Goal: Transaction & Acquisition: Purchase product/service

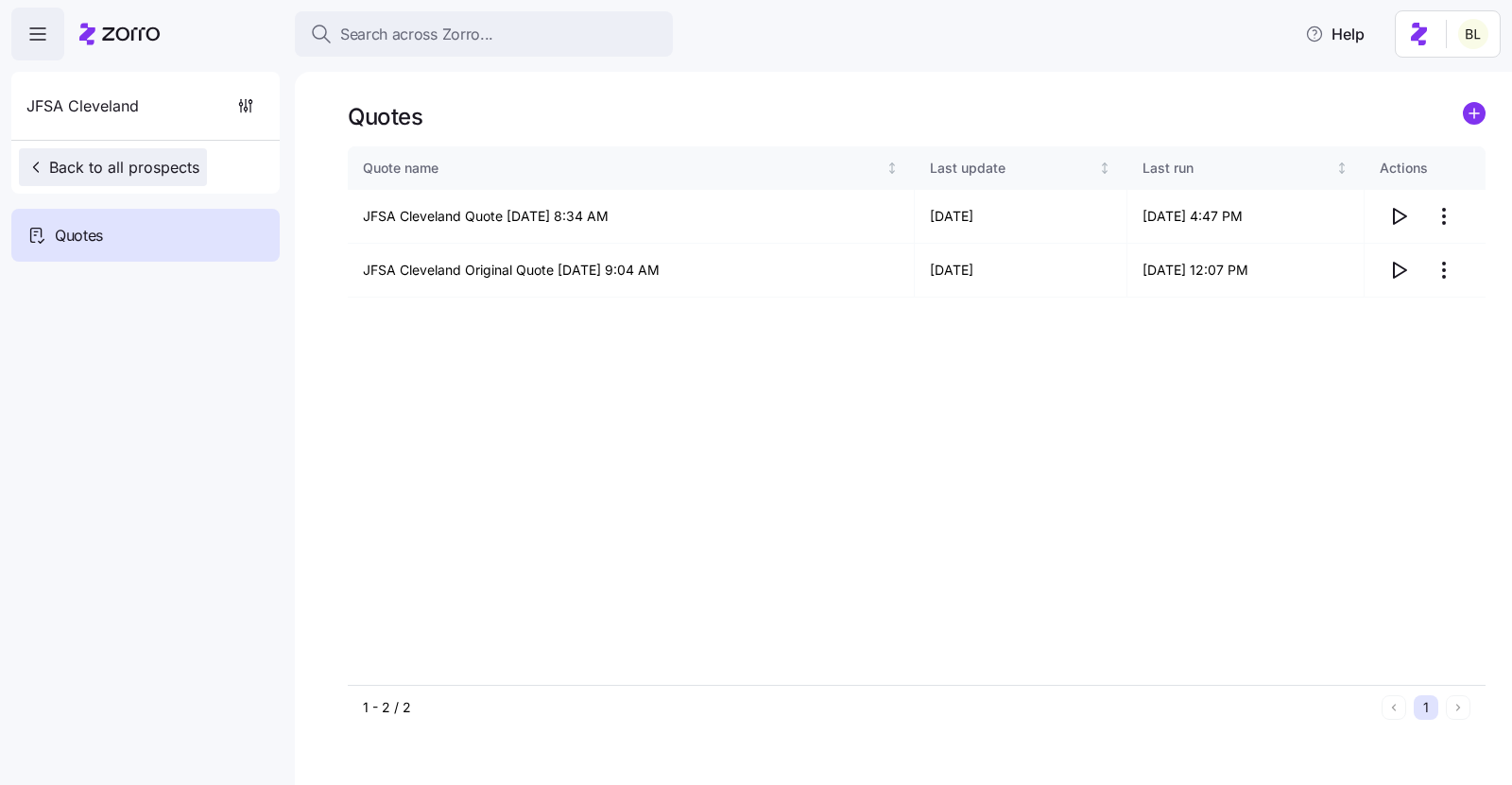
click at [150, 170] on span "Back to all prospects" at bounding box center [113, 167] width 173 height 23
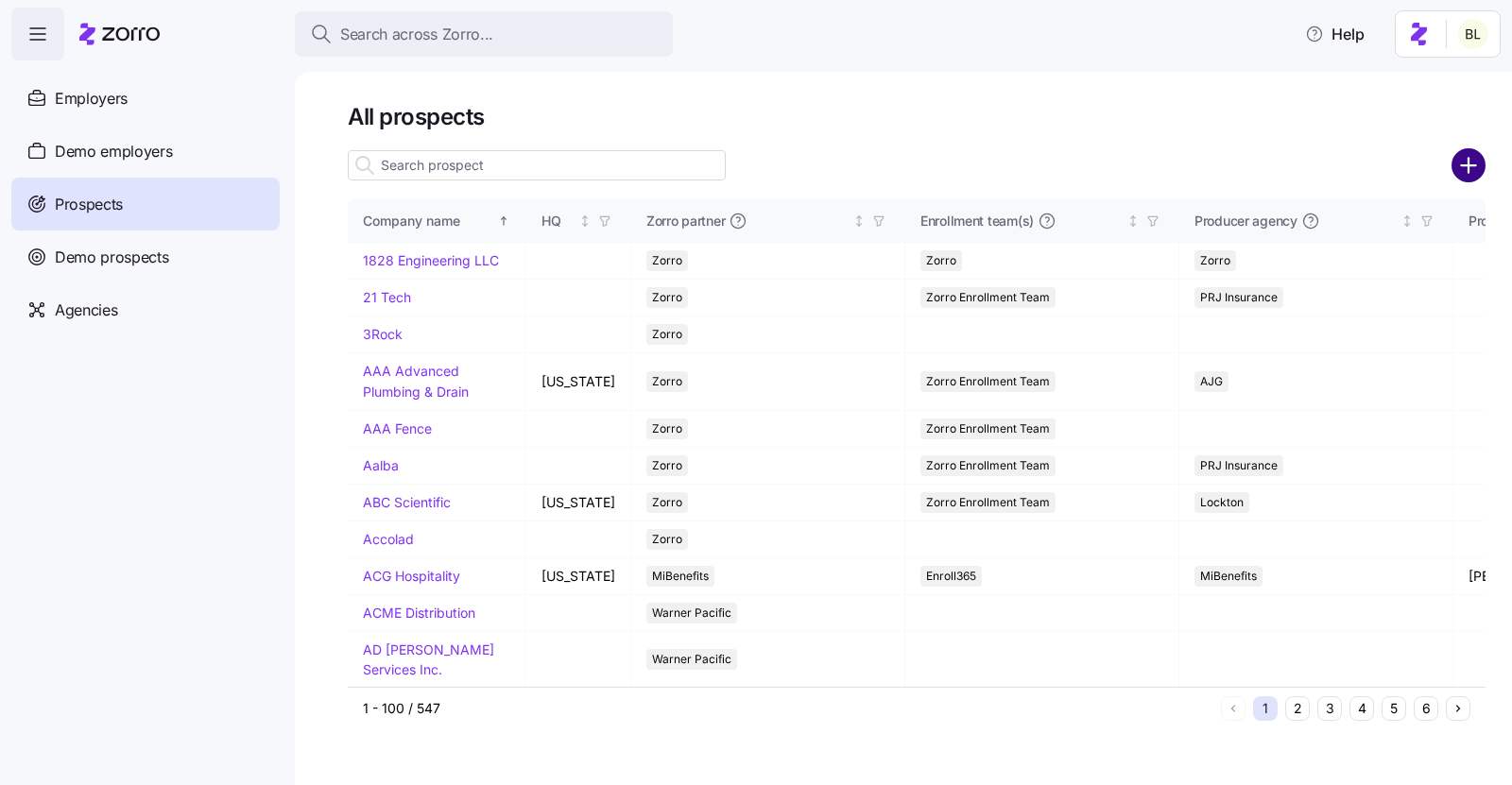
click at [1476, 158] on circle "add icon" at bounding box center [1469, 166] width 31 height 31
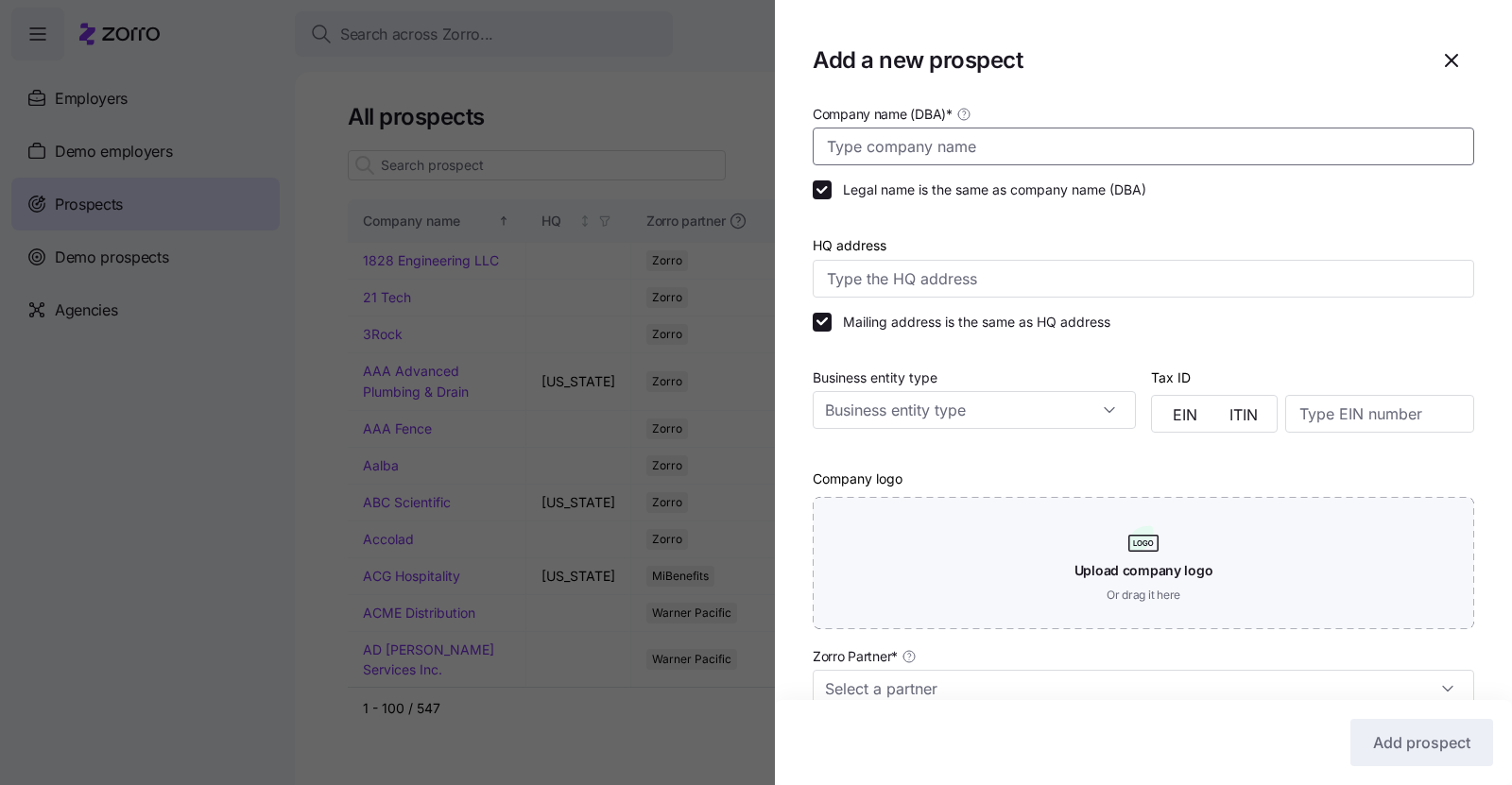
click at [1031, 138] on input "Company name (DBA) *" at bounding box center [1143, 146] width 662 height 37
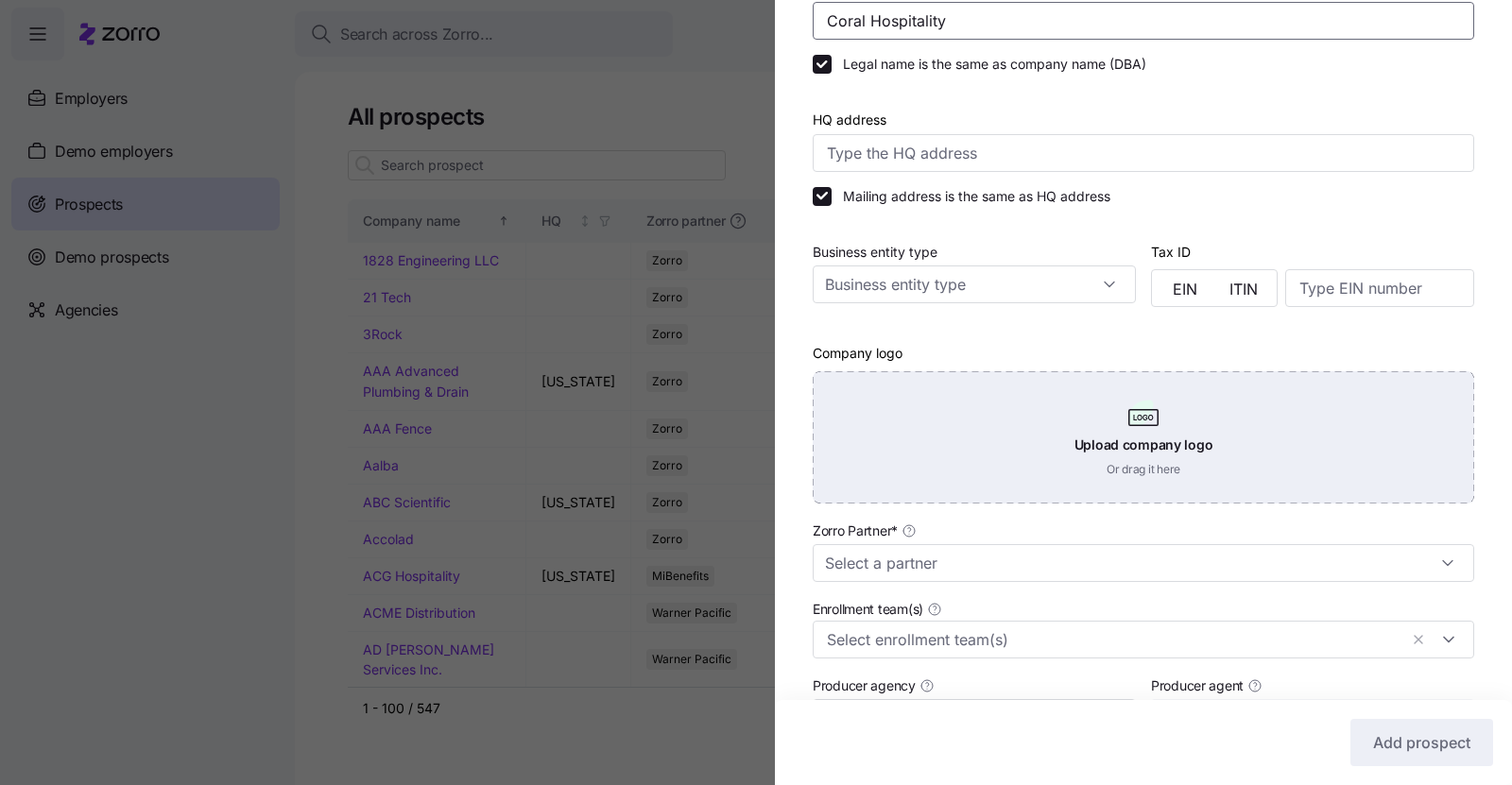
scroll to position [149, 0]
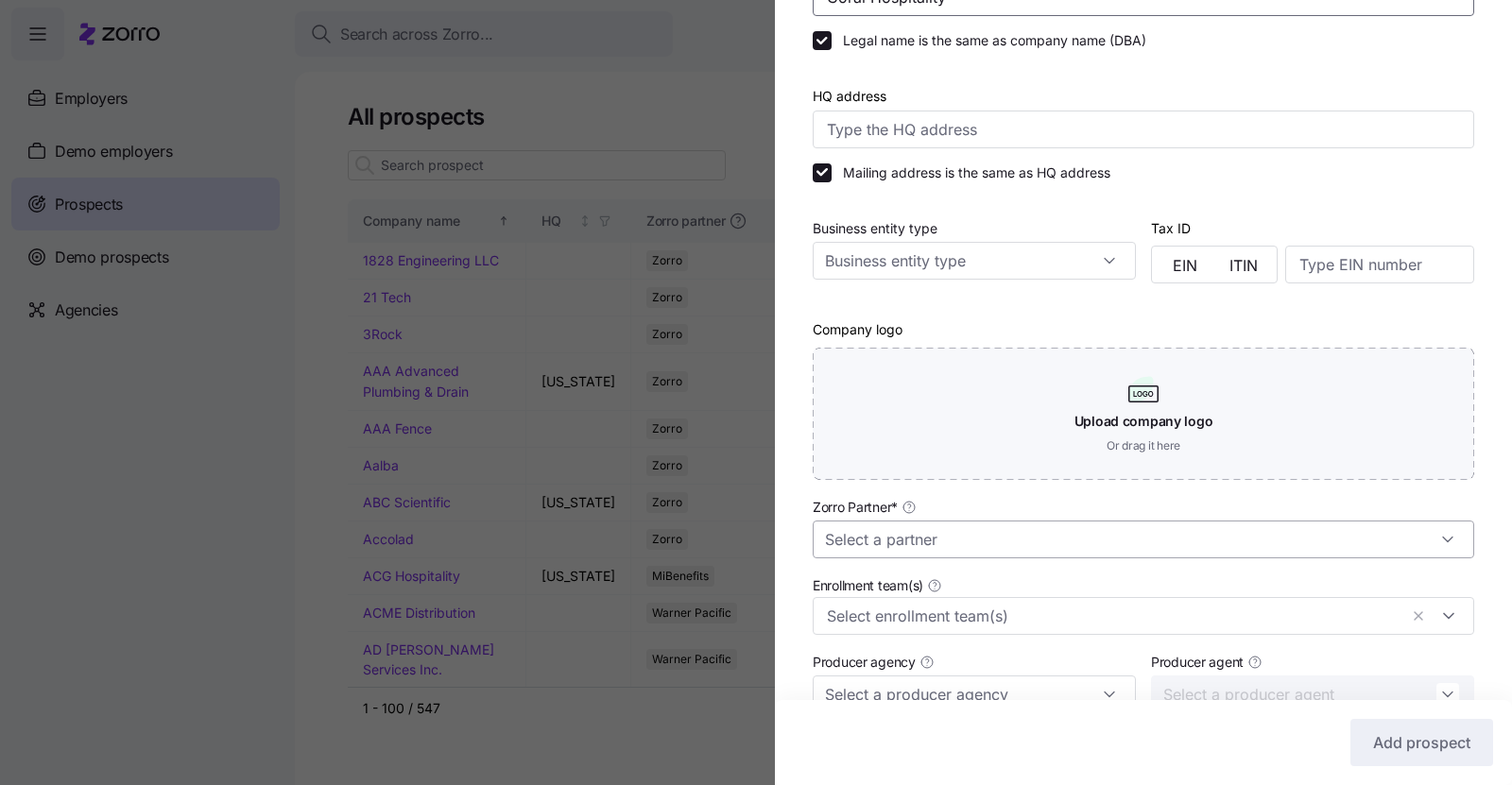
type input "Coral Hospitality"
click at [928, 545] on input "Zorro Partner *" at bounding box center [1143, 539] width 662 height 37
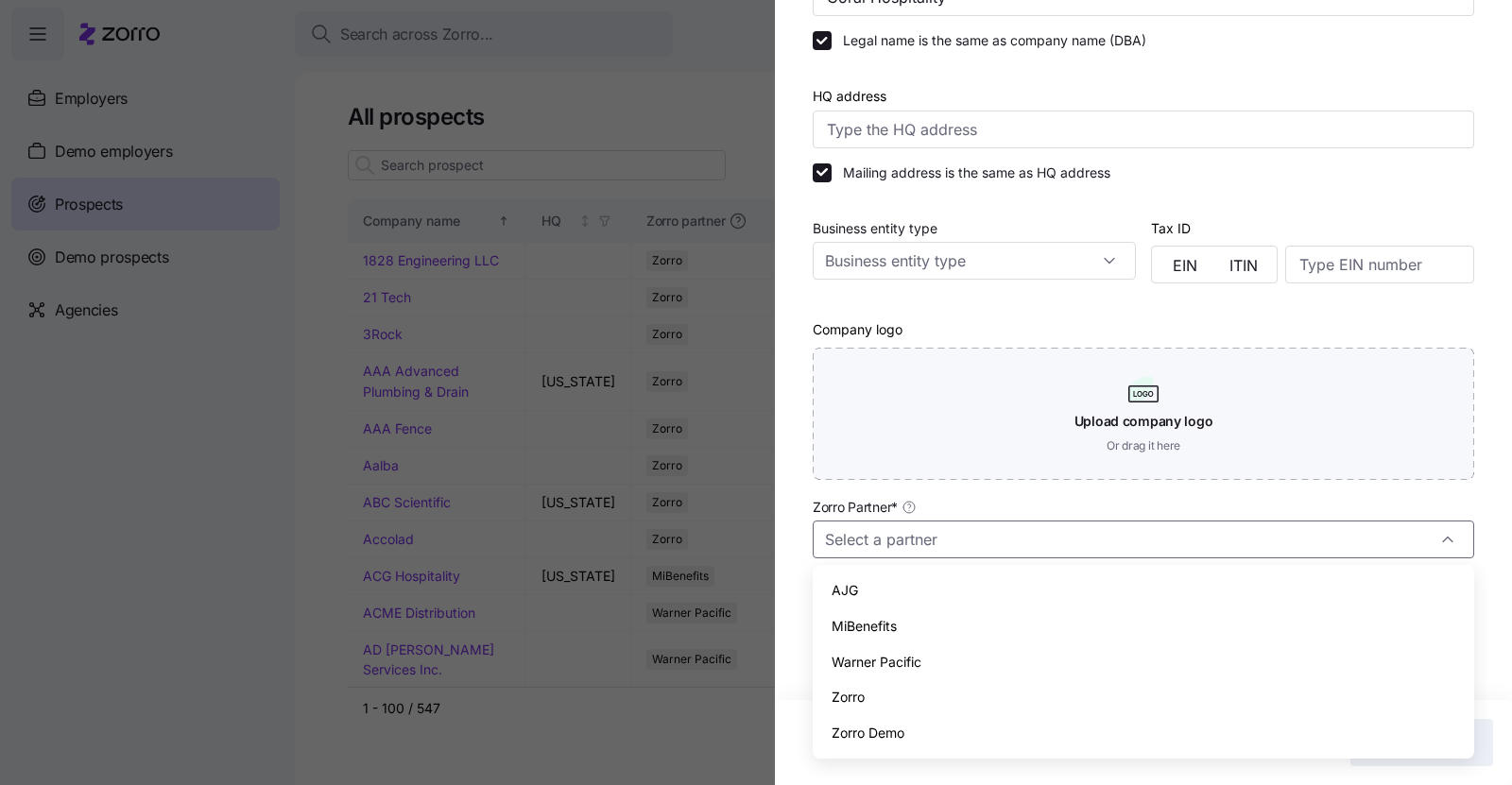
click at [910, 692] on div "Zorro" at bounding box center [1142, 697] width 646 height 36
type input "Zorro"
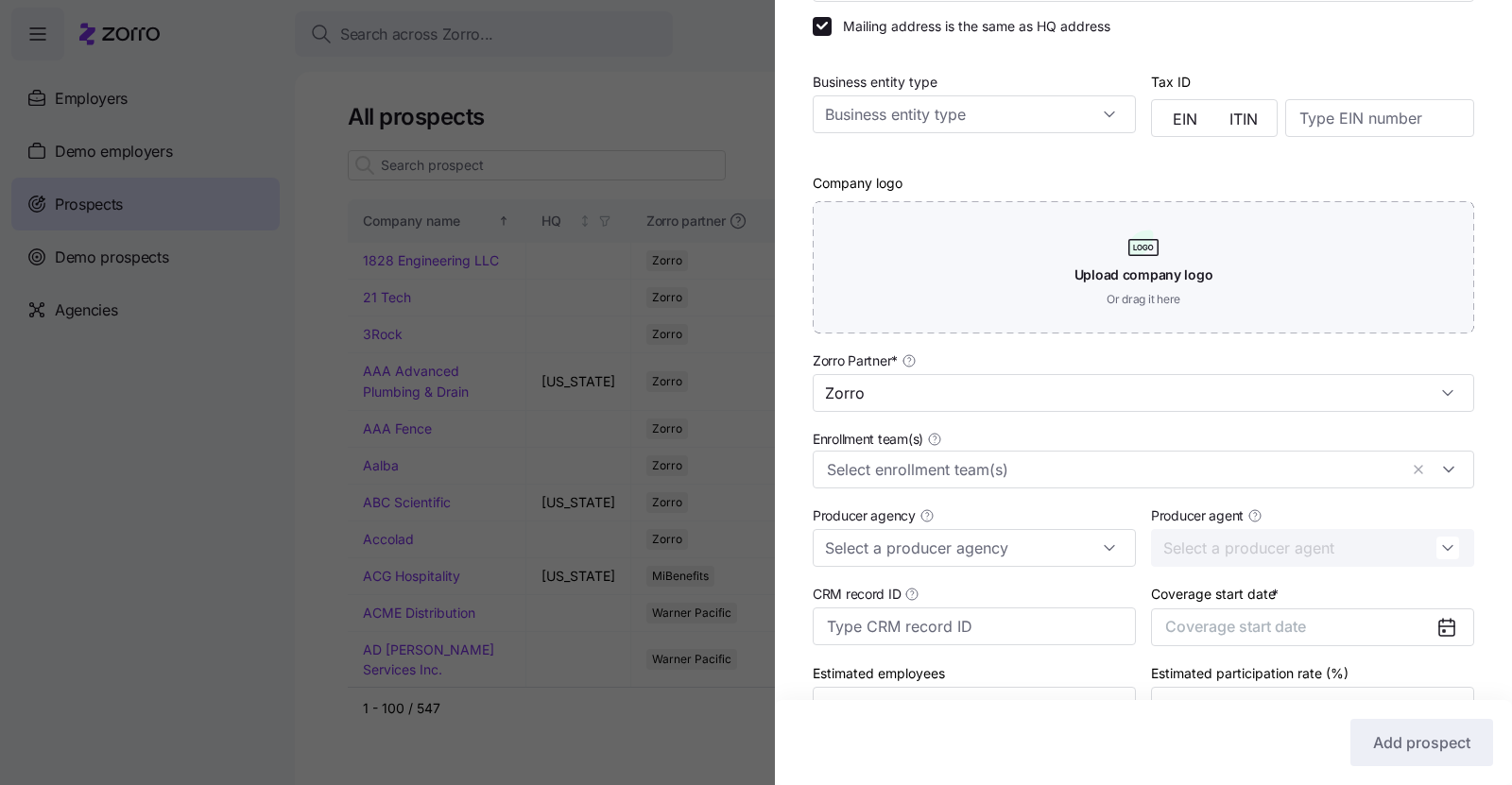
scroll to position [400, 0]
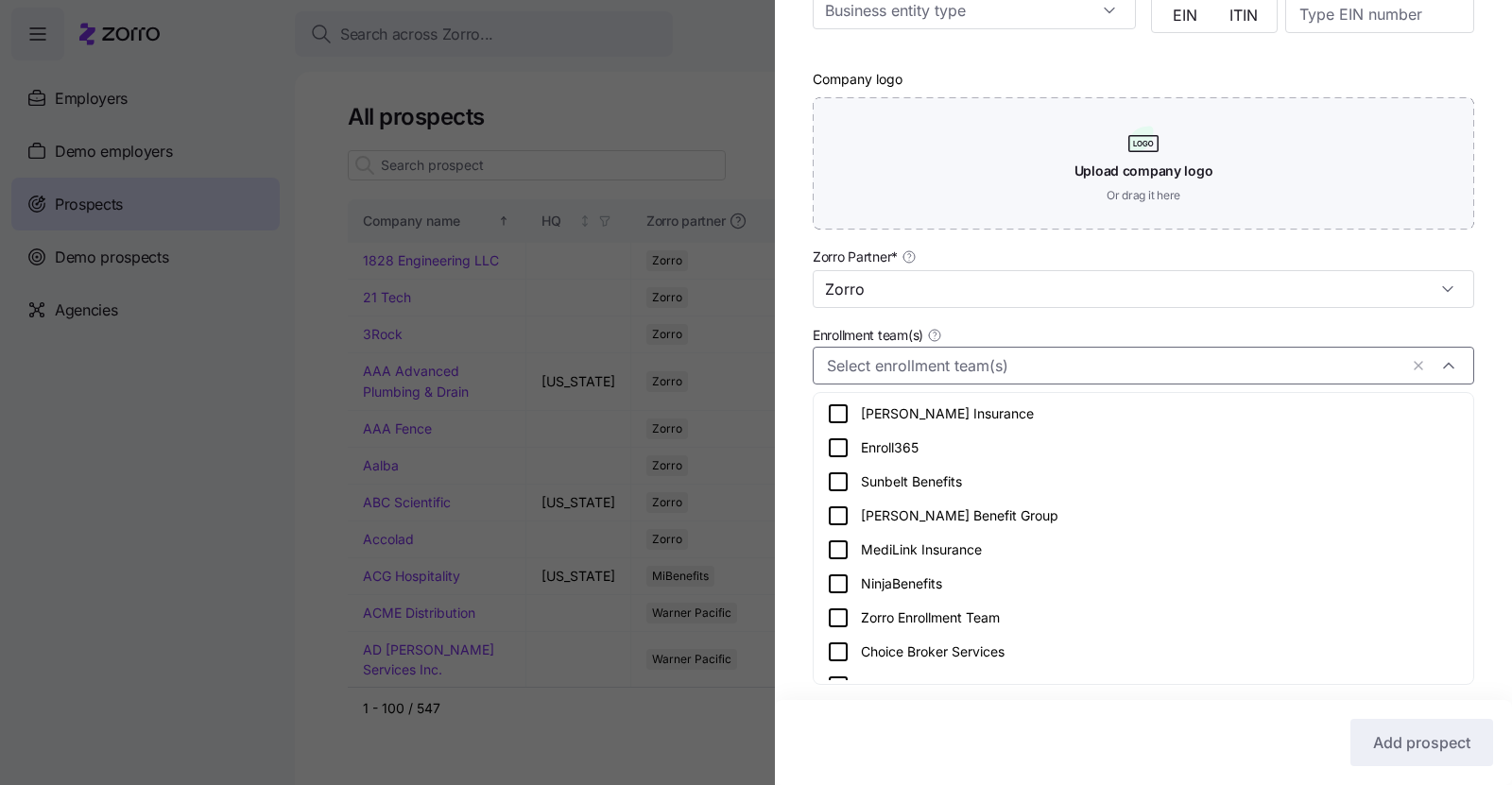
click at [915, 372] on input "Enrollment team(s)" at bounding box center [1112, 364] width 571 height 25
click at [838, 615] on icon at bounding box center [838, 617] width 23 height 23
click at [793, 438] on div "Company name (DBA) * Coral Hospitality Legal name is the same as company name (…" at bounding box center [1143, 180] width 737 height 956
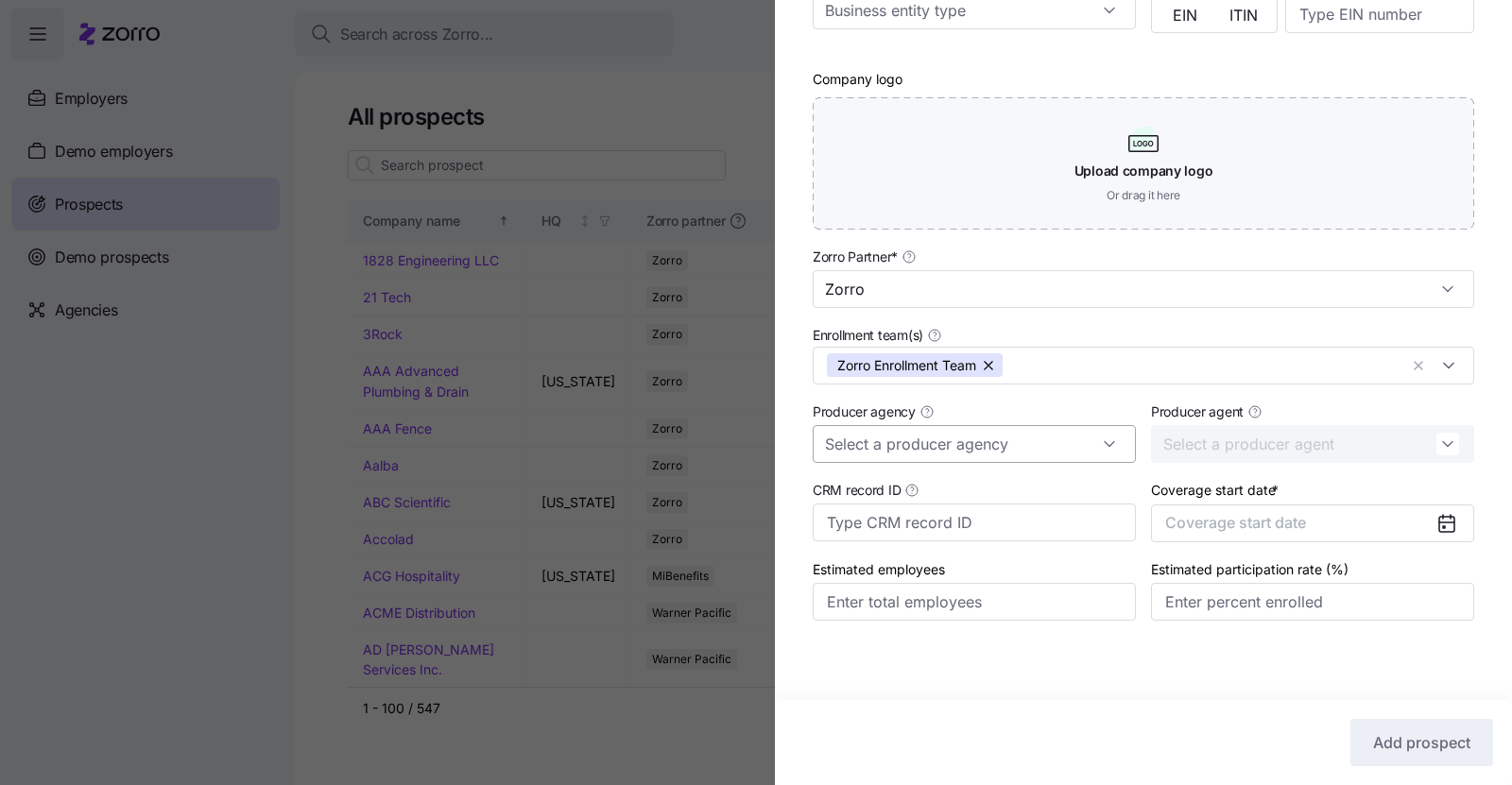
click at [897, 436] on input "Producer agency" at bounding box center [974, 444] width 323 height 37
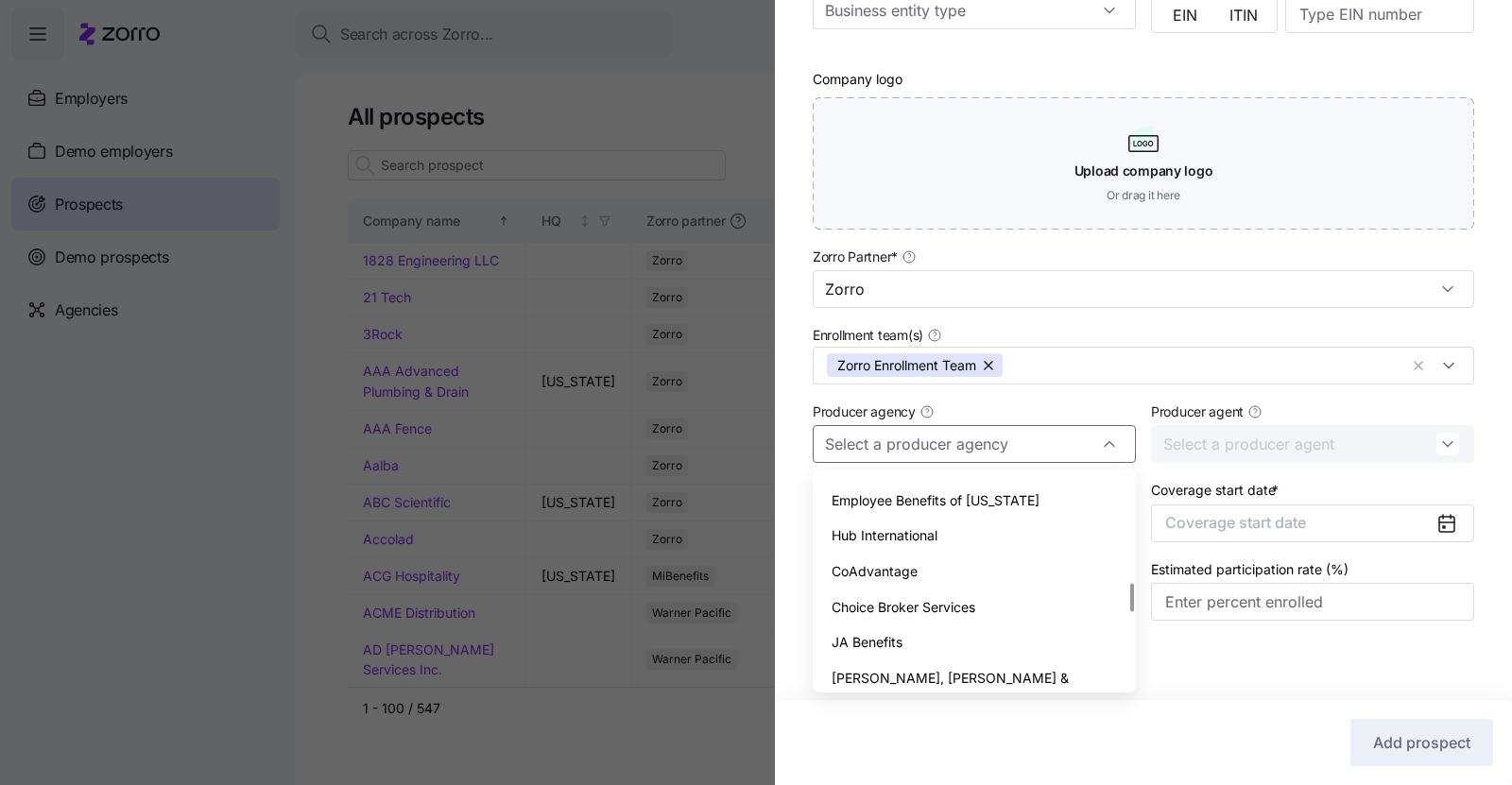
scroll to position [786, 0]
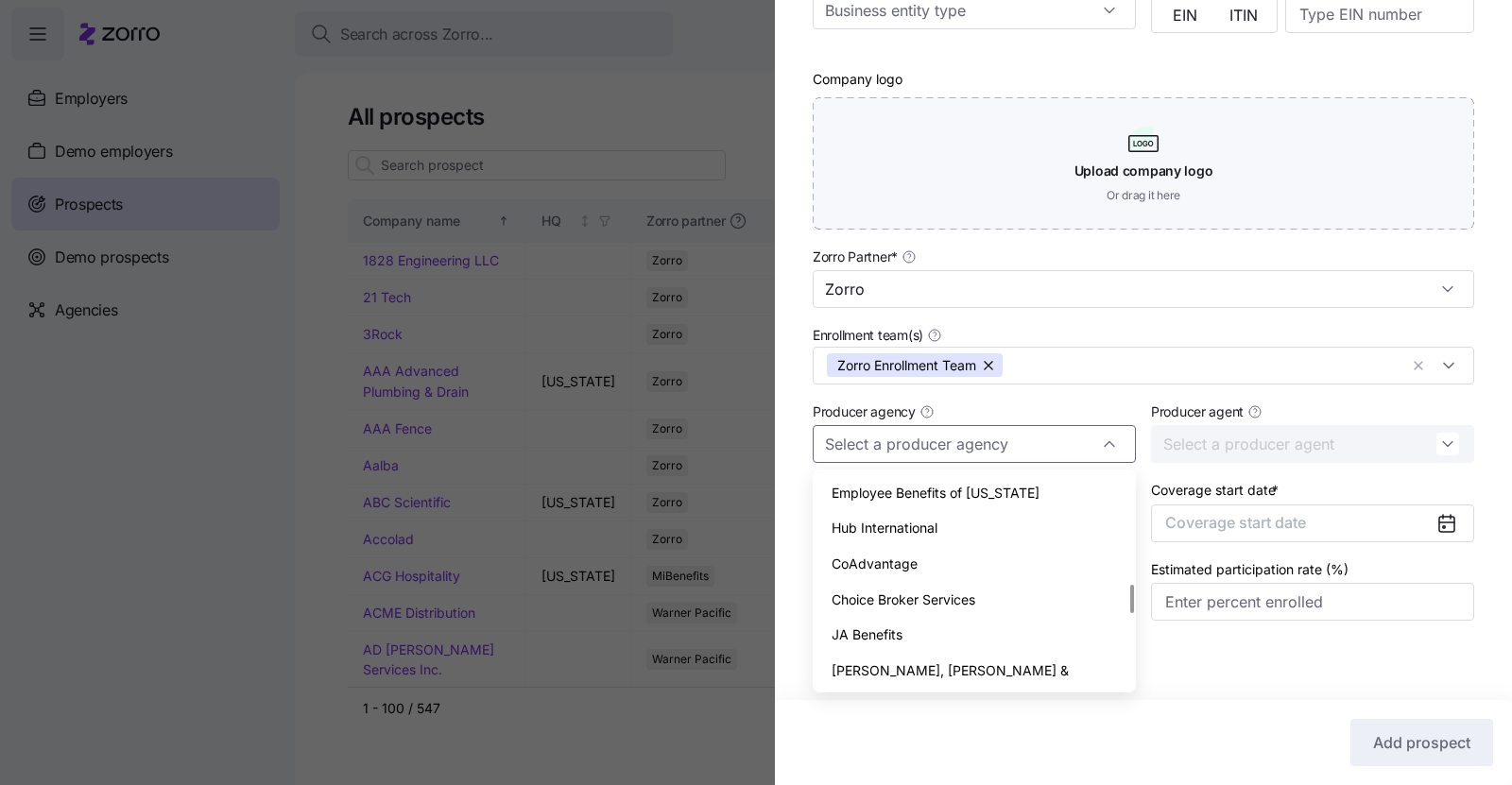
click at [887, 560] on span "CoAdvantage" at bounding box center [874, 563] width 86 height 21
type input "CoAdvantage"
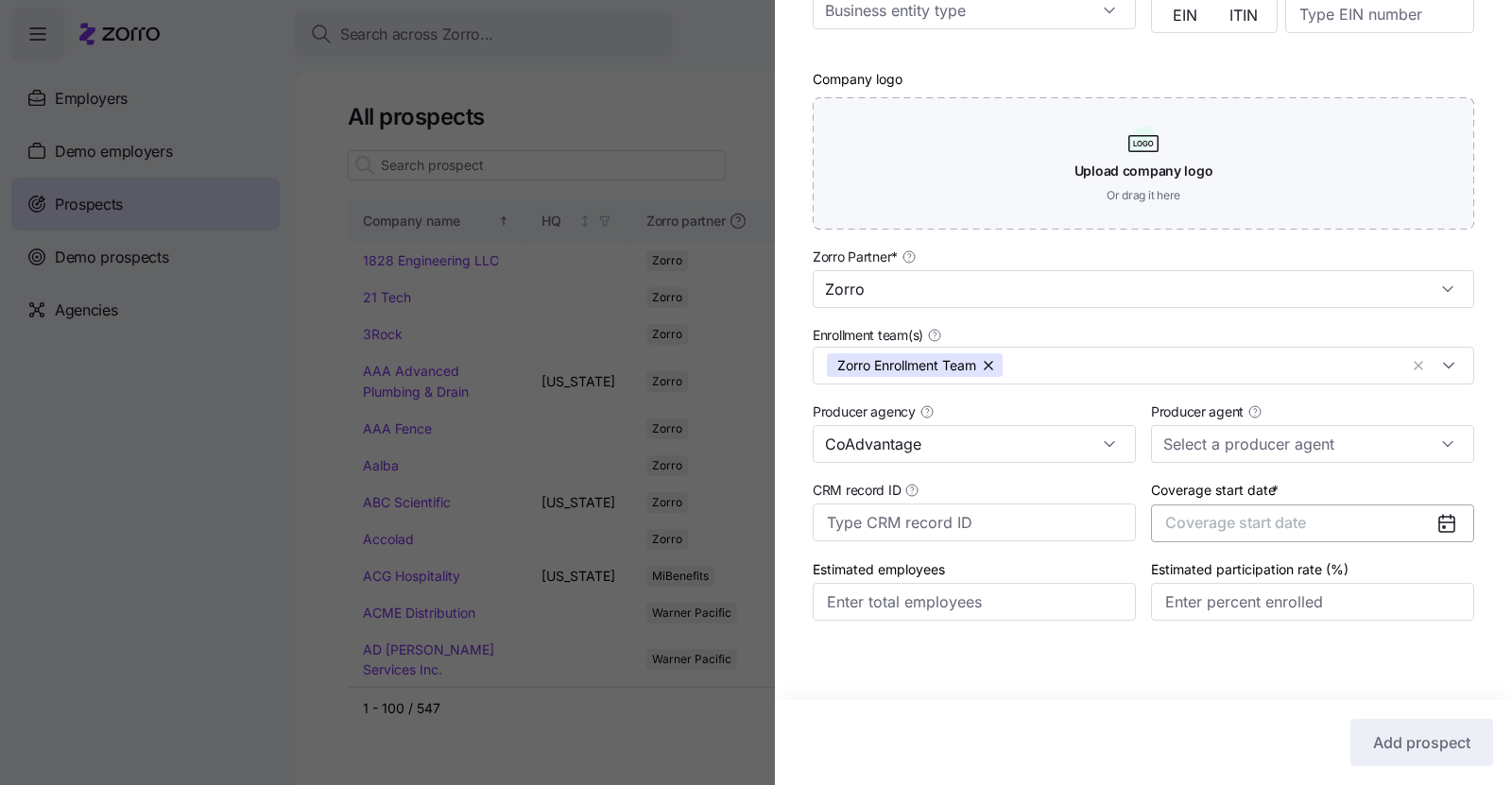
click at [1405, 515] on button "Coverage start date" at bounding box center [1312, 523] width 323 height 37
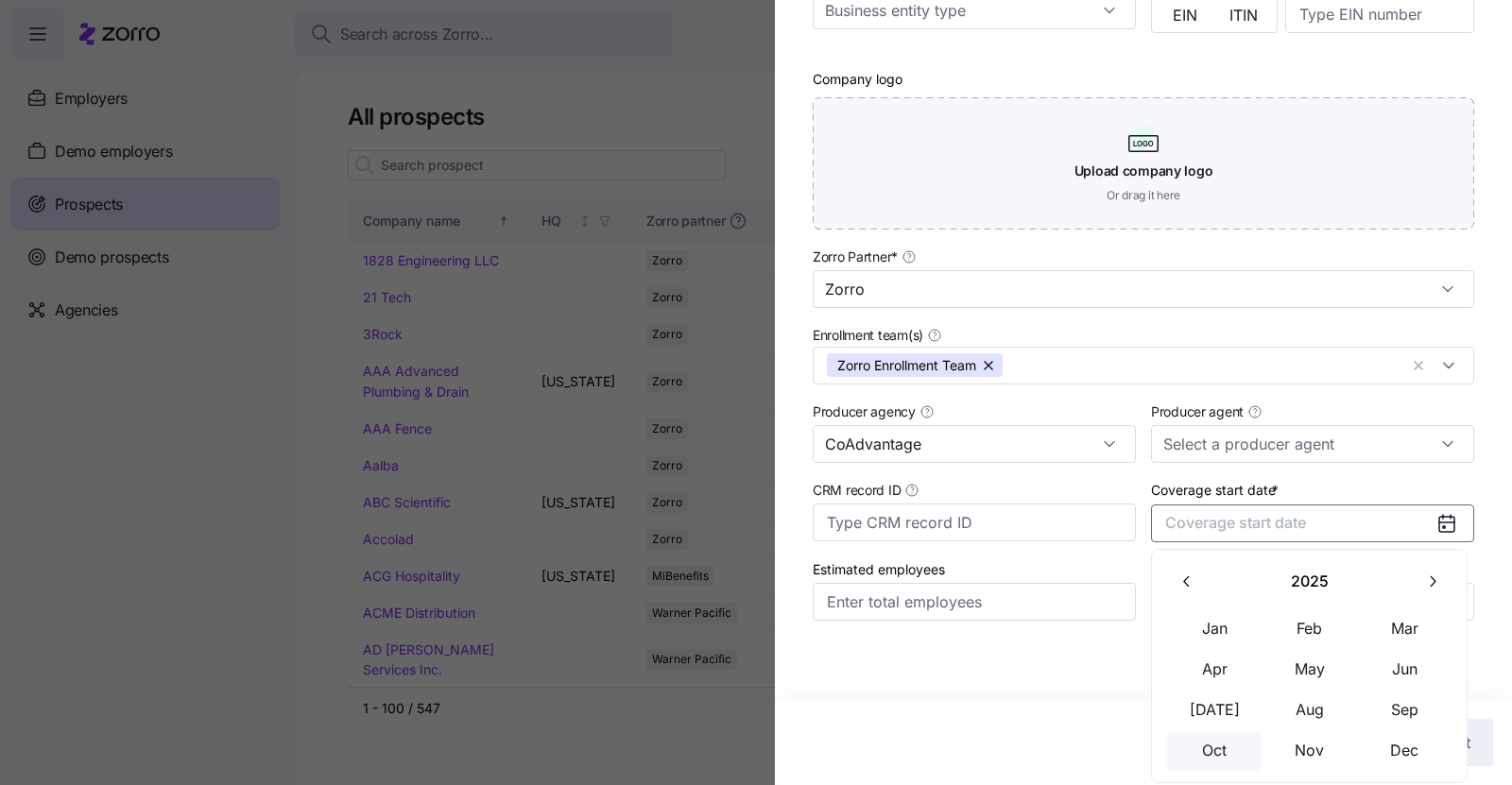
click at [1230, 755] on button "Oct" at bounding box center [1214, 751] width 94 height 39
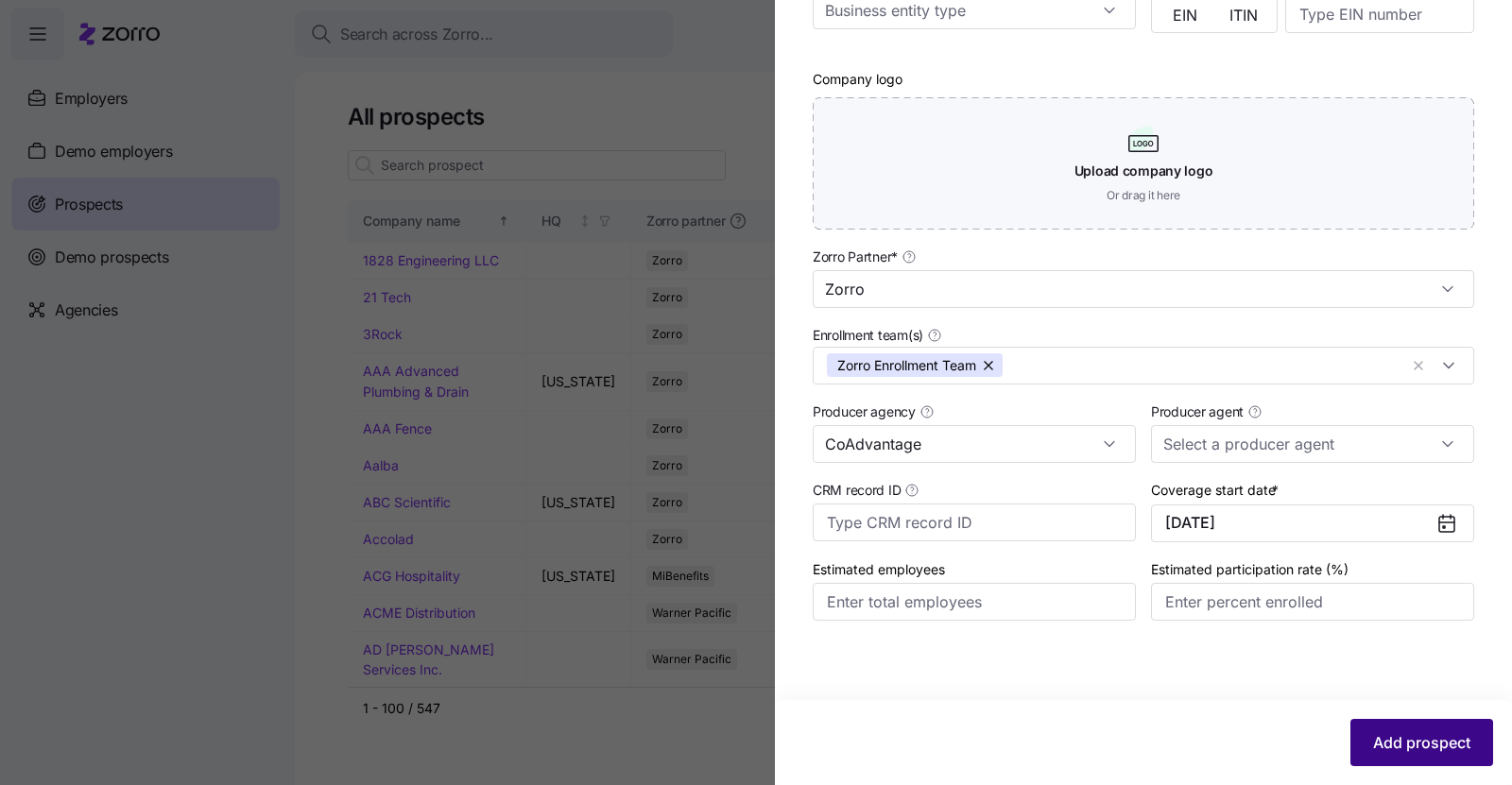
click at [1408, 739] on span "Add prospect" at bounding box center [1422, 742] width 97 height 23
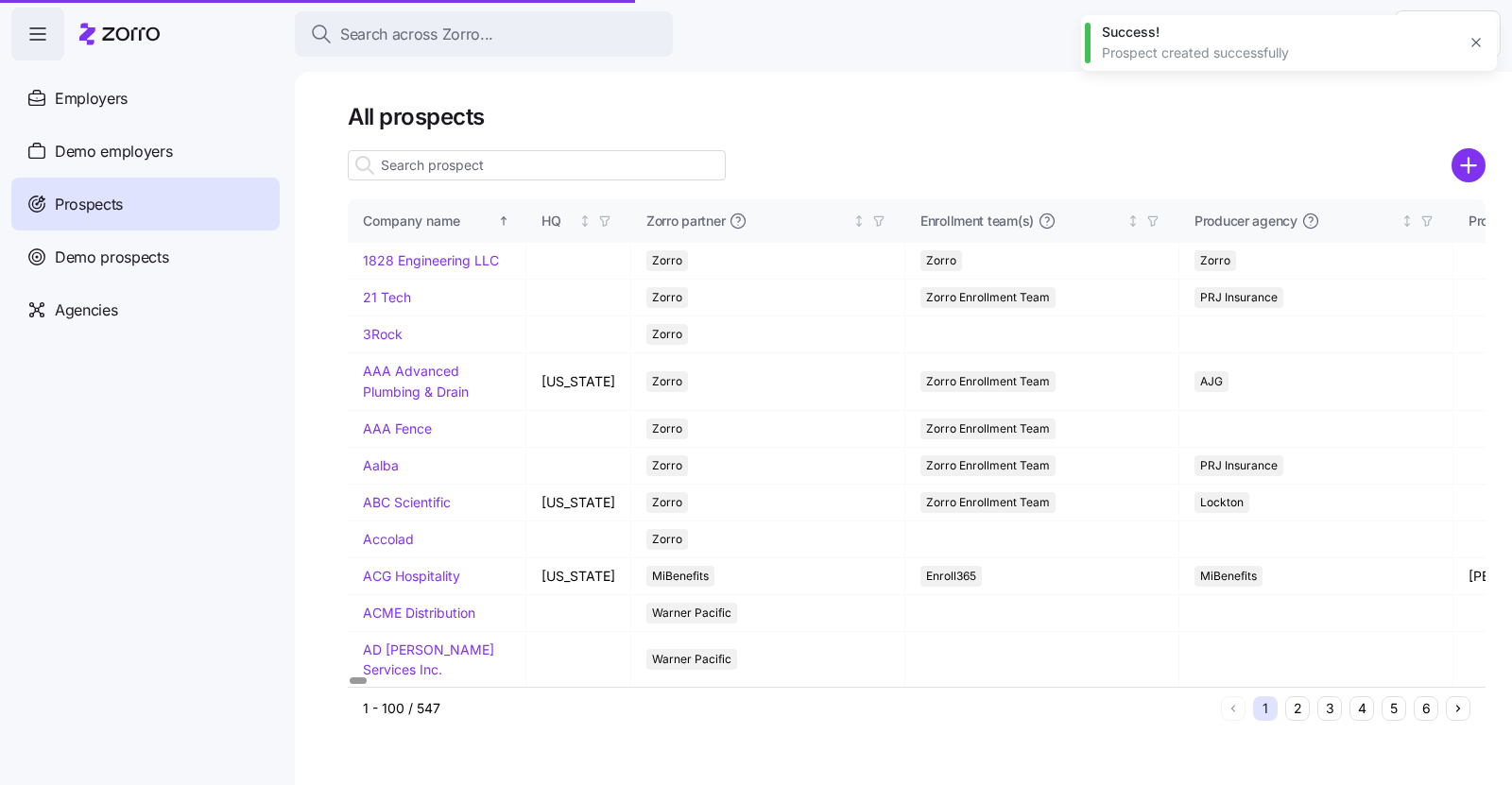
click at [483, 166] on input at bounding box center [537, 165] width 378 height 30
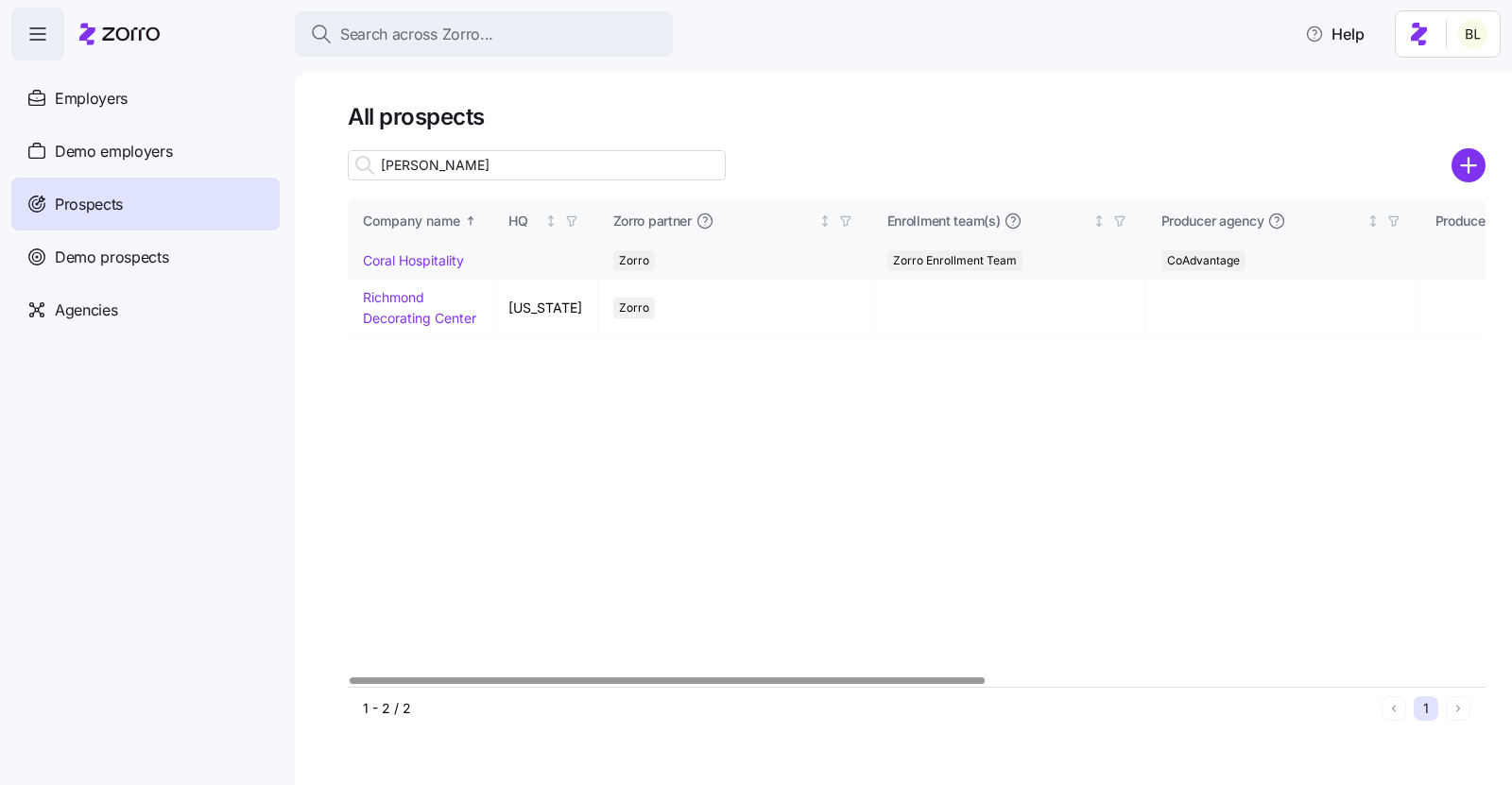
type input "cora"
click at [436, 257] on link "Coral Hospitality" at bounding box center [413, 260] width 101 height 16
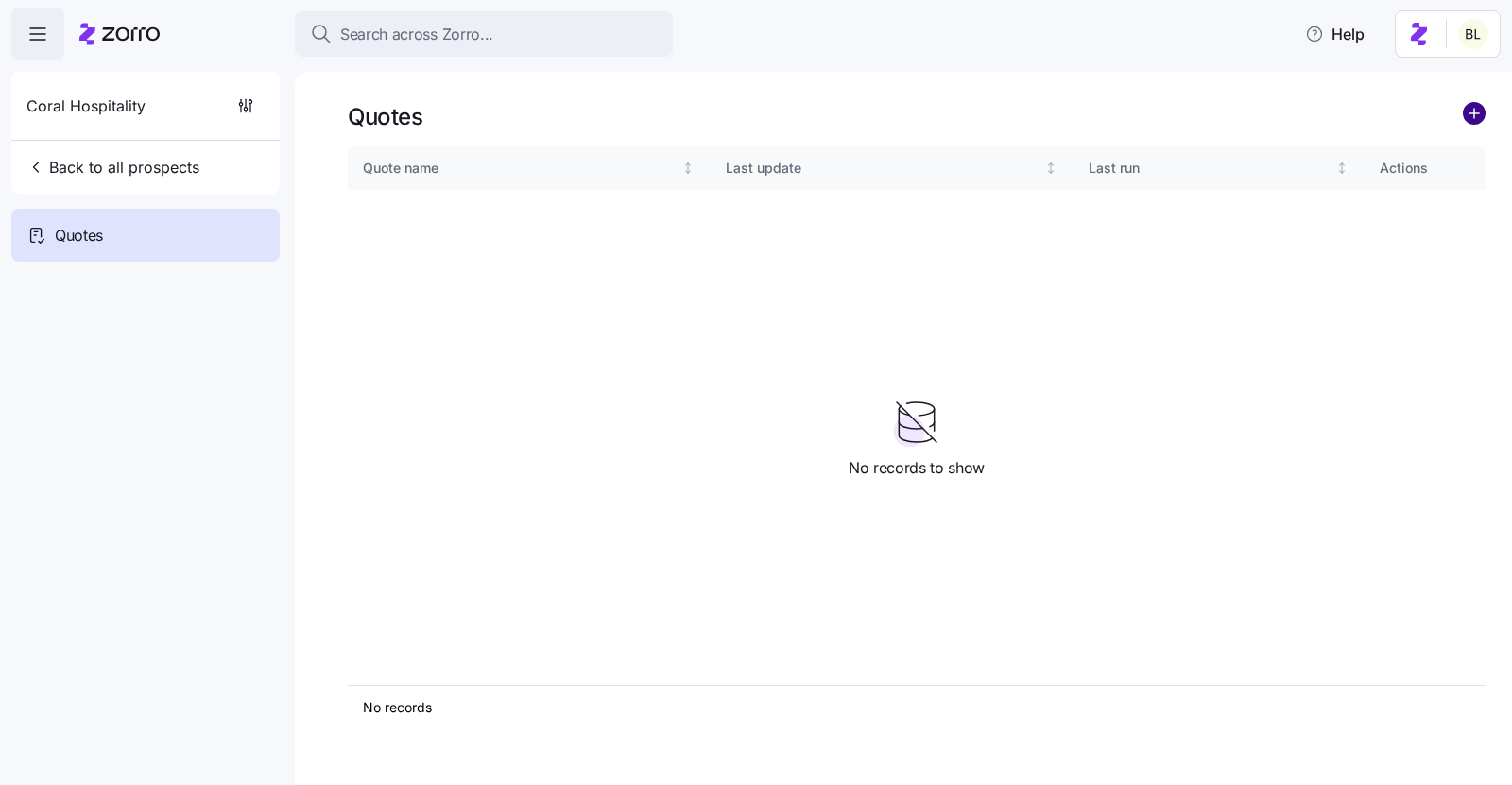
click at [1464, 110] on circle "add icon" at bounding box center [1474, 113] width 21 height 21
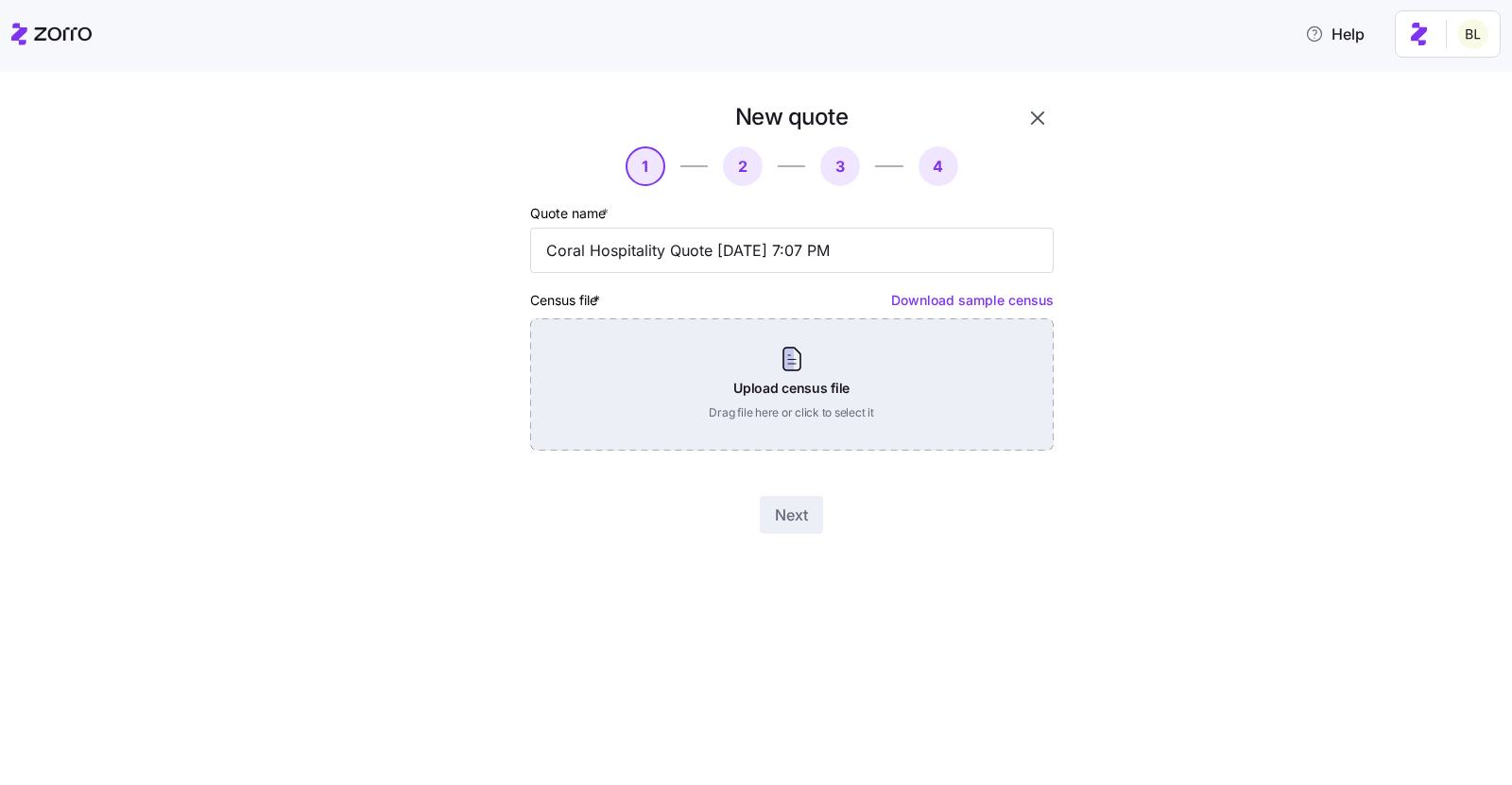
click at [841, 393] on div "Upload census file Drag file here or click to select it" at bounding box center [791, 384] width 523 height 133
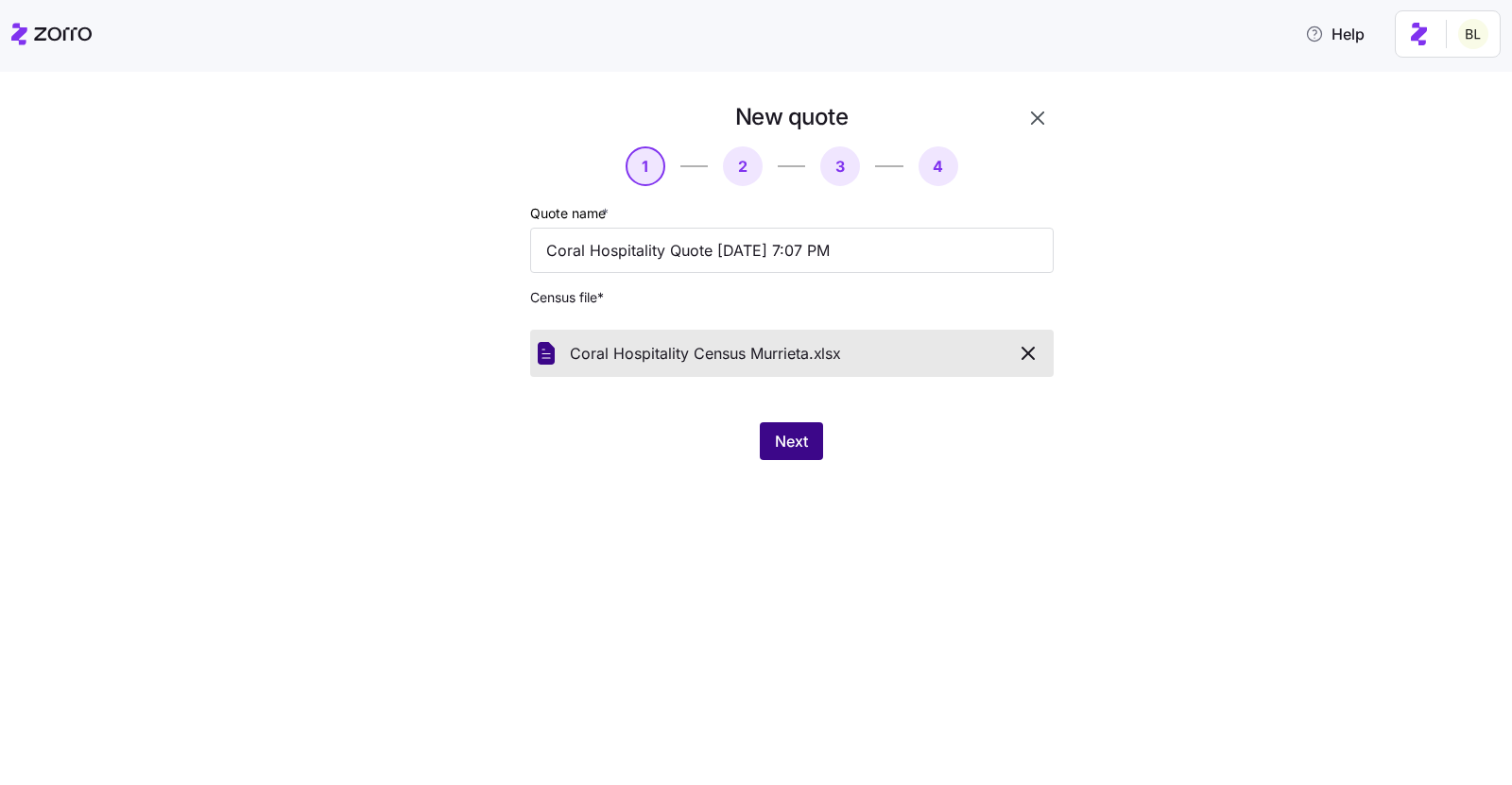
click at [797, 435] on span "Next" at bounding box center [791, 440] width 33 height 23
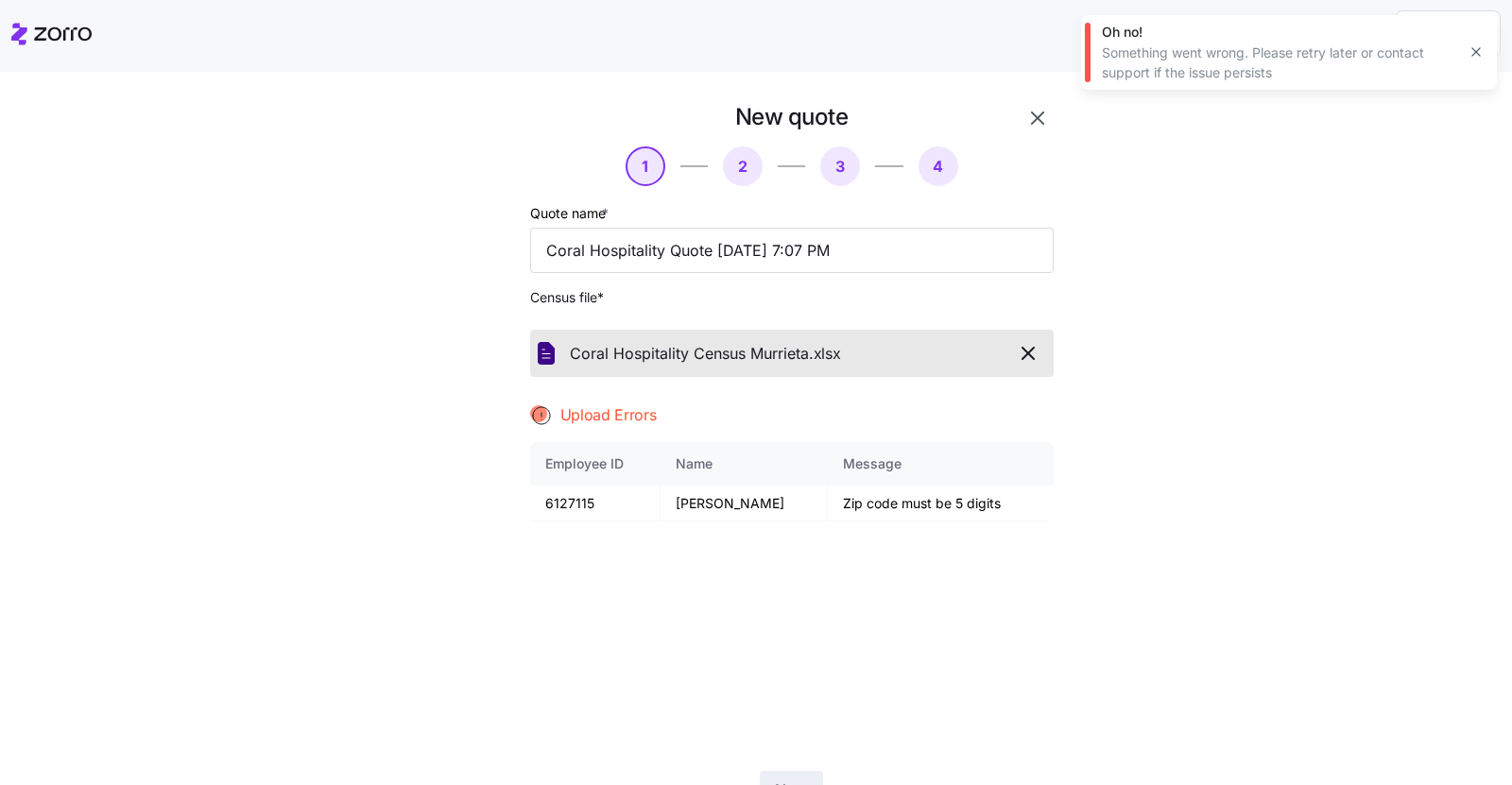
click at [1473, 48] on icon "button" at bounding box center [1476, 51] width 15 height 15
click at [1040, 353] on span "button" at bounding box center [1028, 353] width 33 height 23
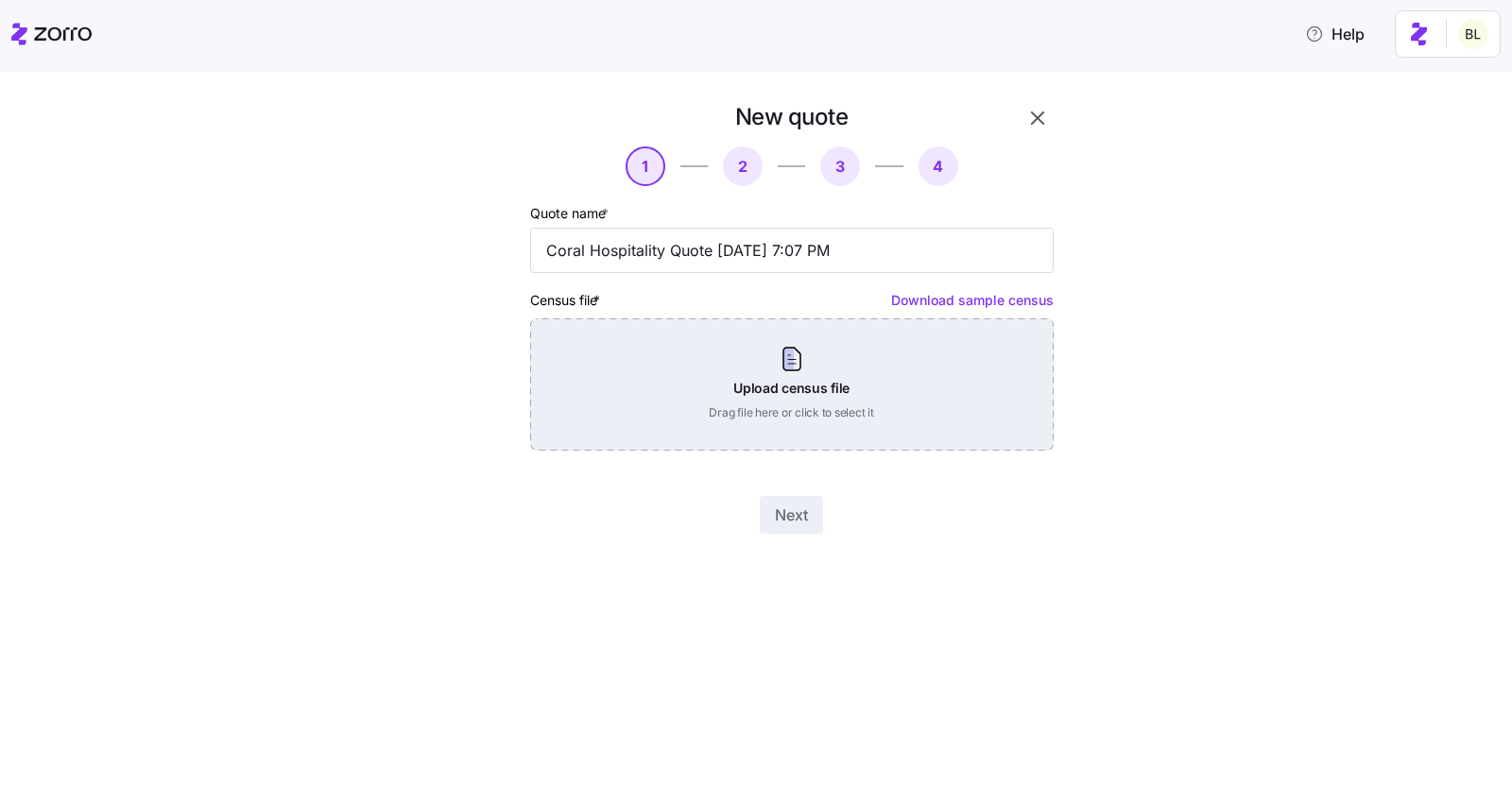
click at [954, 382] on div "Upload census file Drag file here or click to select it" at bounding box center [791, 384] width 523 height 133
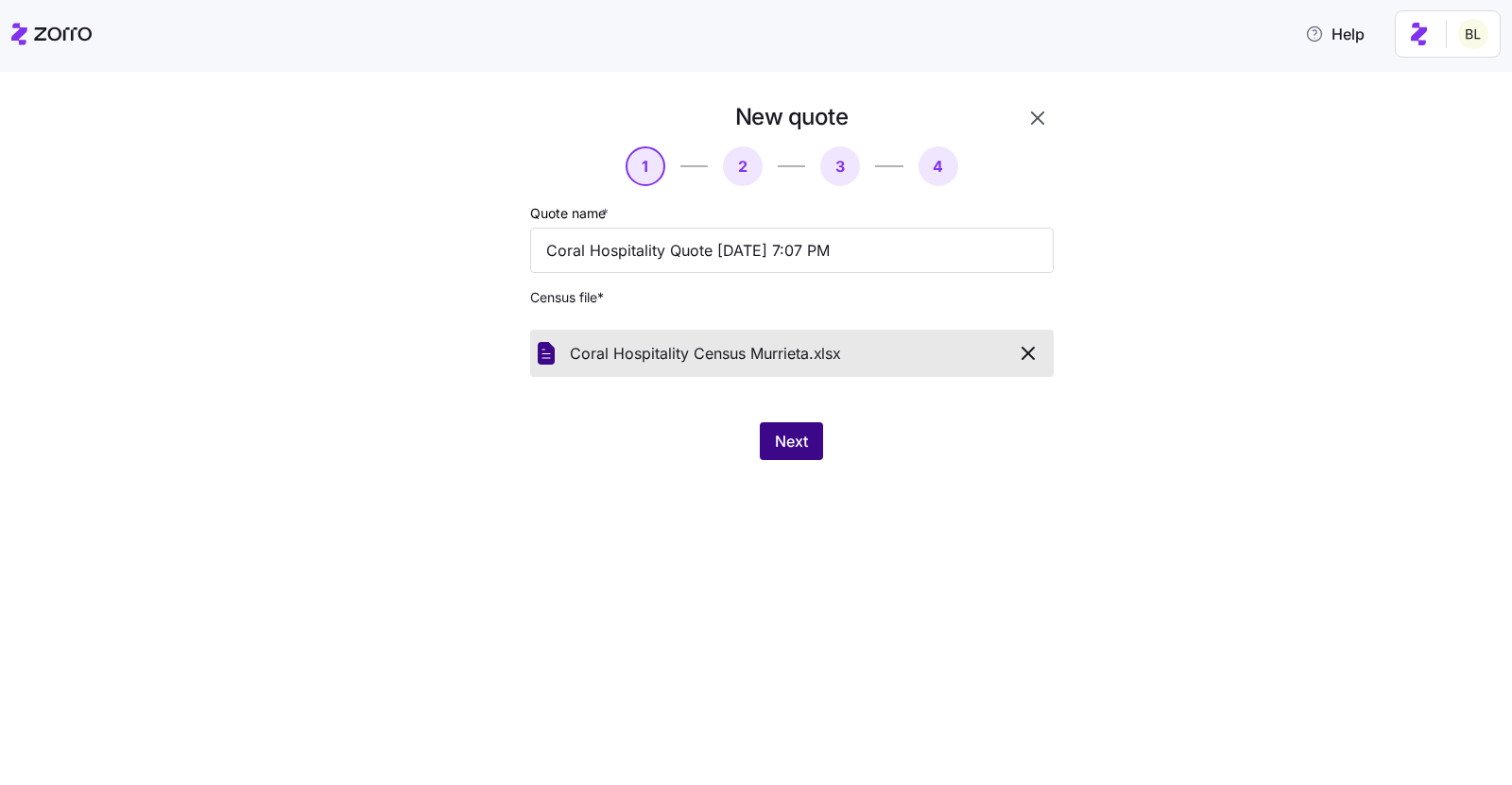
click at [800, 435] on span "Next" at bounding box center [791, 440] width 33 height 23
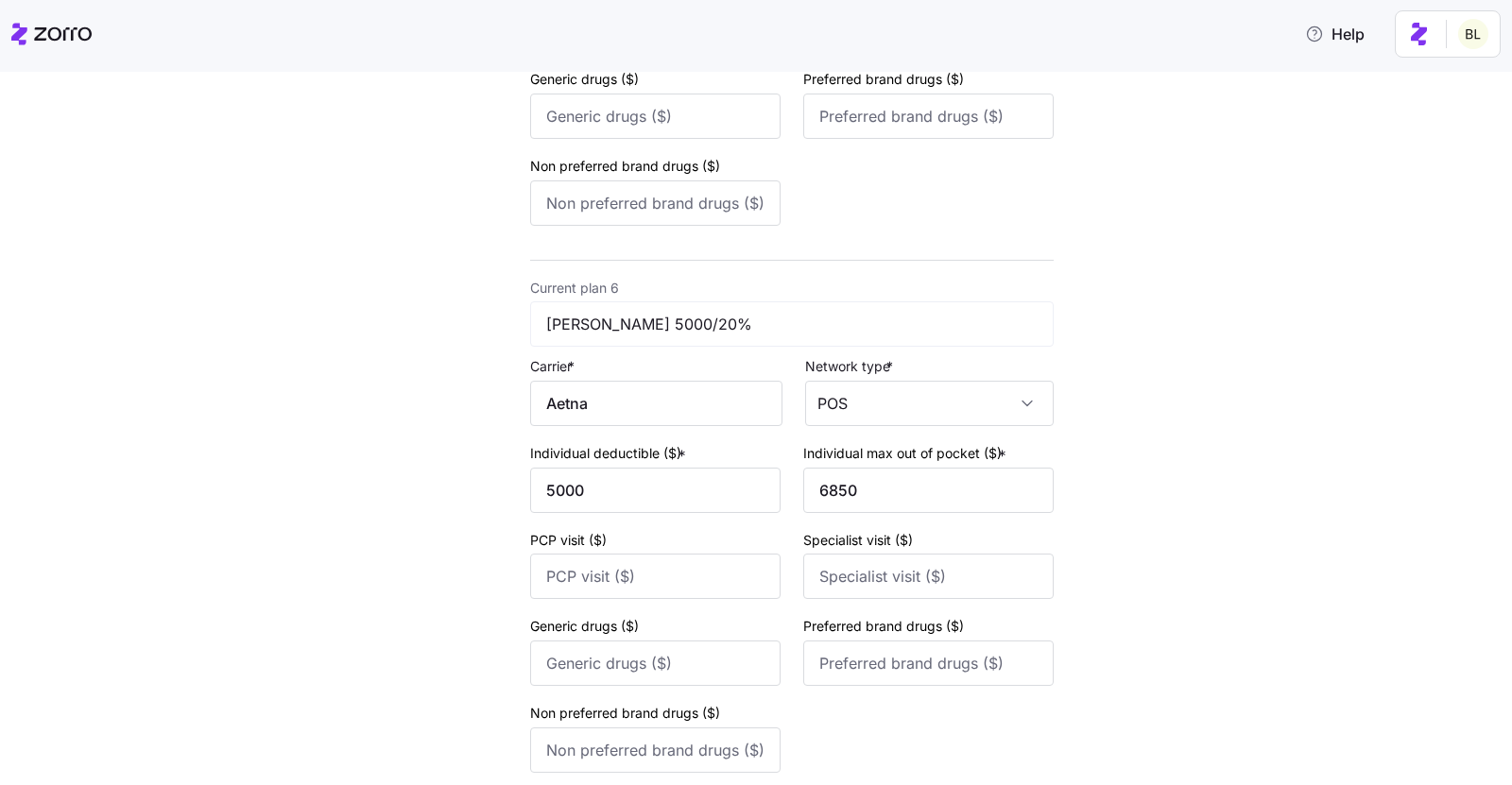
scroll to position [2877, 0]
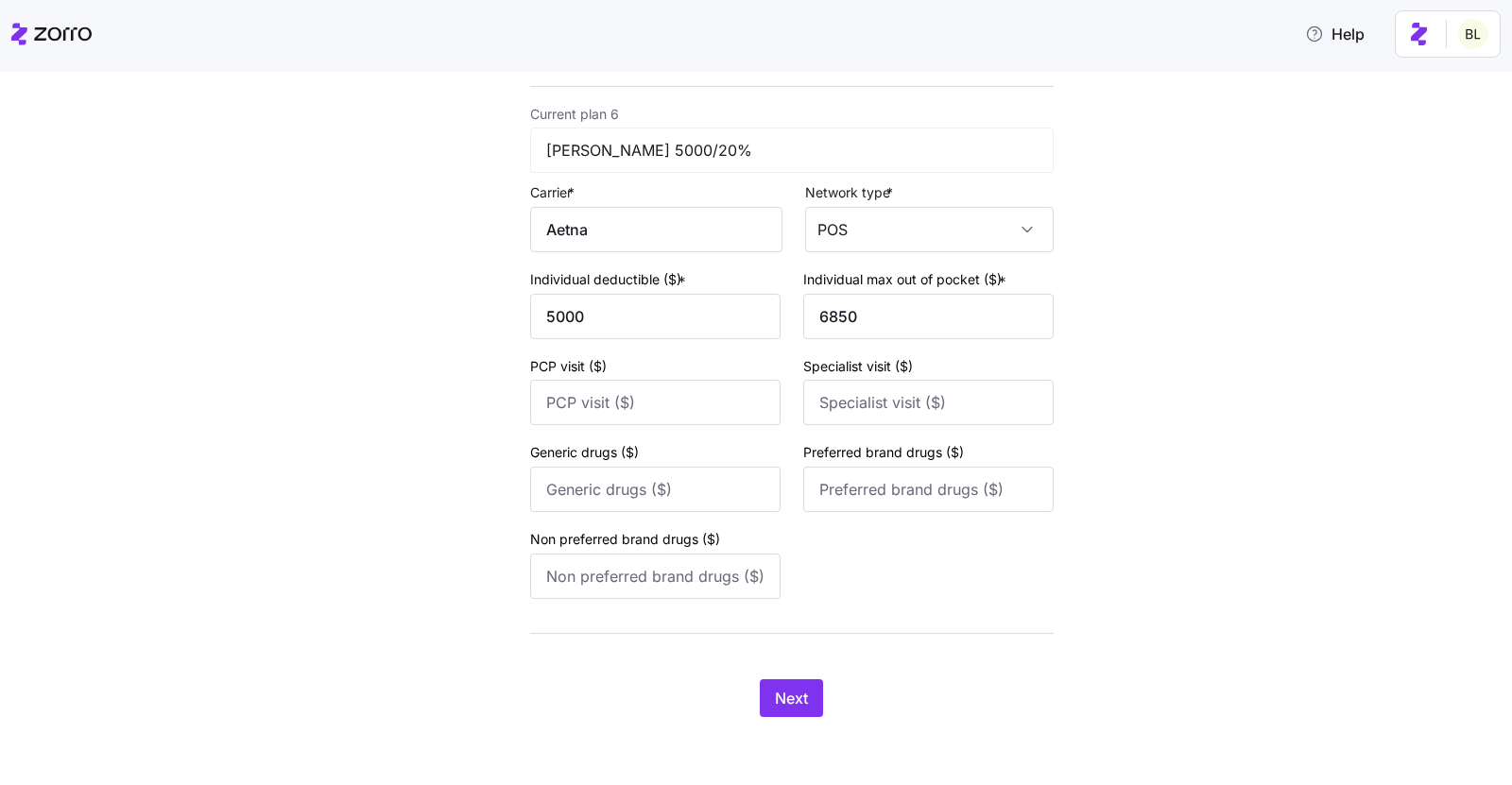
click at [787, 696] on span "Next" at bounding box center [791, 698] width 33 height 23
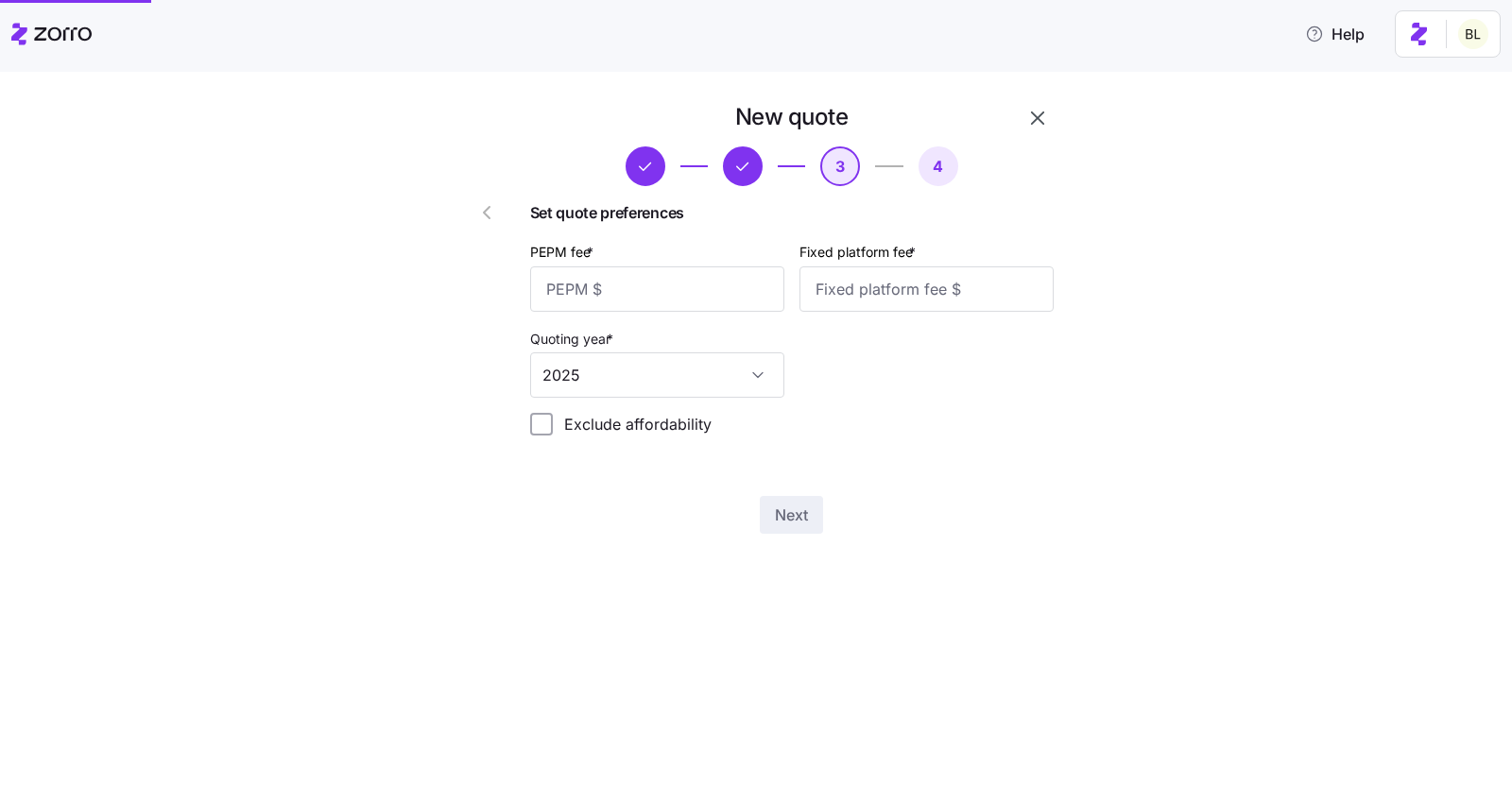
scroll to position [0, 0]
click at [644, 294] on input "PEPM fee *" at bounding box center [657, 289] width 255 height 45
type input "49"
type input "1"
type input "75"
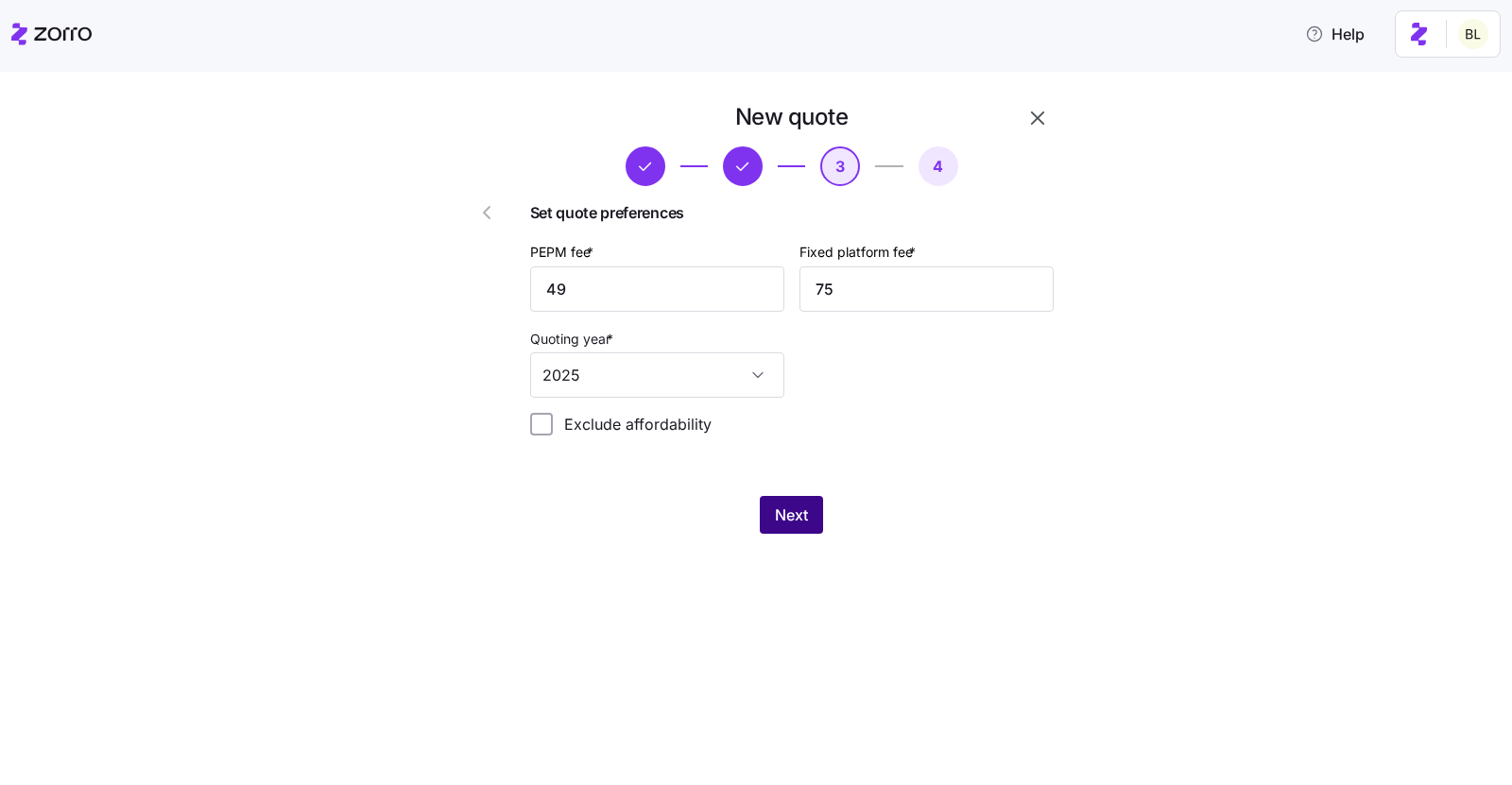
click at [781, 513] on span "Next" at bounding box center [791, 514] width 33 height 23
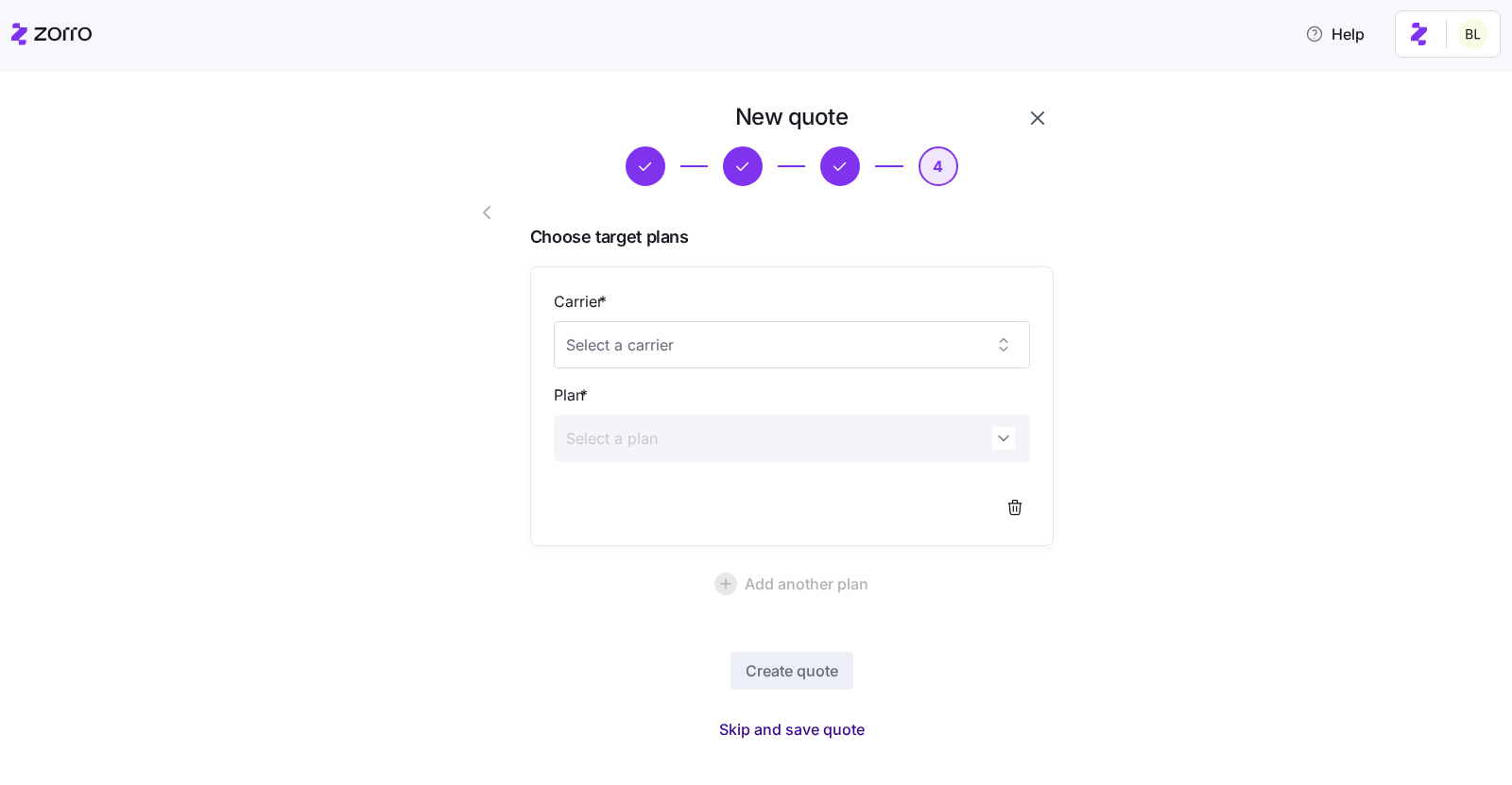
click at [826, 726] on span "Skip and save quote" at bounding box center [791, 728] width 145 height 23
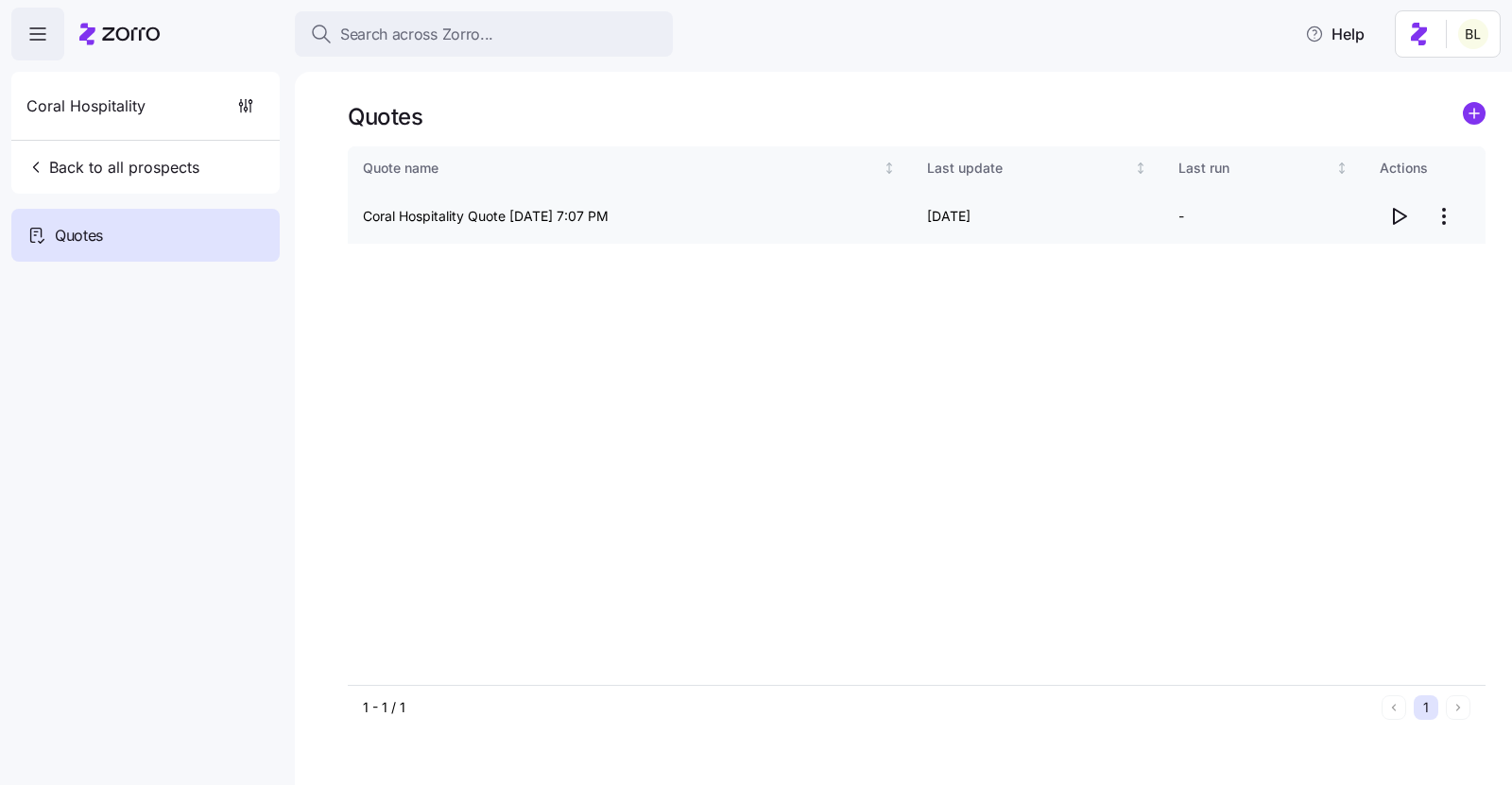
click at [1401, 211] on icon "button" at bounding box center [1398, 216] width 23 height 23
click at [1469, 112] on circle "add icon" at bounding box center [1474, 113] width 21 height 21
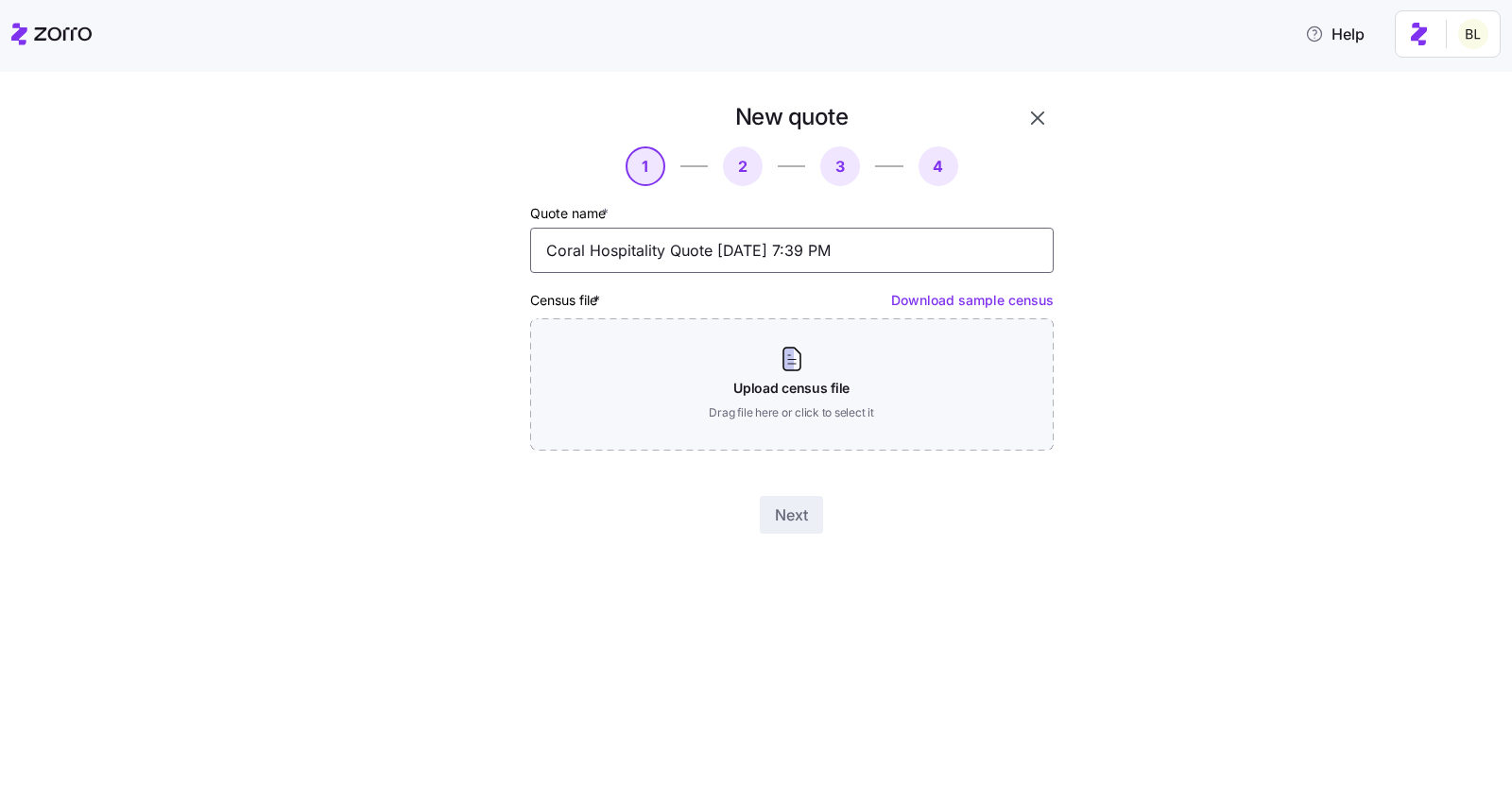
click at [668, 255] on input "Coral Hospitality Quote 08/20/2025 7:39 PM" at bounding box center [791, 251] width 523 height 45
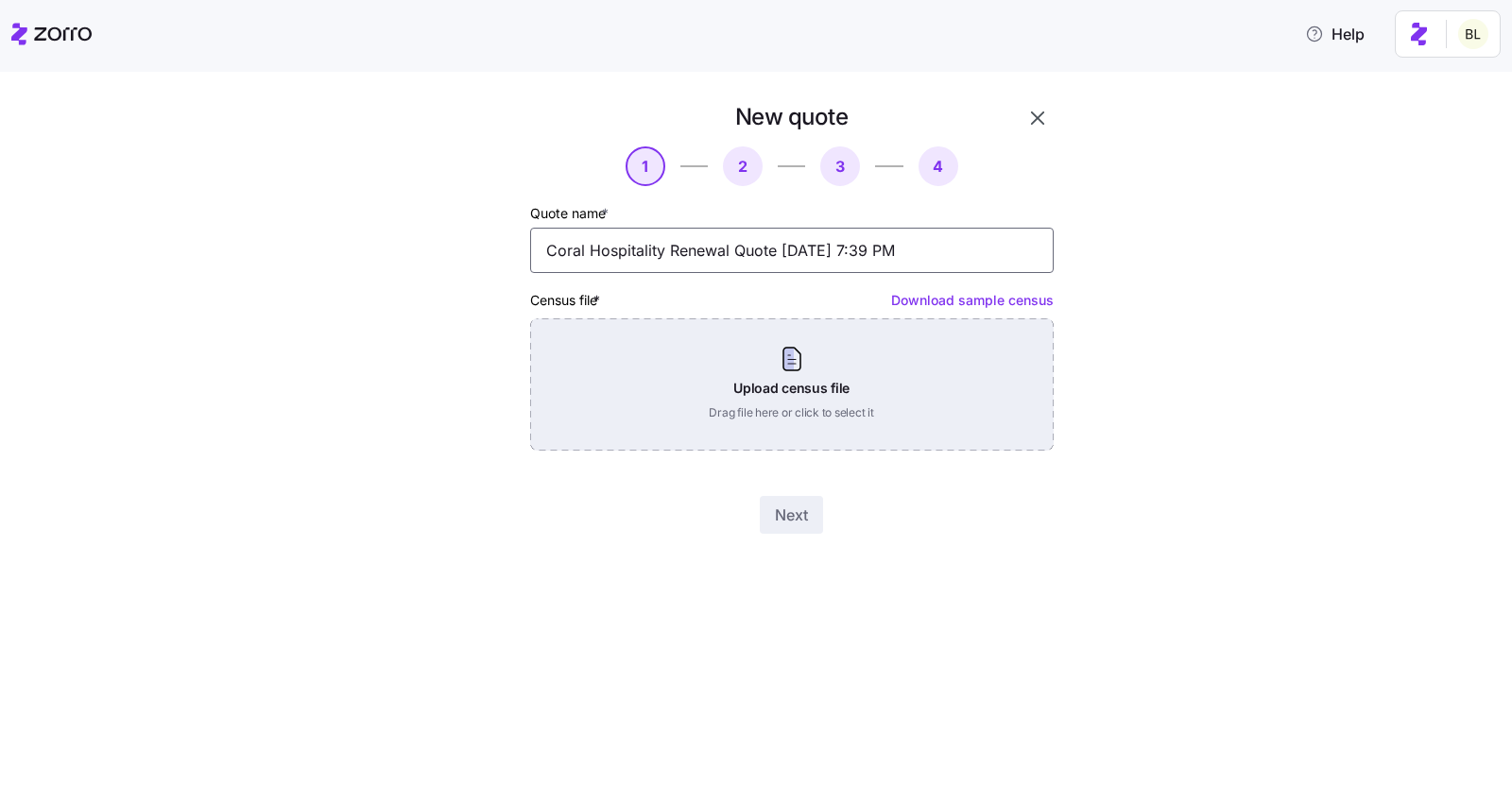
type input "Coral Hospitality Renewal Quote 08/20/2025 7:39 PM"
click at [797, 369] on div "Upload census file Drag file here or click to select it" at bounding box center [791, 384] width 523 height 133
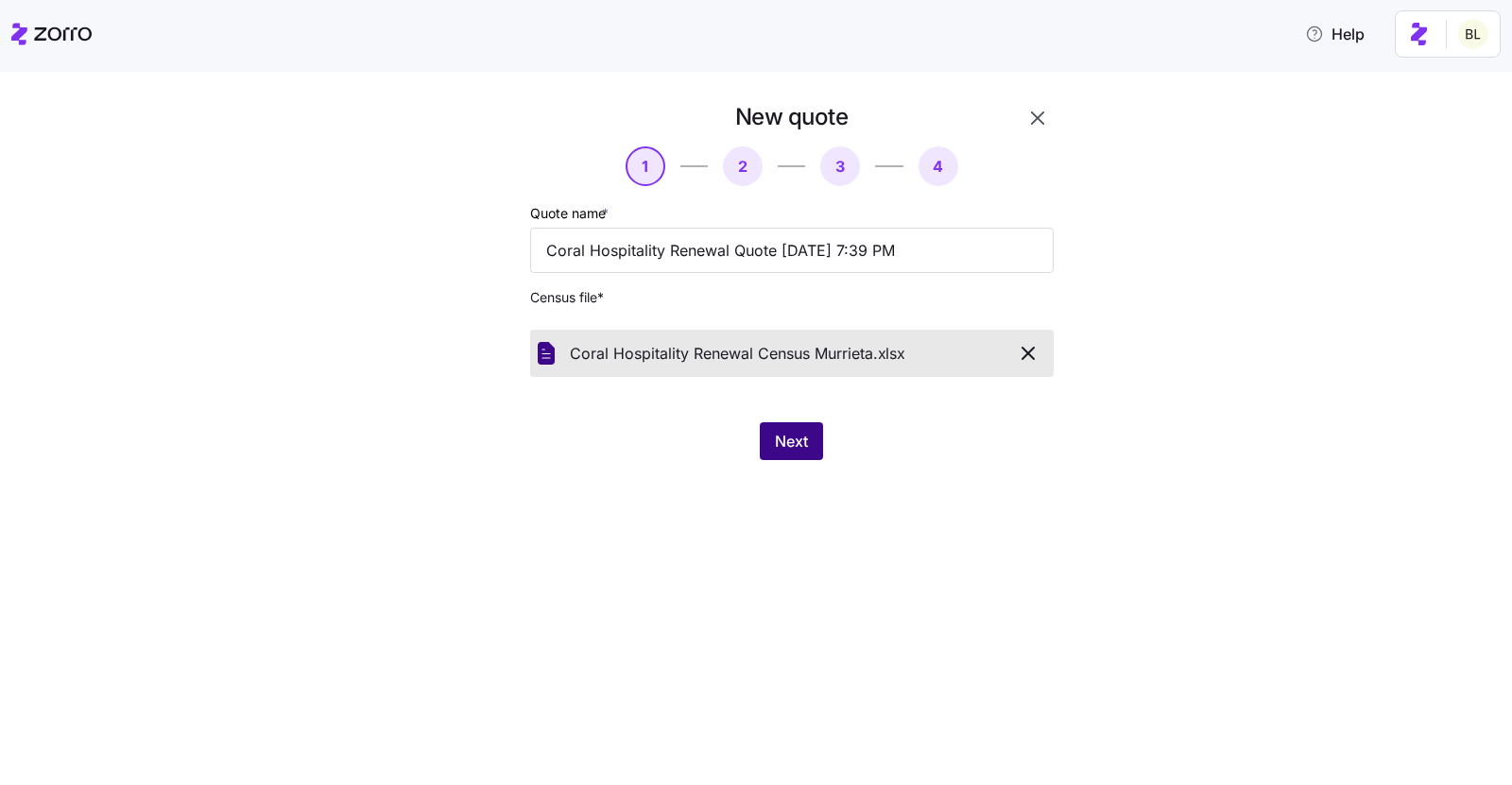
click at [788, 431] on span "Next" at bounding box center [791, 440] width 33 height 23
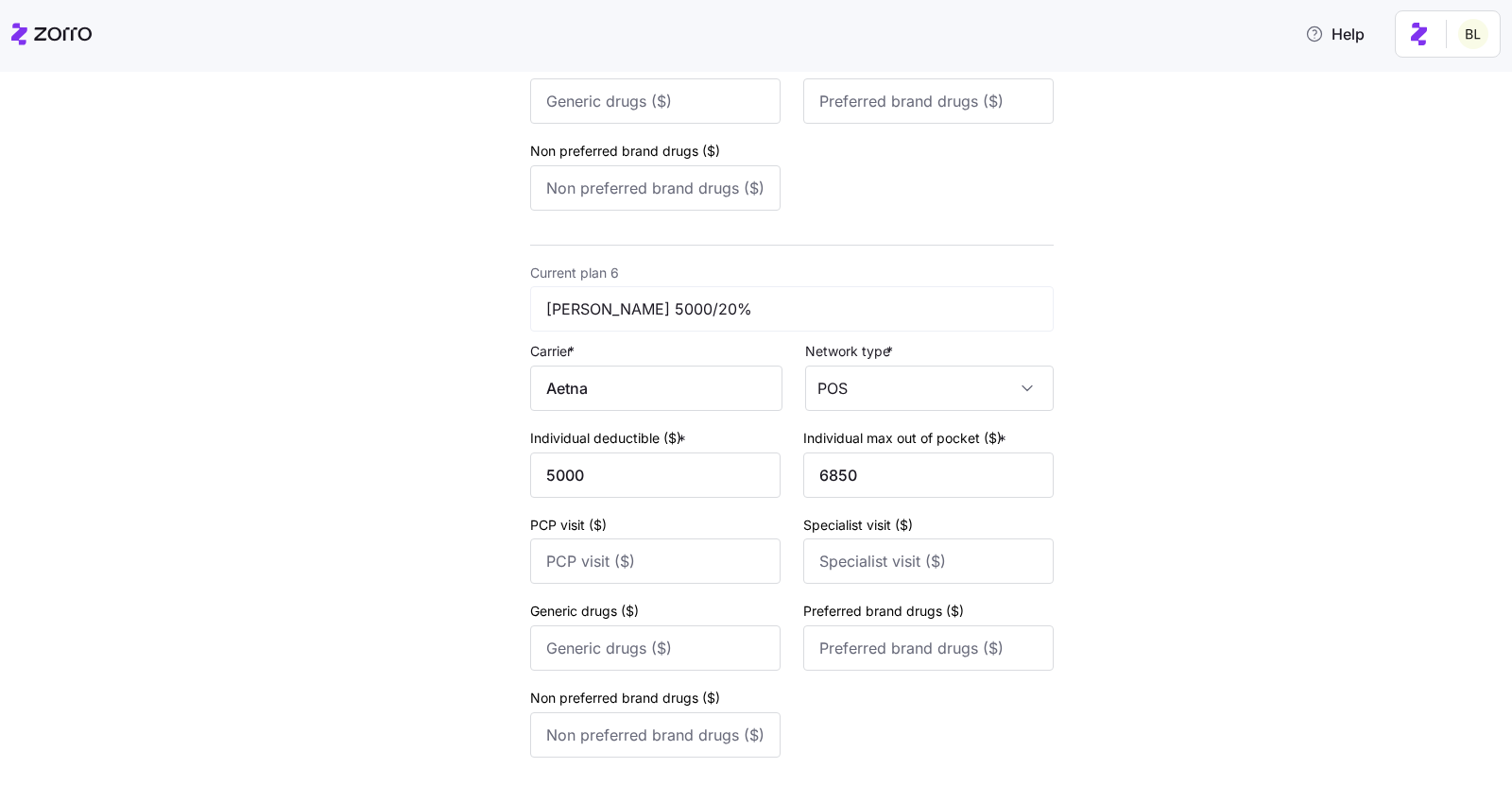
scroll to position [2877, 0]
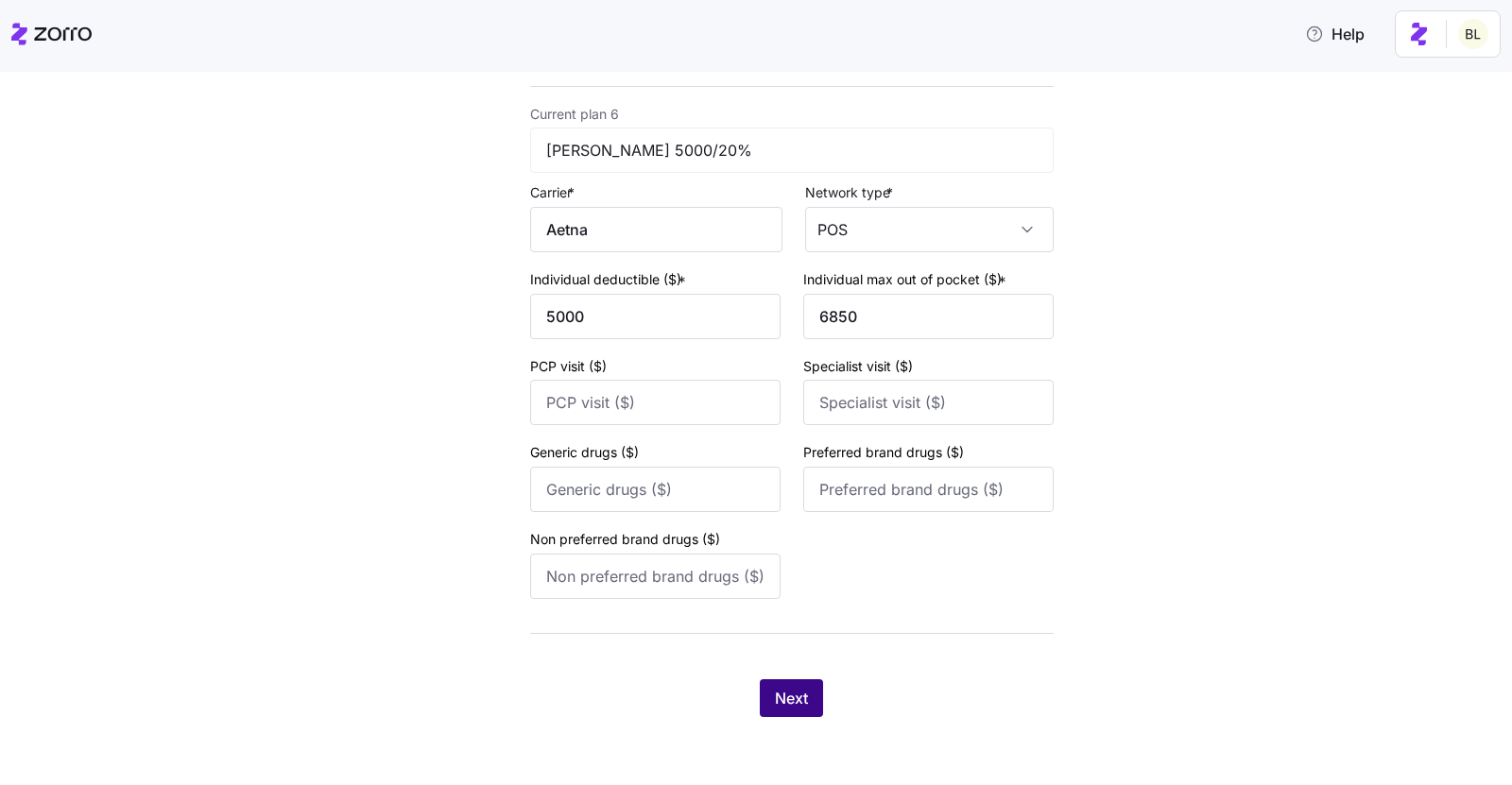
click at [805, 700] on span "Next" at bounding box center [791, 698] width 33 height 23
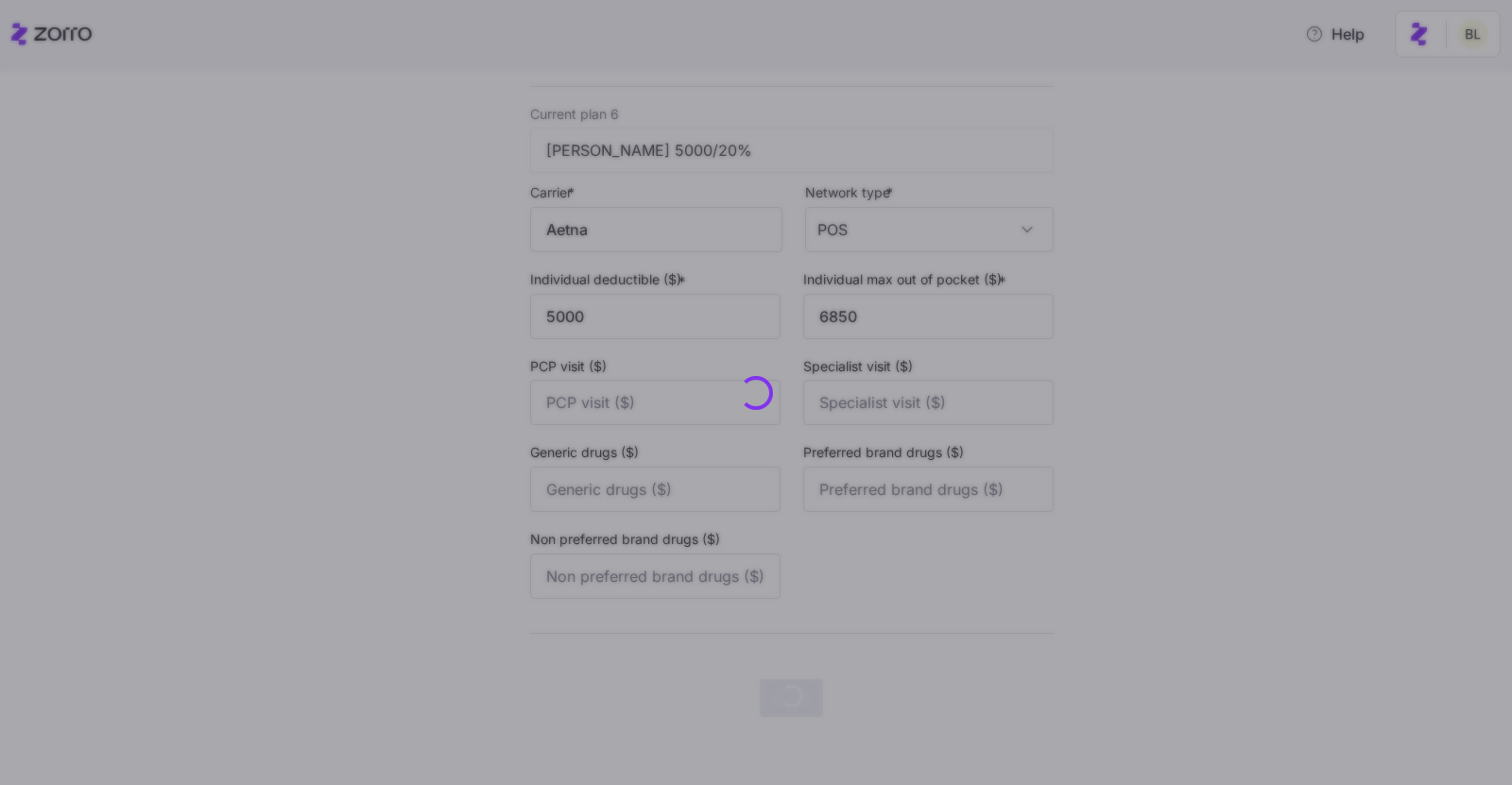
scroll to position [0, 0]
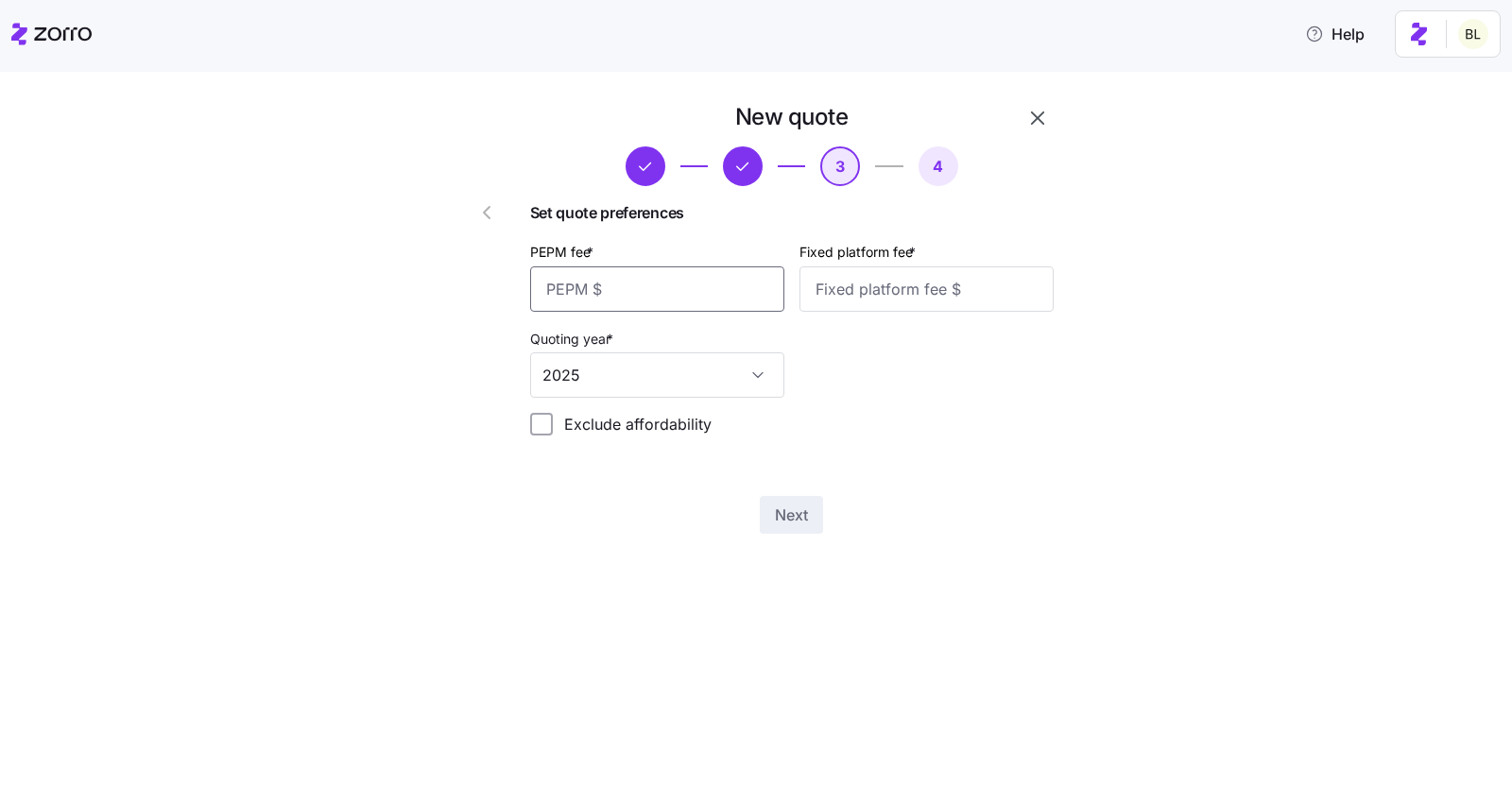
click at [647, 288] on input "PEPM fee *" at bounding box center [657, 289] width 255 height 45
type input "49"
type input "75"
click at [777, 500] on button "Next" at bounding box center [791, 515] width 63 height 37
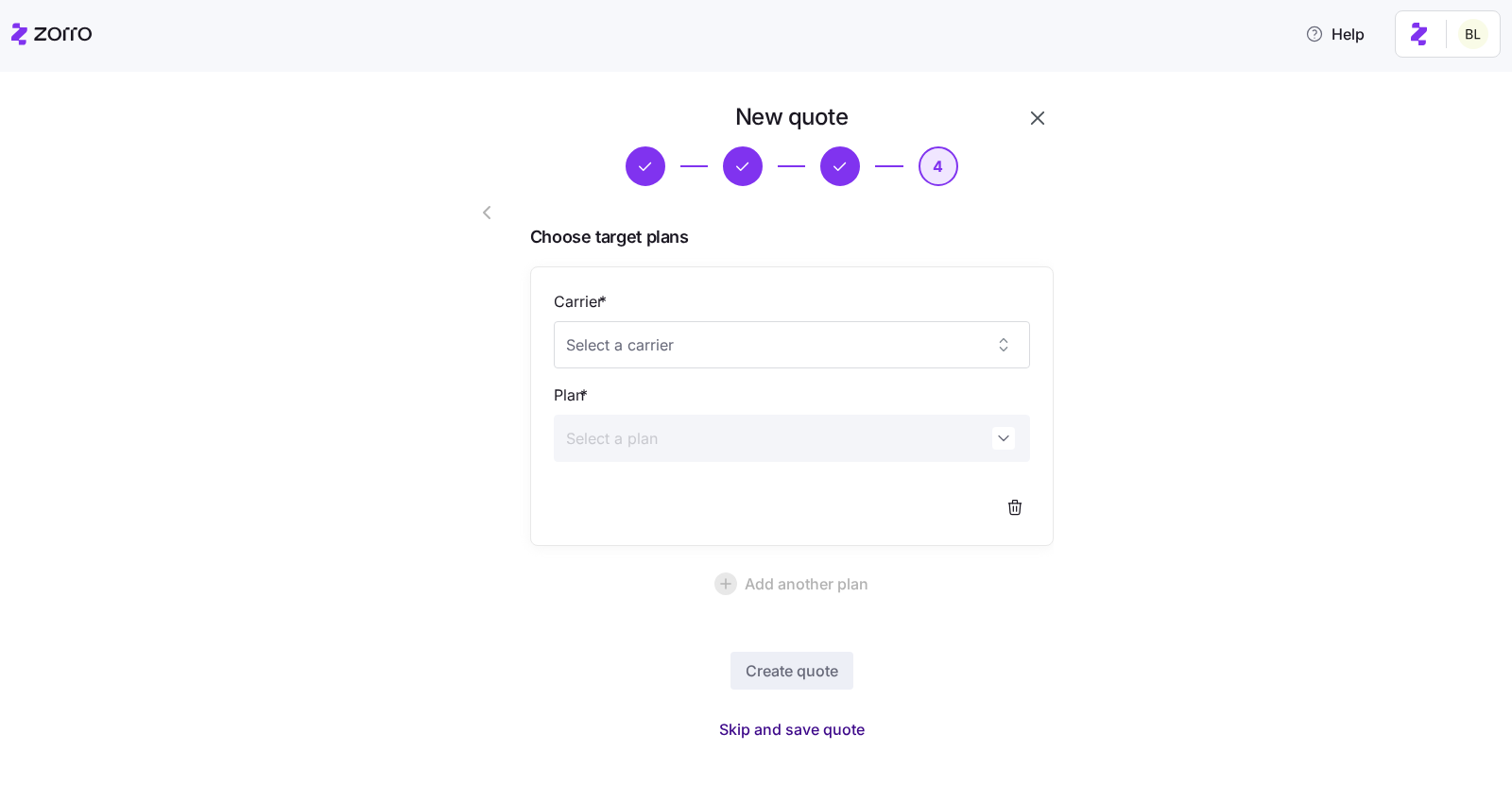
click at [790, 726] on span "Skip and save quote" at bounding box center [791, 728] width 145 height 23
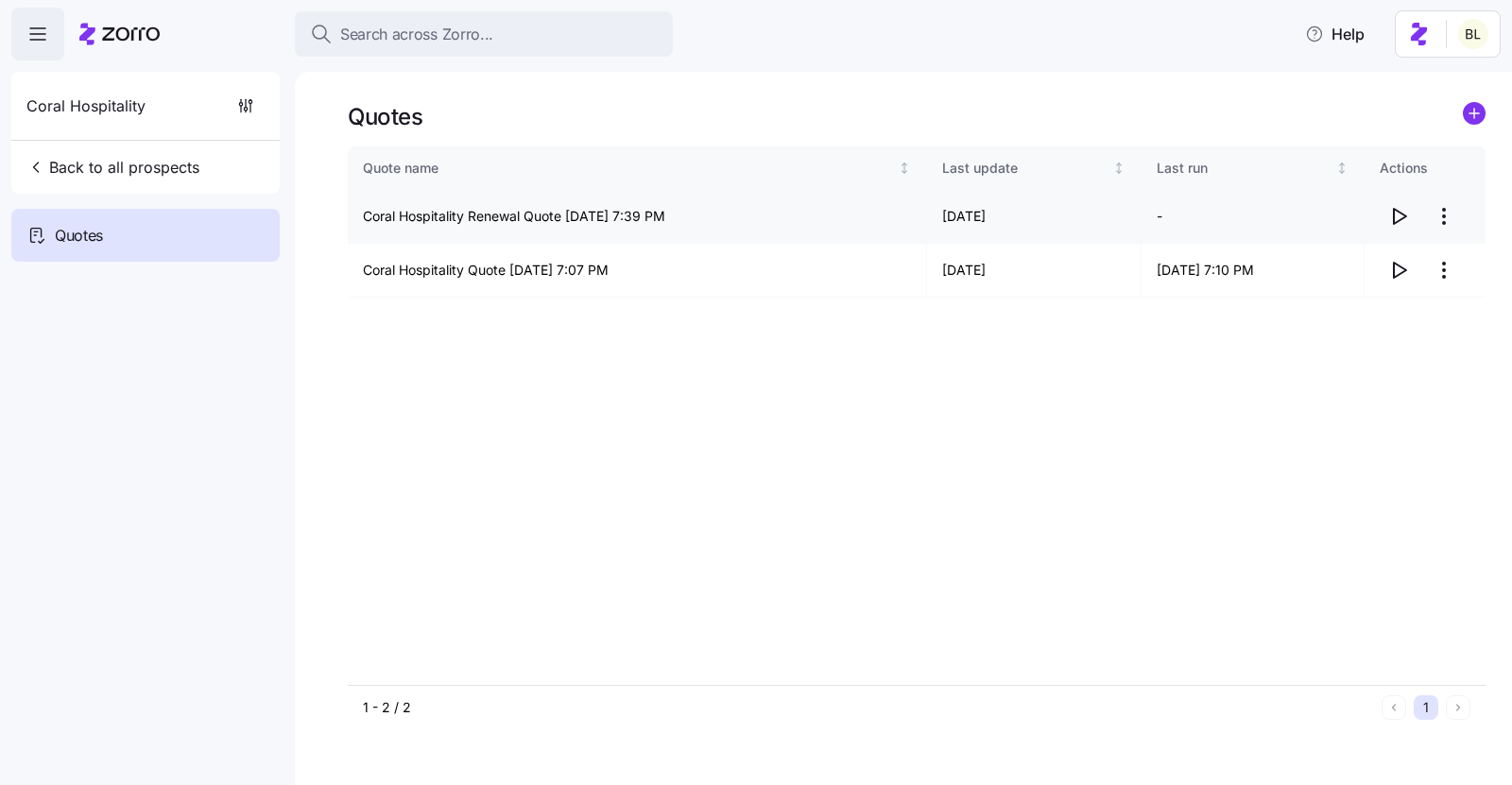
click at [1395, 206] on icon "button" at bounding box center [1398, 216] width 23 height 23
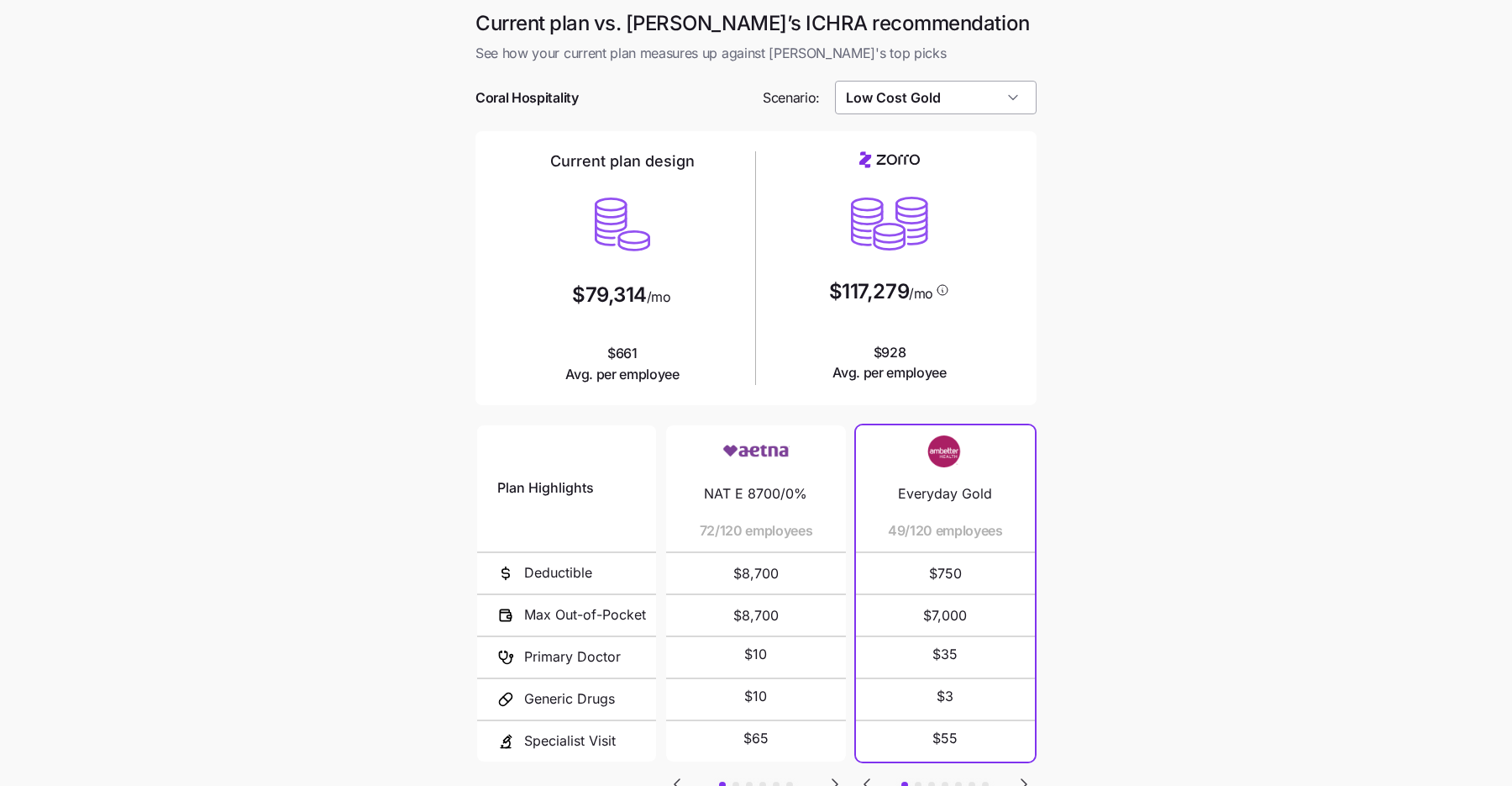
click at [946, 101] on input "Low Cost Gold" at bounding box center [936, 97] width 203 height 33
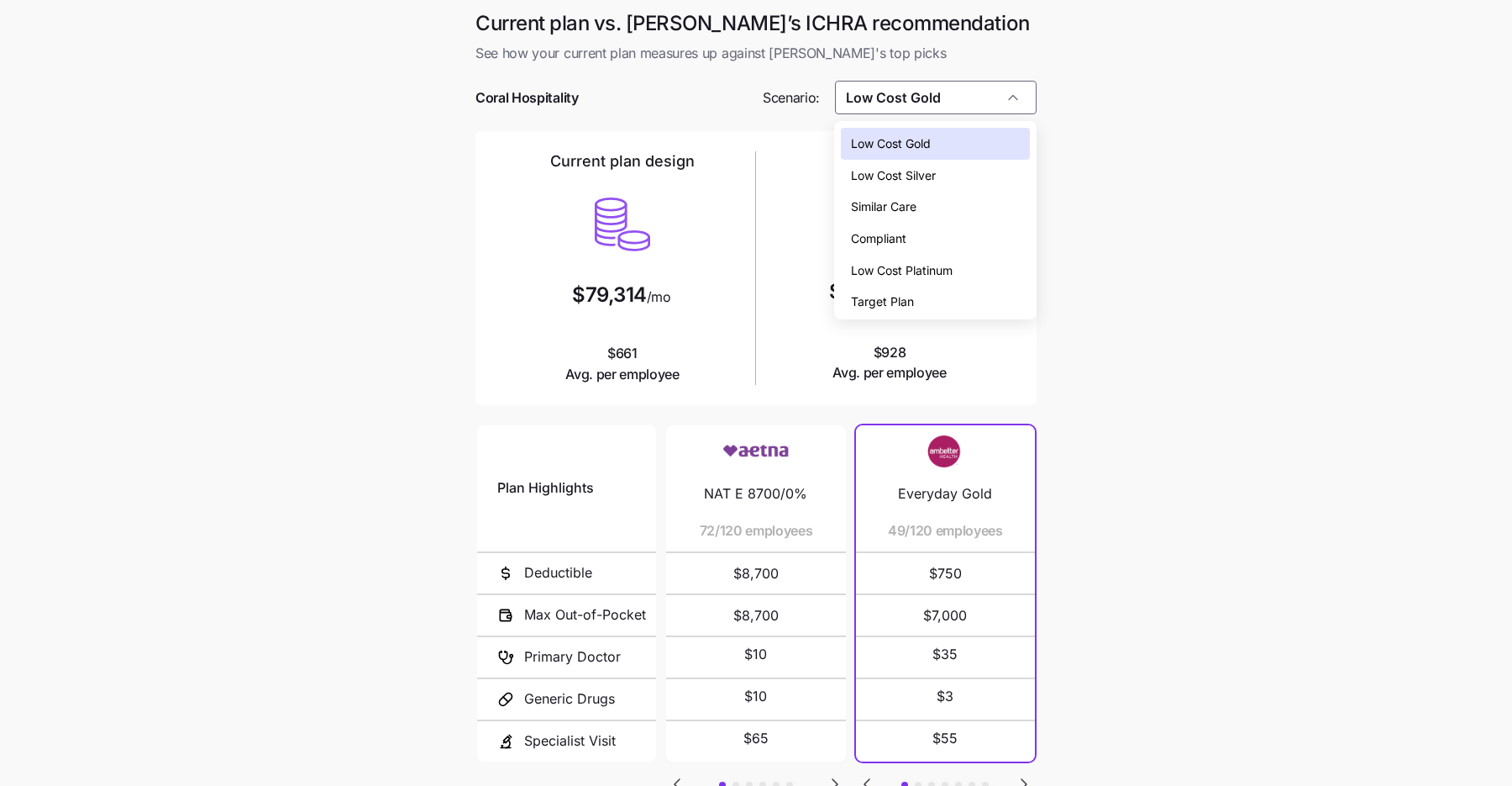
click at [934, 179] on span "Low Cost Silver" at bounding box center [893, 175] width 85 height 18
type input "Low Cost Silver"
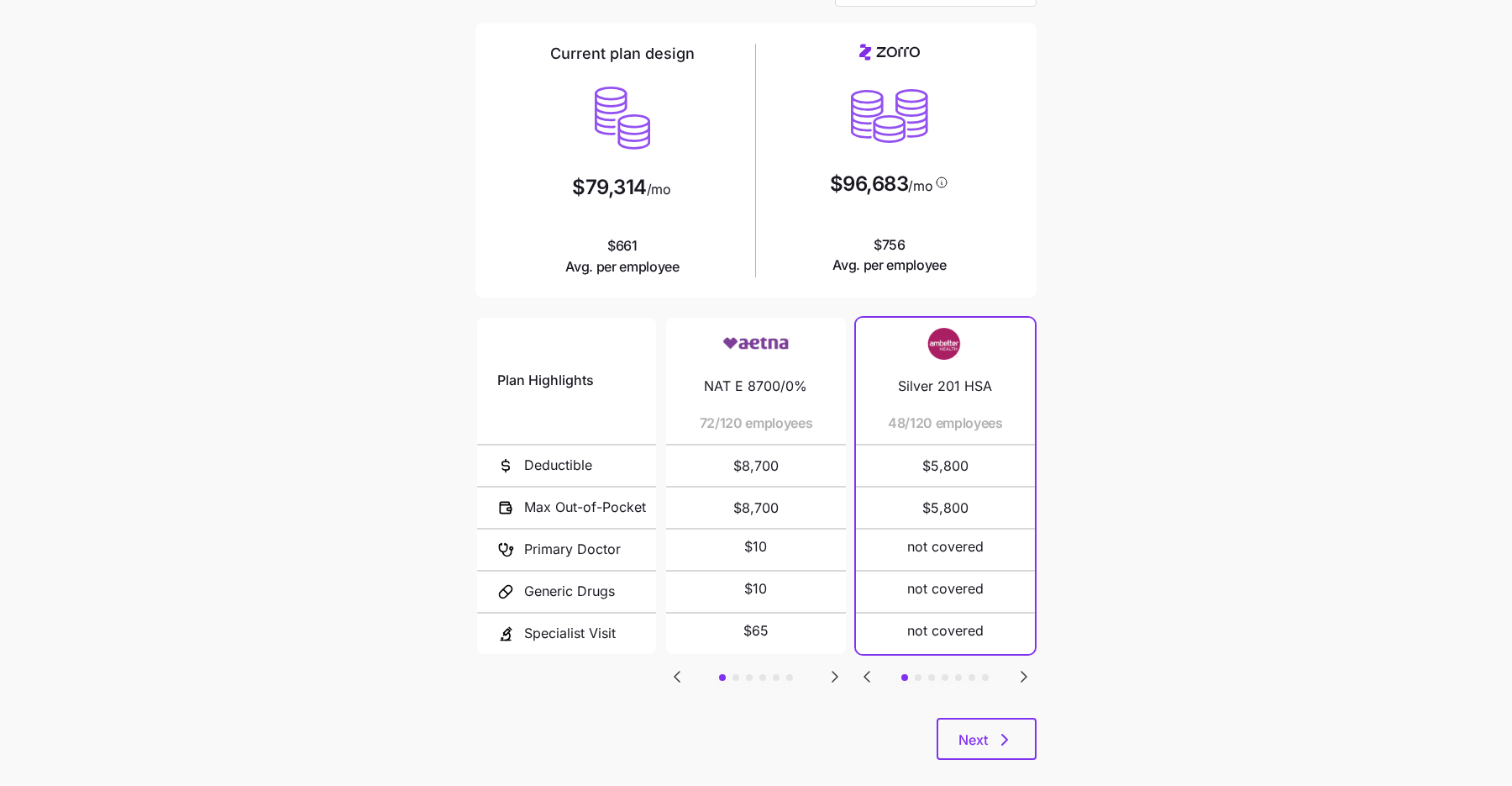
scroll to position [131, 0]
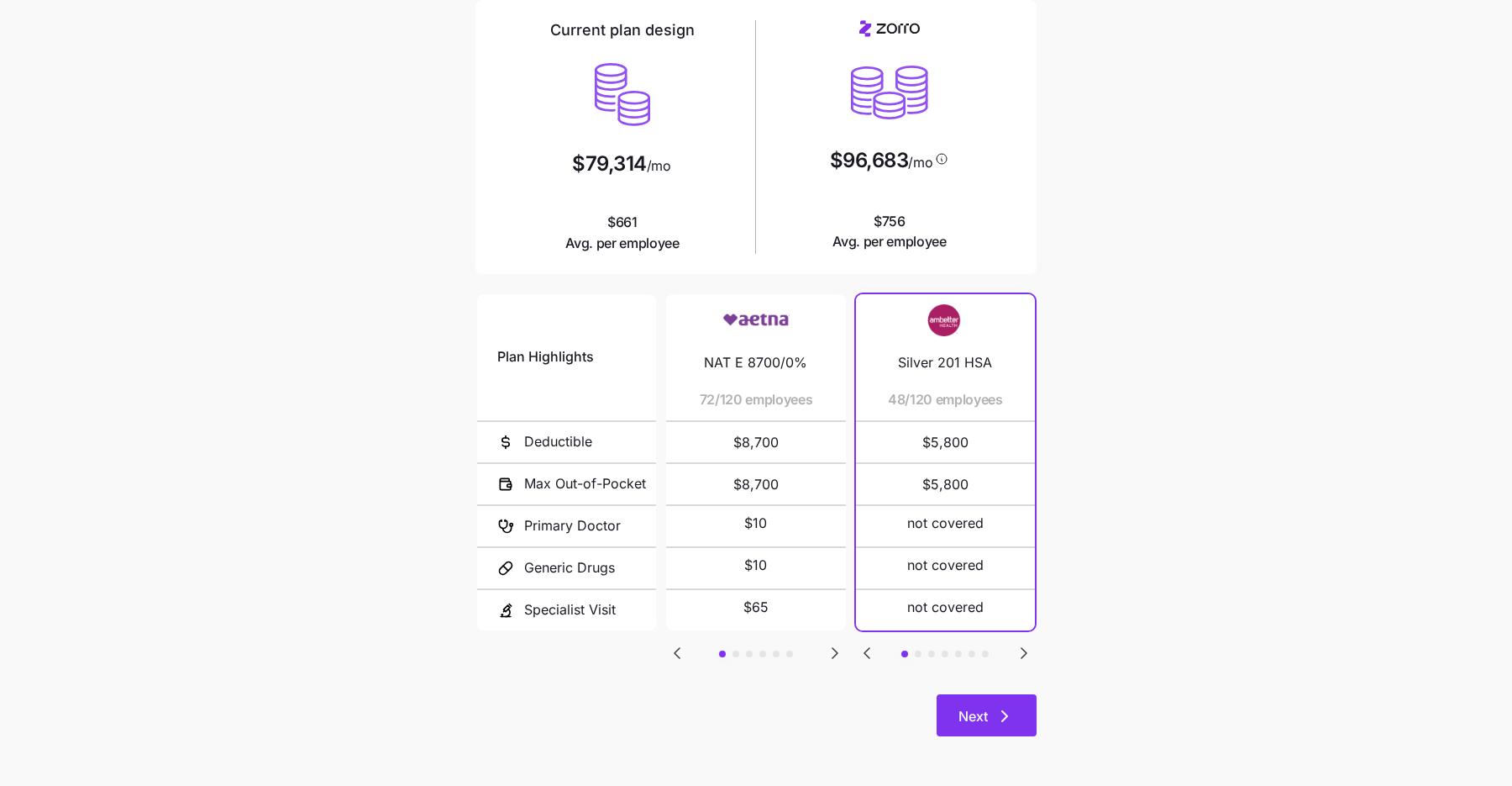
click at [1005, 702] on button "Next" at bounding box center [987, 715] width 100 height 42
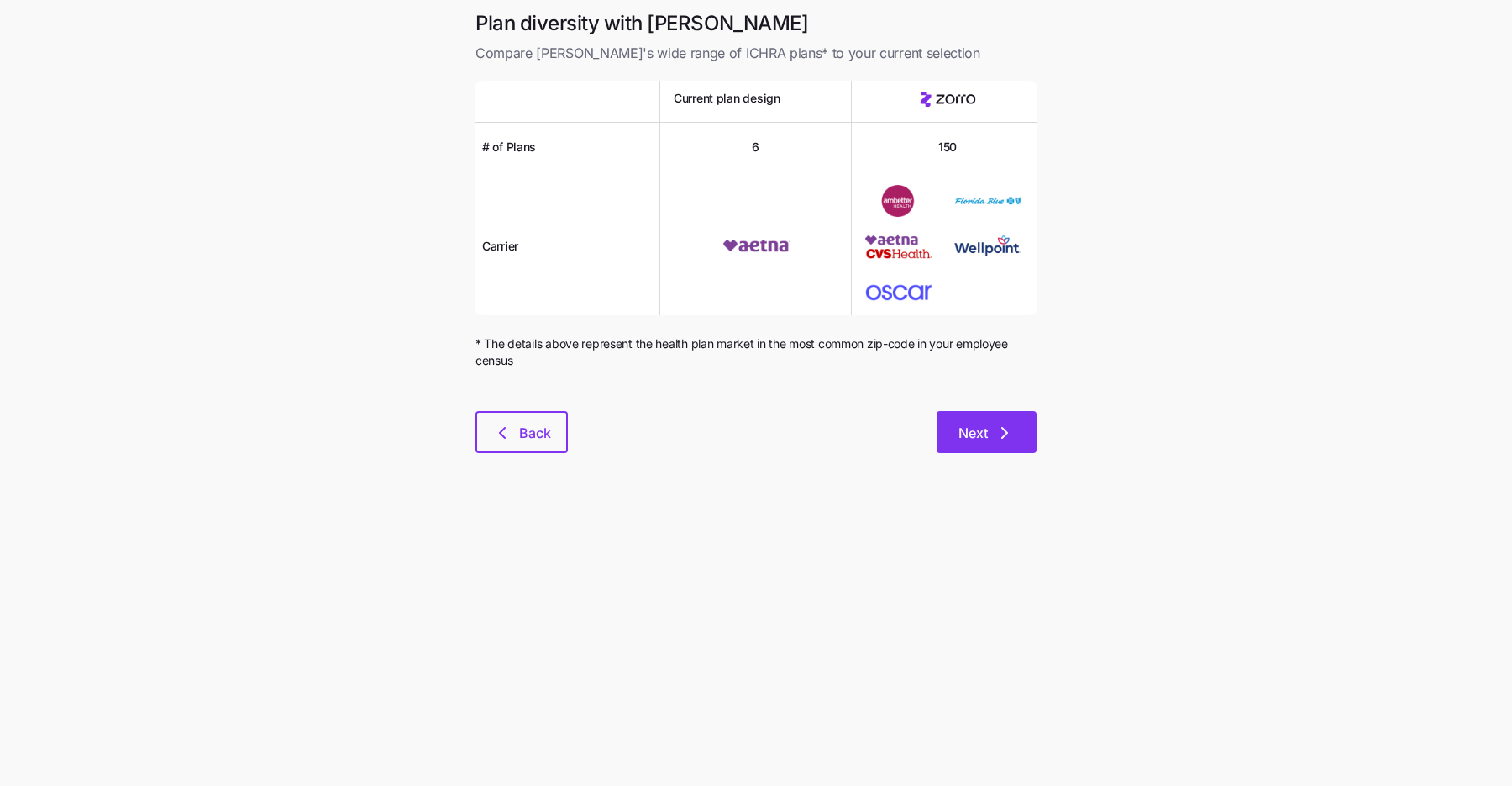
click at [999, 422] on icon "button" at bounding box center [1004, 432] width 20 height 20
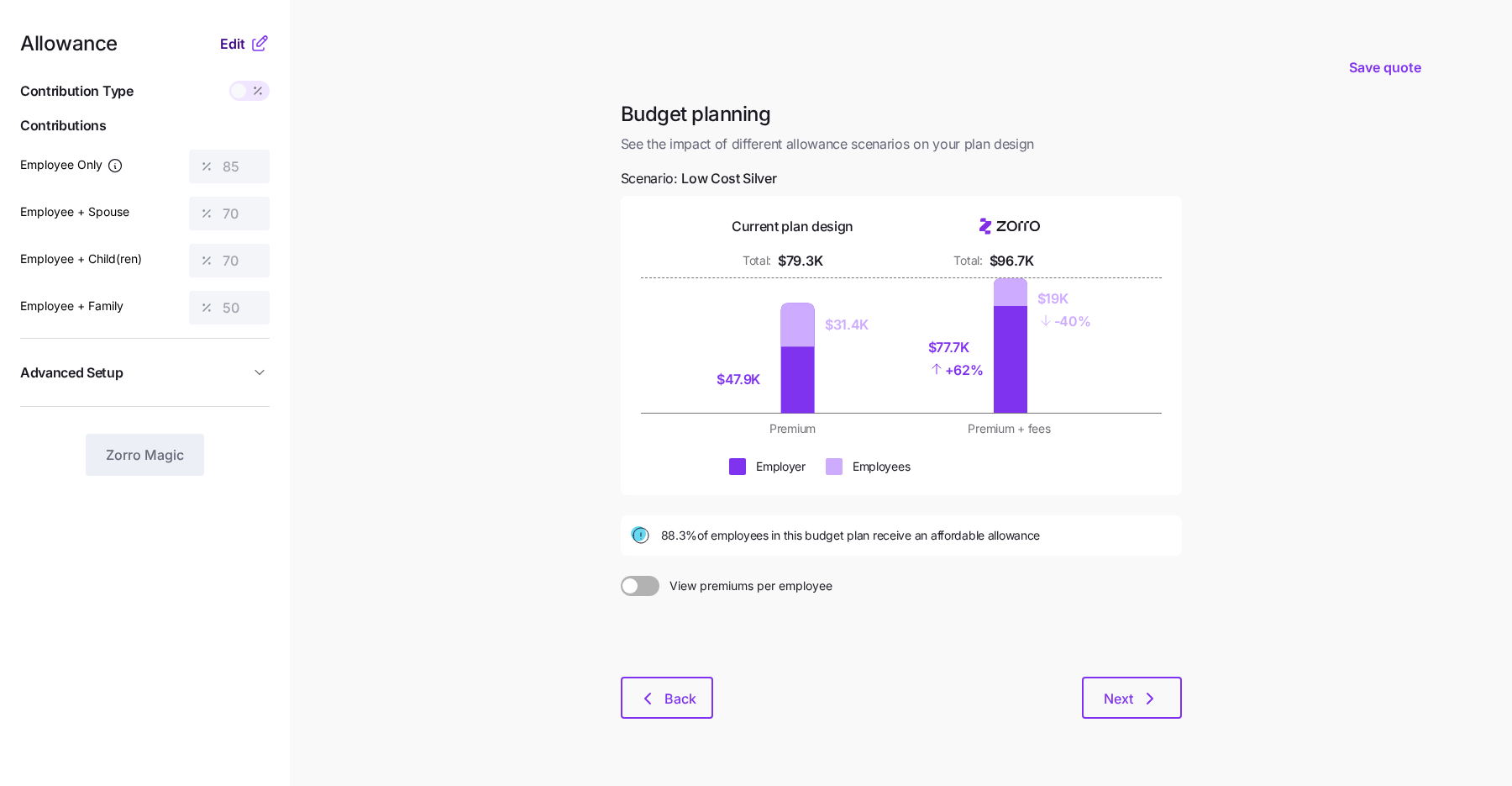
click at [233, 37] on span "Edit" at bounding box center [232, 43] width 25 height 20
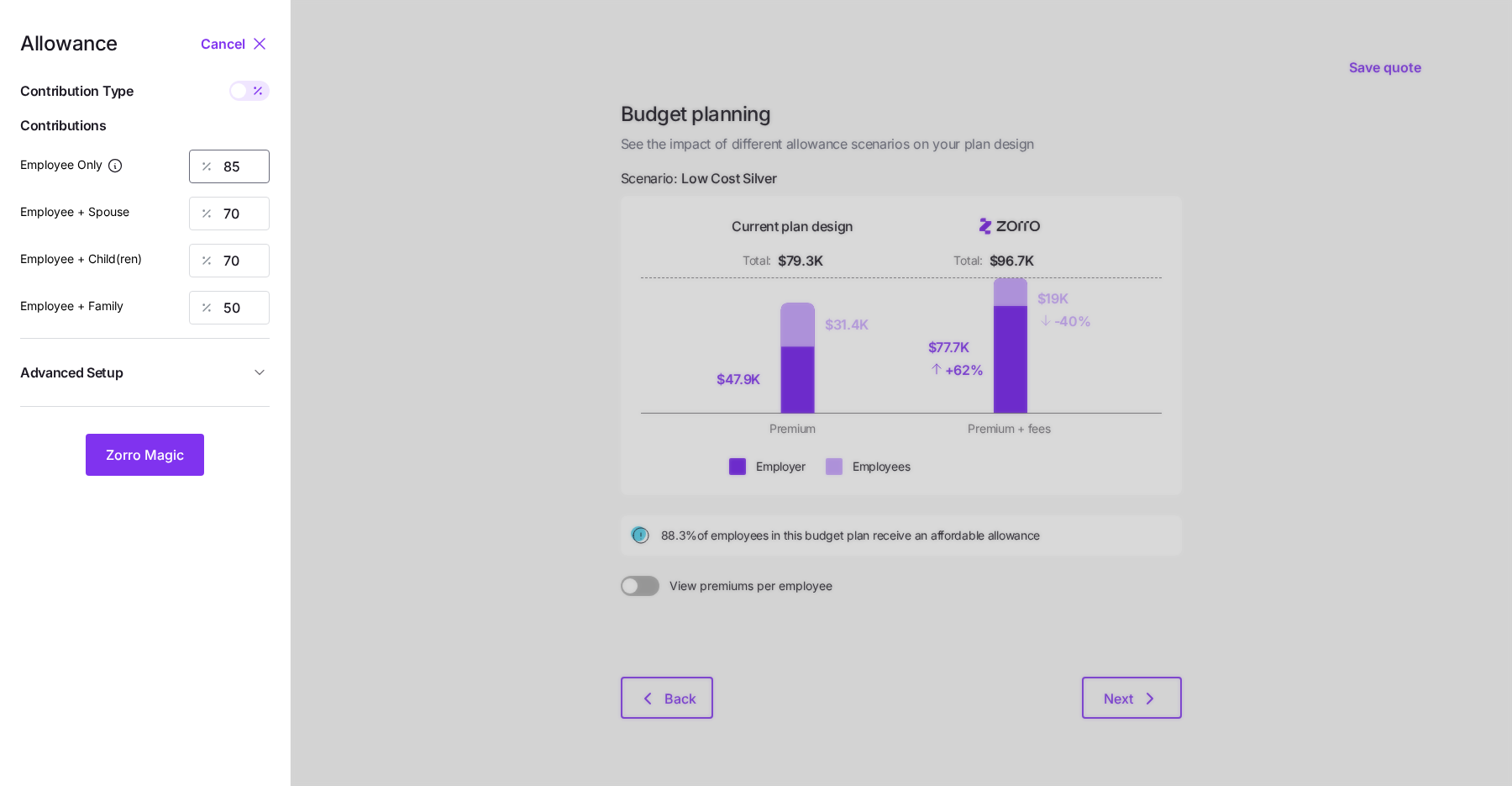
click at [225, 166] on input "85" at bounding box center [229, 166] width 80 height 33
type input "75"
click at [156, 364] on span "Advanced Setup" at bounding box center [135, 372] width 229 height 21
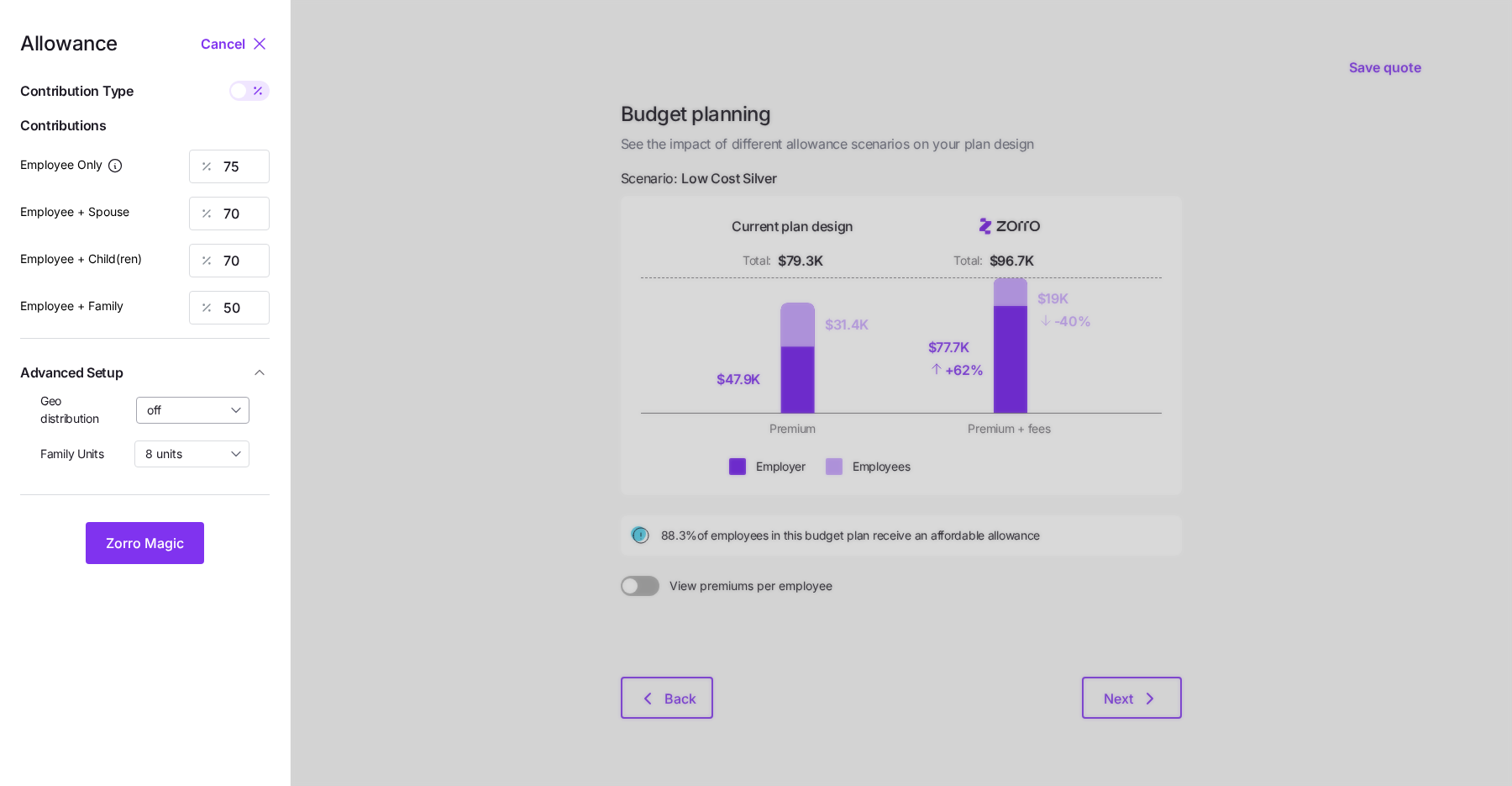
click at [168, 413] on input "off" at bounding box center [193, 410] width 114 height 27
click at [173, 508] on span "By state (4)" at bounding box center [184, 507] width 65 height 18
type input "By state (4)"
click at [163, 539] on span "Zorro Magic" at bounding box center [144, 542] width 78 height 20
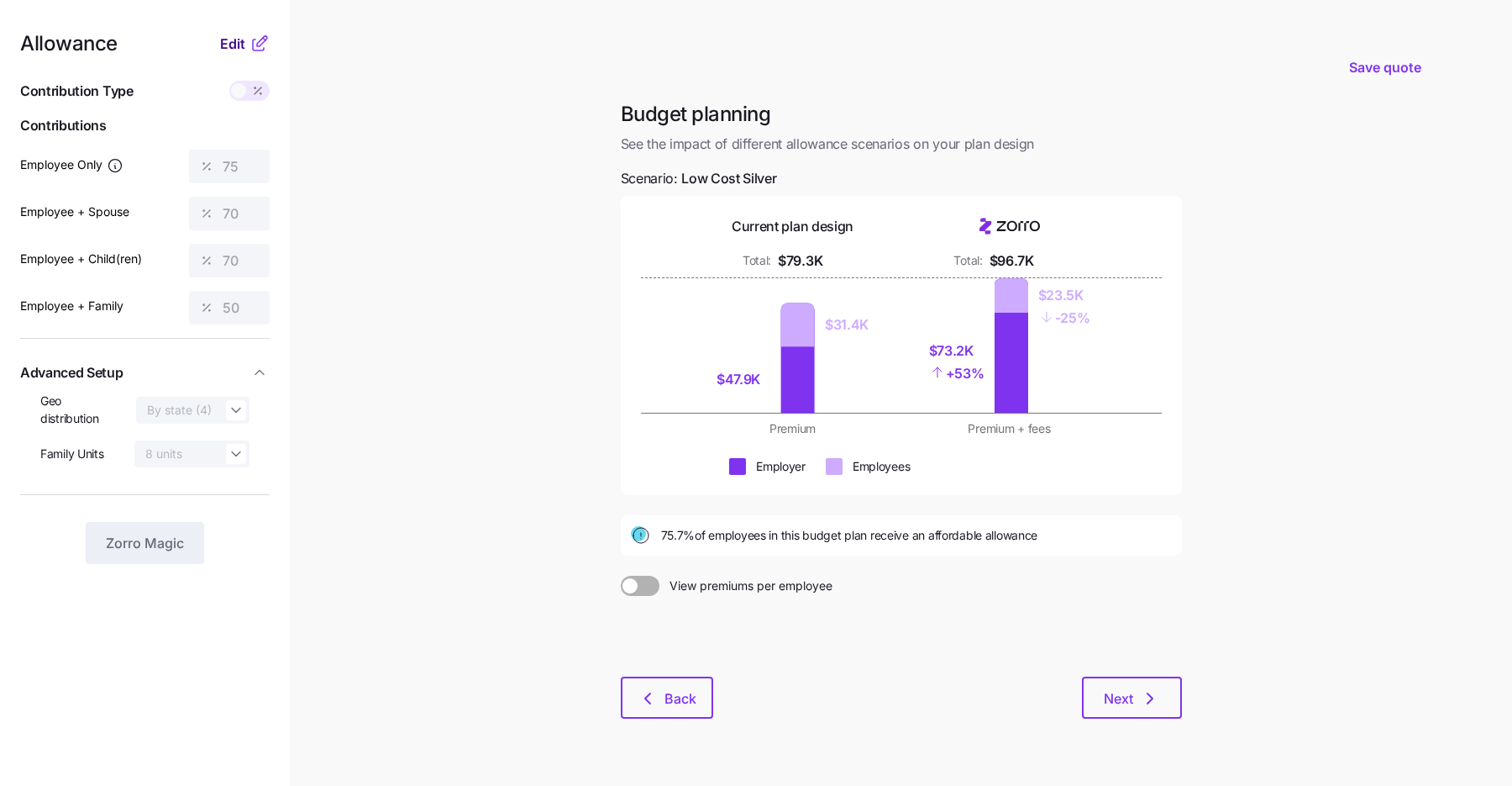
click at [239, 48] on span "Edit" at bounding box center [232, 43] width 25 height 20
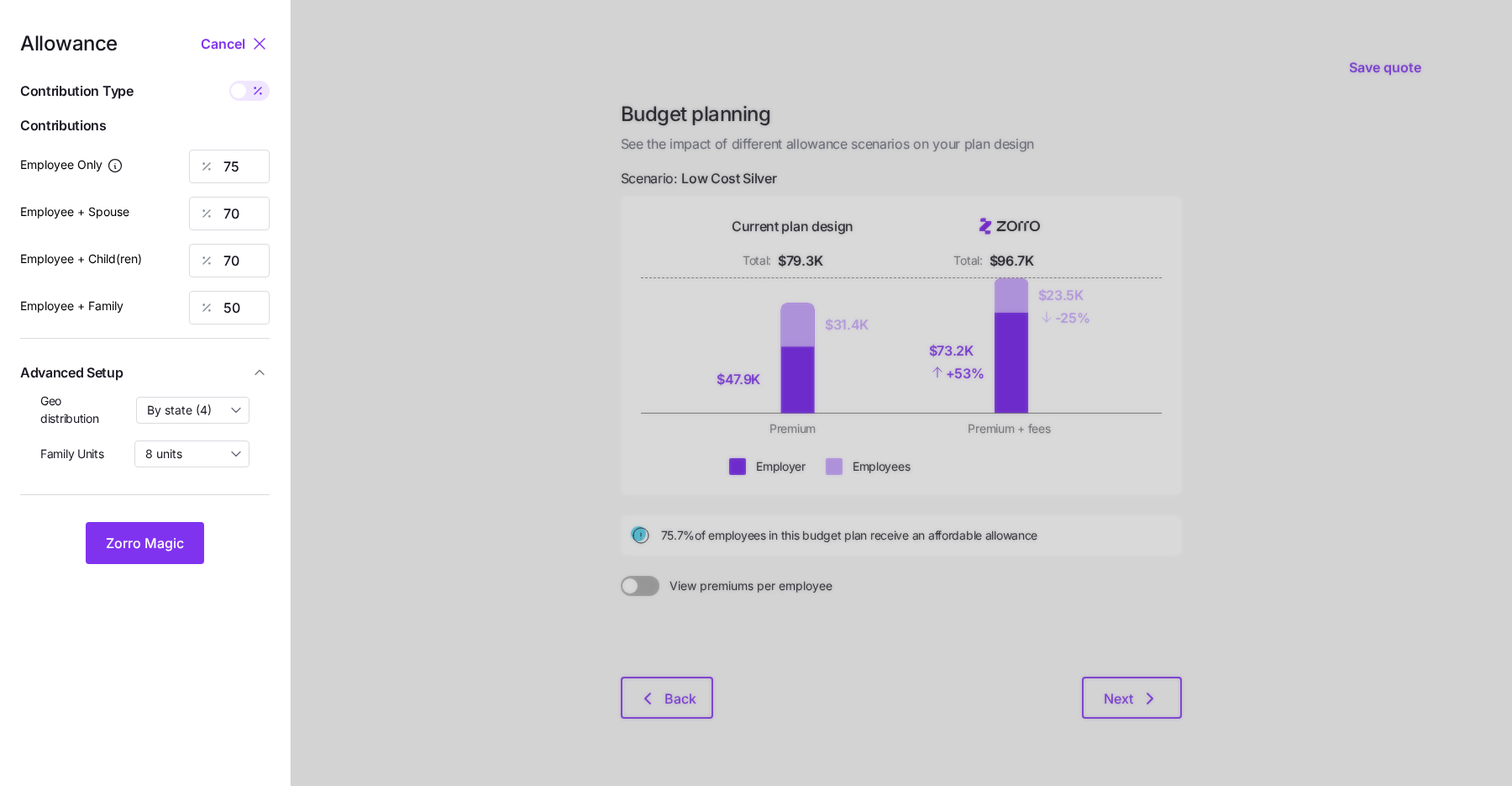
click at [252, 94] on icon at bounding box center [257, 90] width 13 height 13
click at [229, 80] on input "checkbox" at bounding box center [229, 80] width 0 height 0
type input "414"
type input "773"
type input "647"
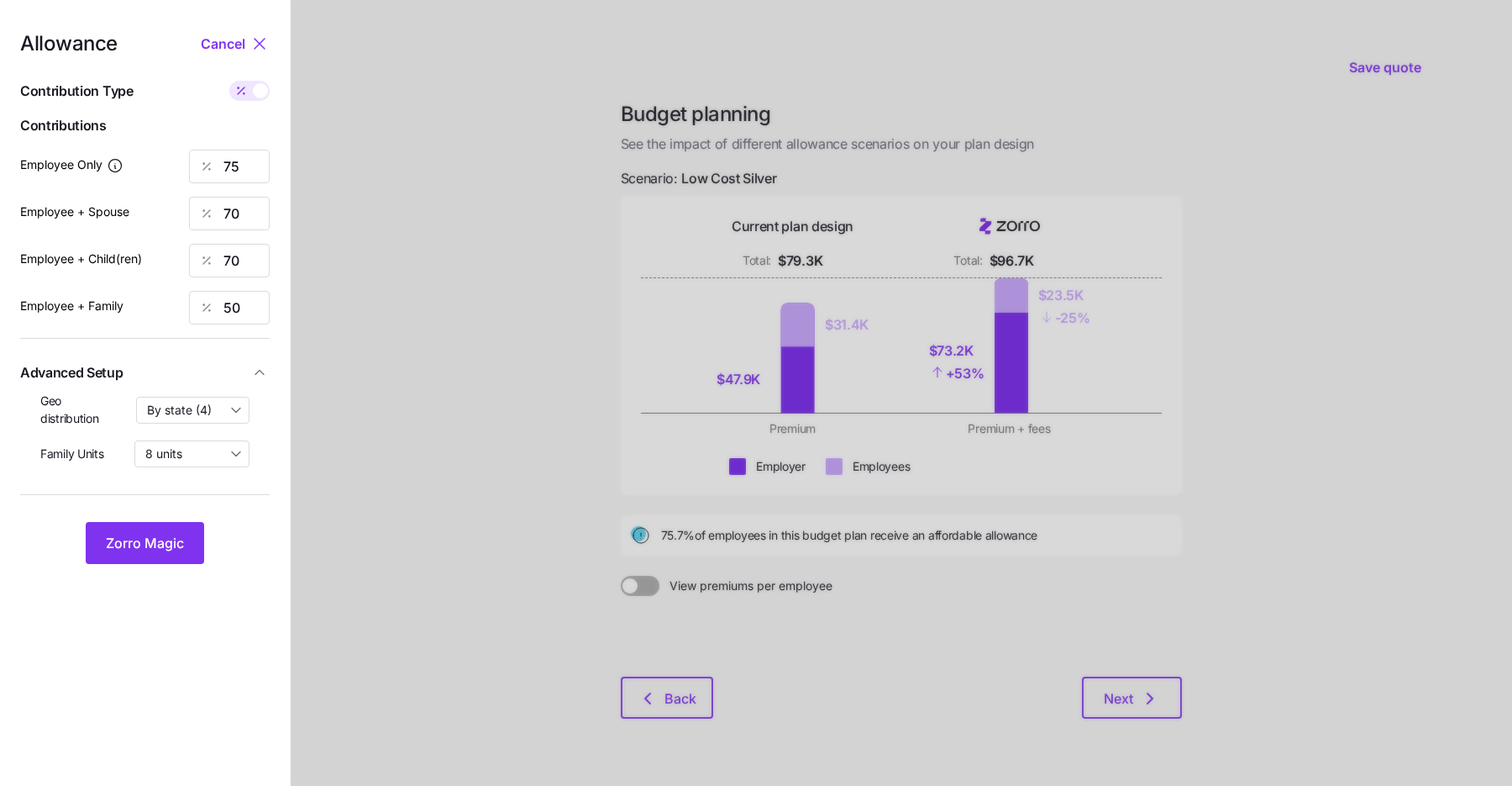
type input "738"
click at [237, 212] on input "773" at bounding box center [229, 213] width 80 height 33
type input "414"
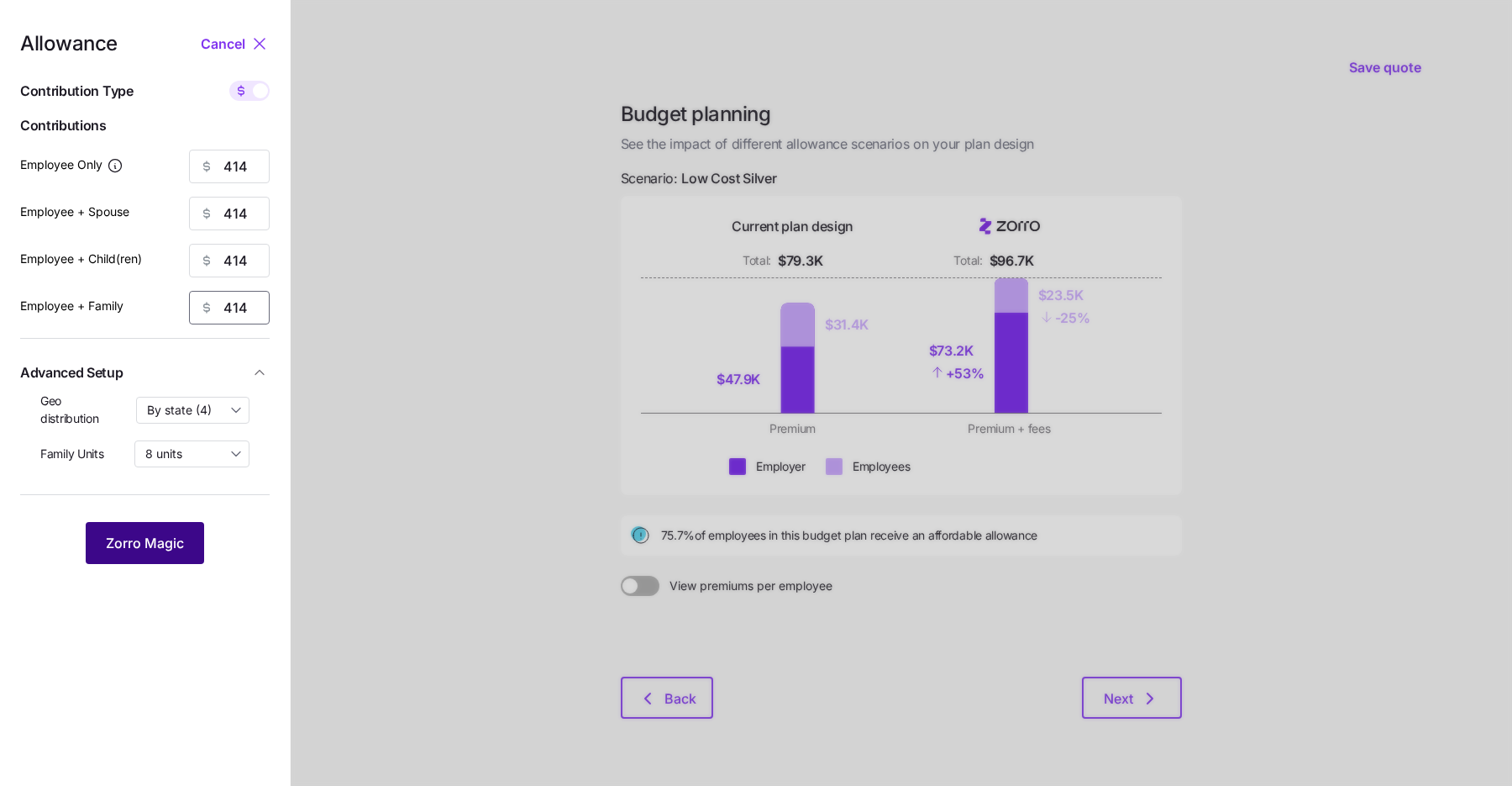
type input "414"
click at [142, 544] on span "Zorro Magic" at bounding box center [144, 542] width 78 height 20
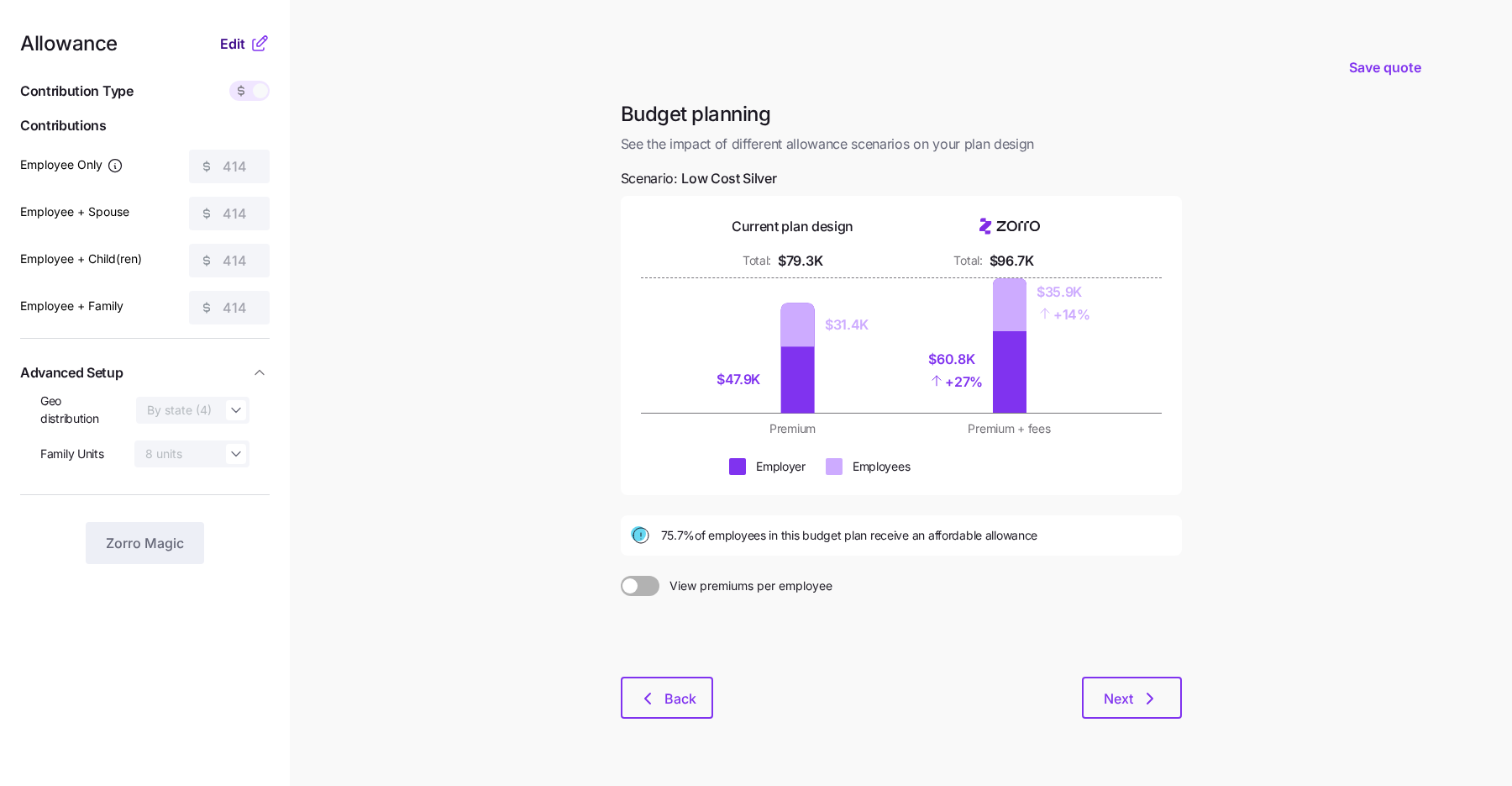
click at [242, 41] on span "Edit" at bounding box center [232, 43] width 25 height 20
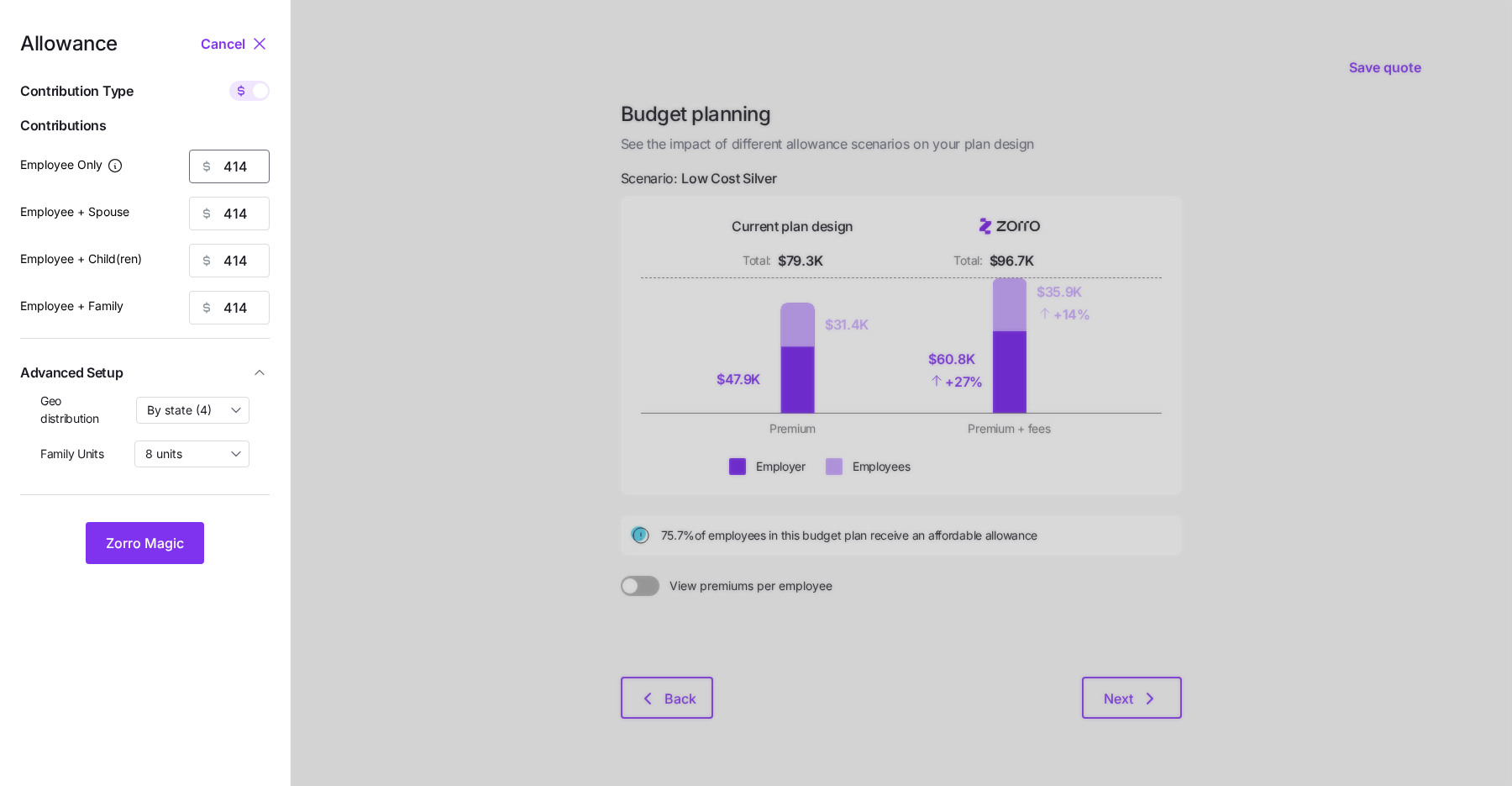
click at [227, 180] on input "414" at bounding box center [229, 166] width 80 height 33
type input "500"
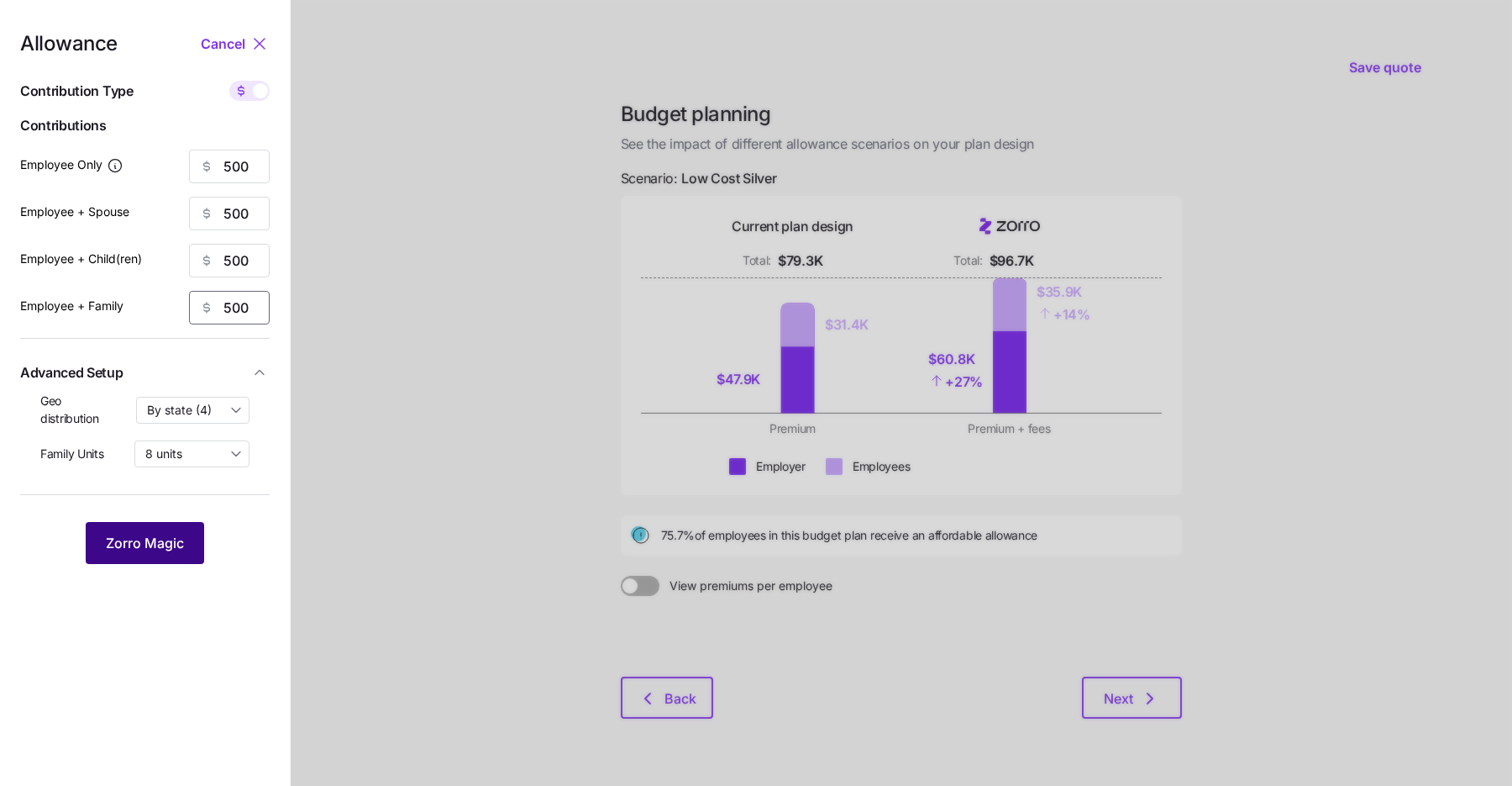
type input "500"
click at [172, 537] on span "Zorro Magic" at bounding box center [144, 542] width 78 height 20
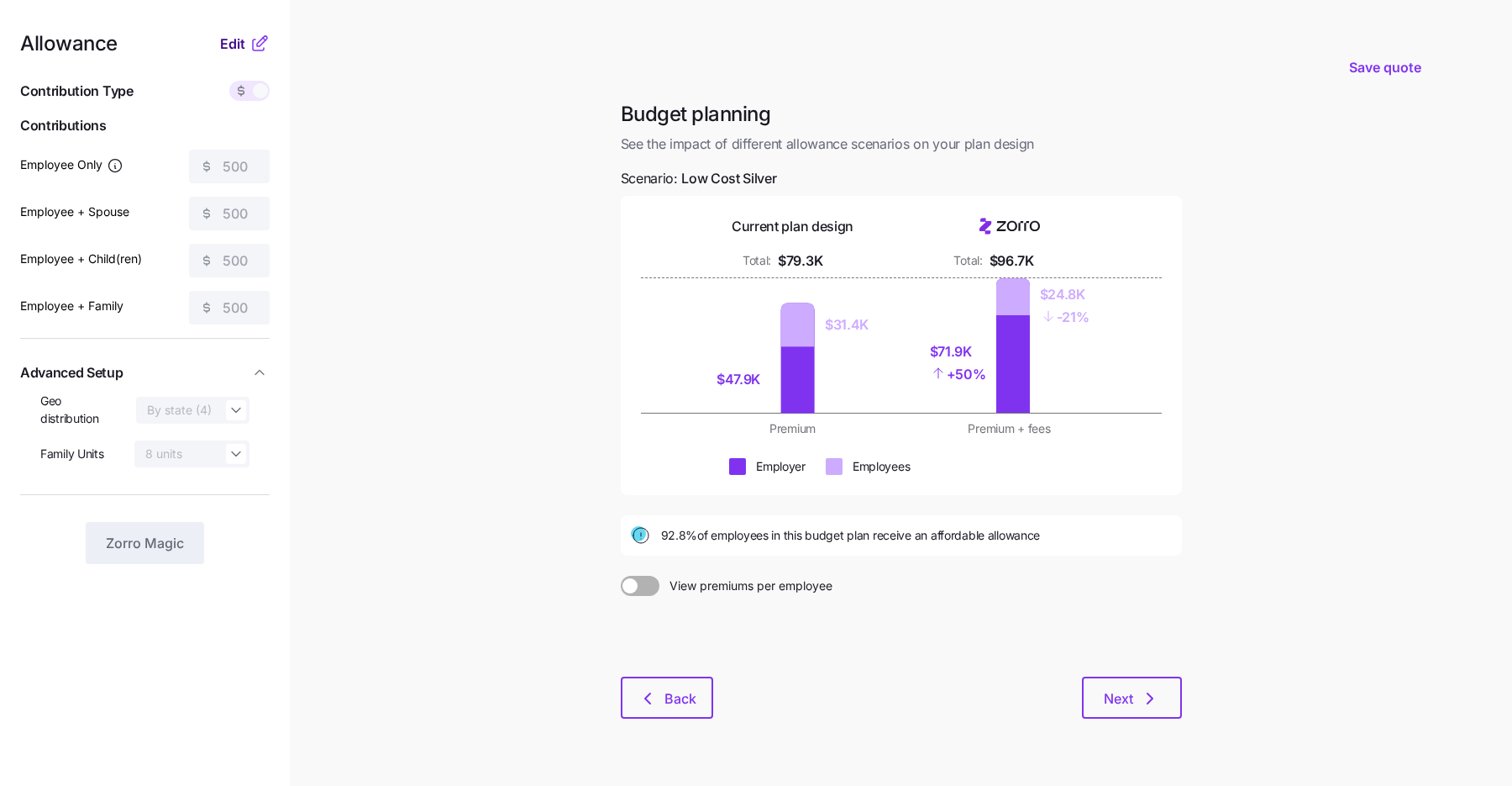
click at [232, 50] on span "Edit" at bounding box center [232, 43] width 25 height 20
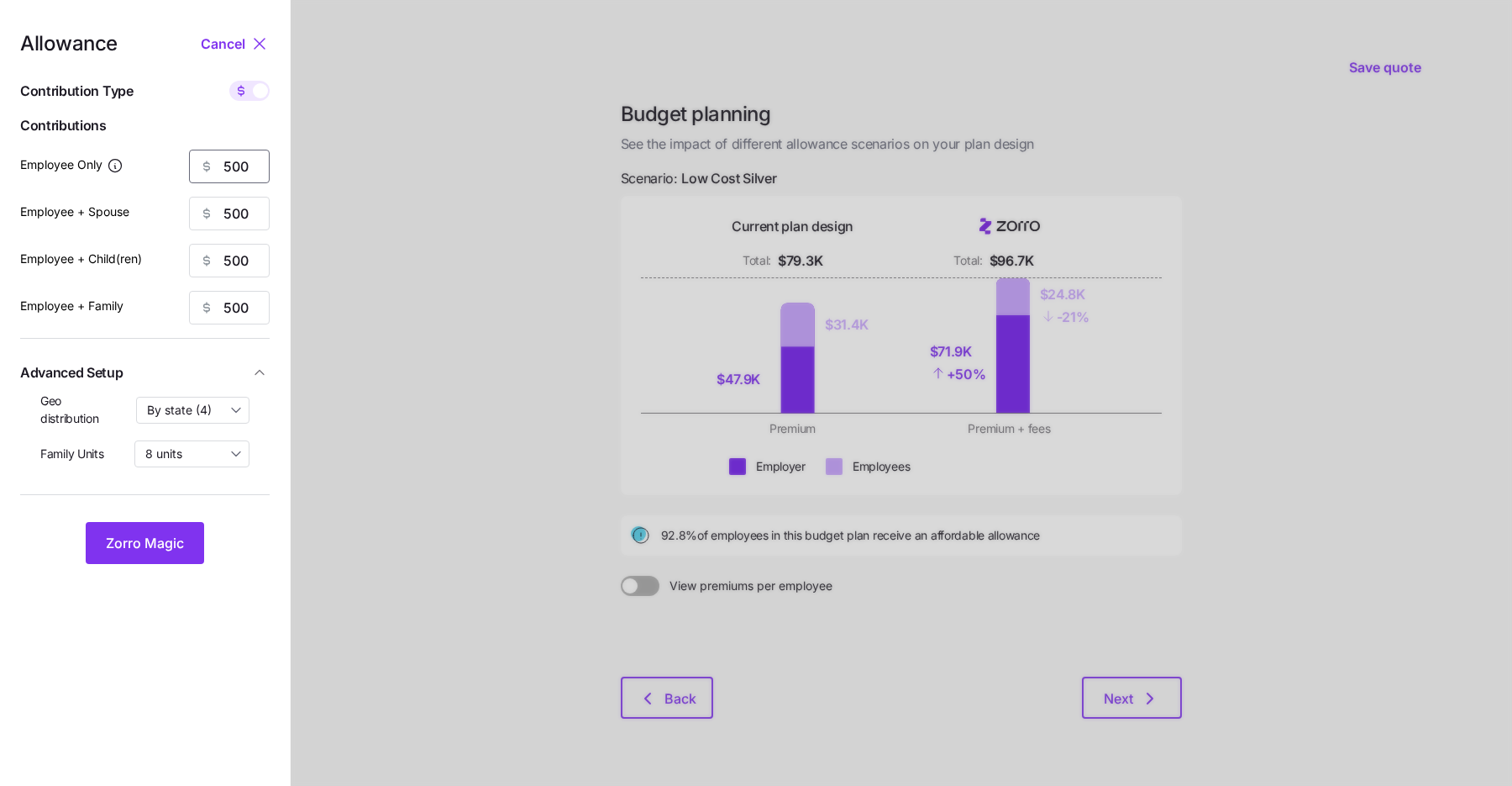
click at [232, 162] on input "500" at bounding box center [229, 166] width 80 height 33
type input "510"
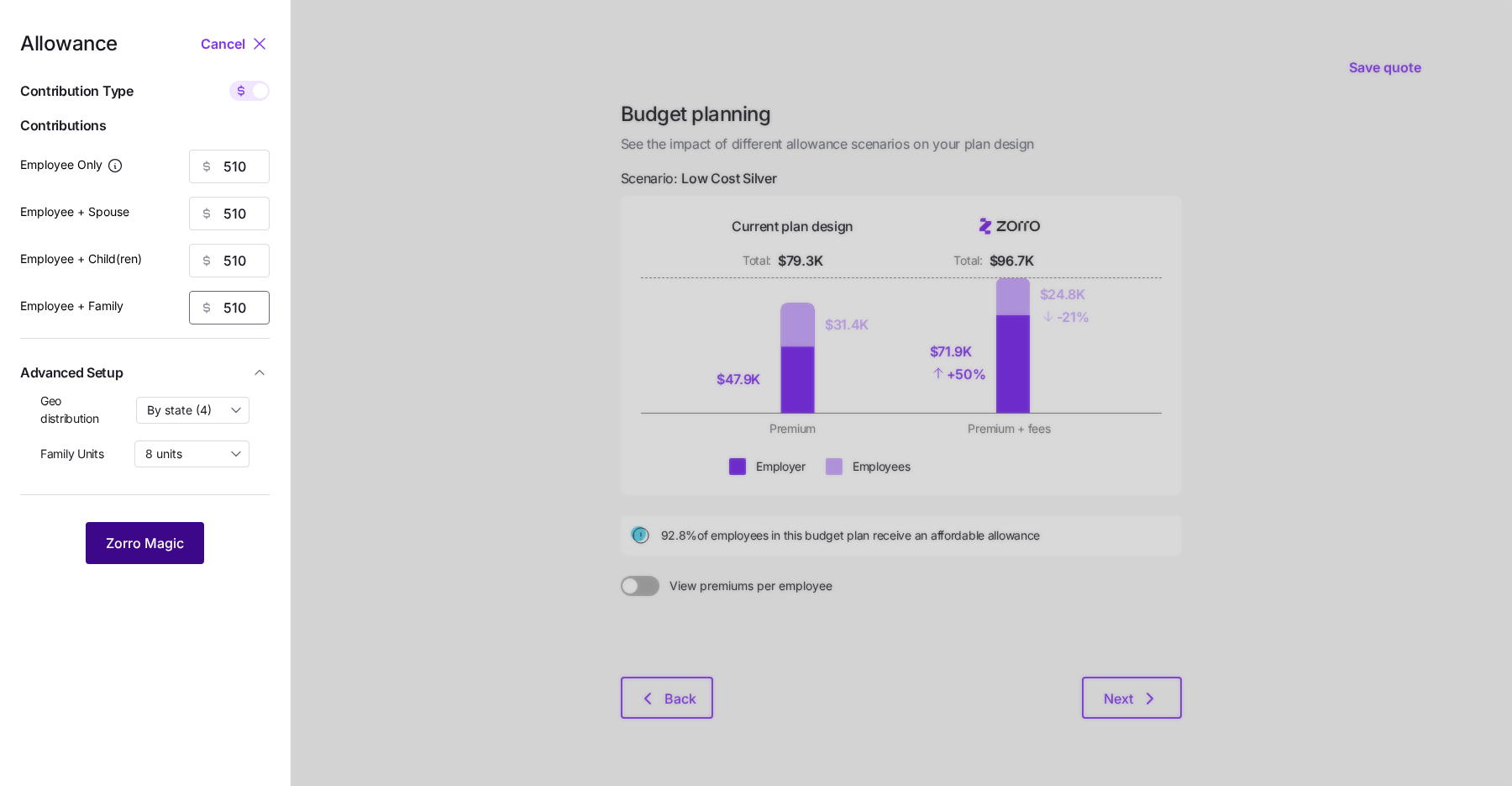
type input "510"
click at [163, 547] on span "Zorro Magic" at bounding box center [144, 542] width 78 height 20
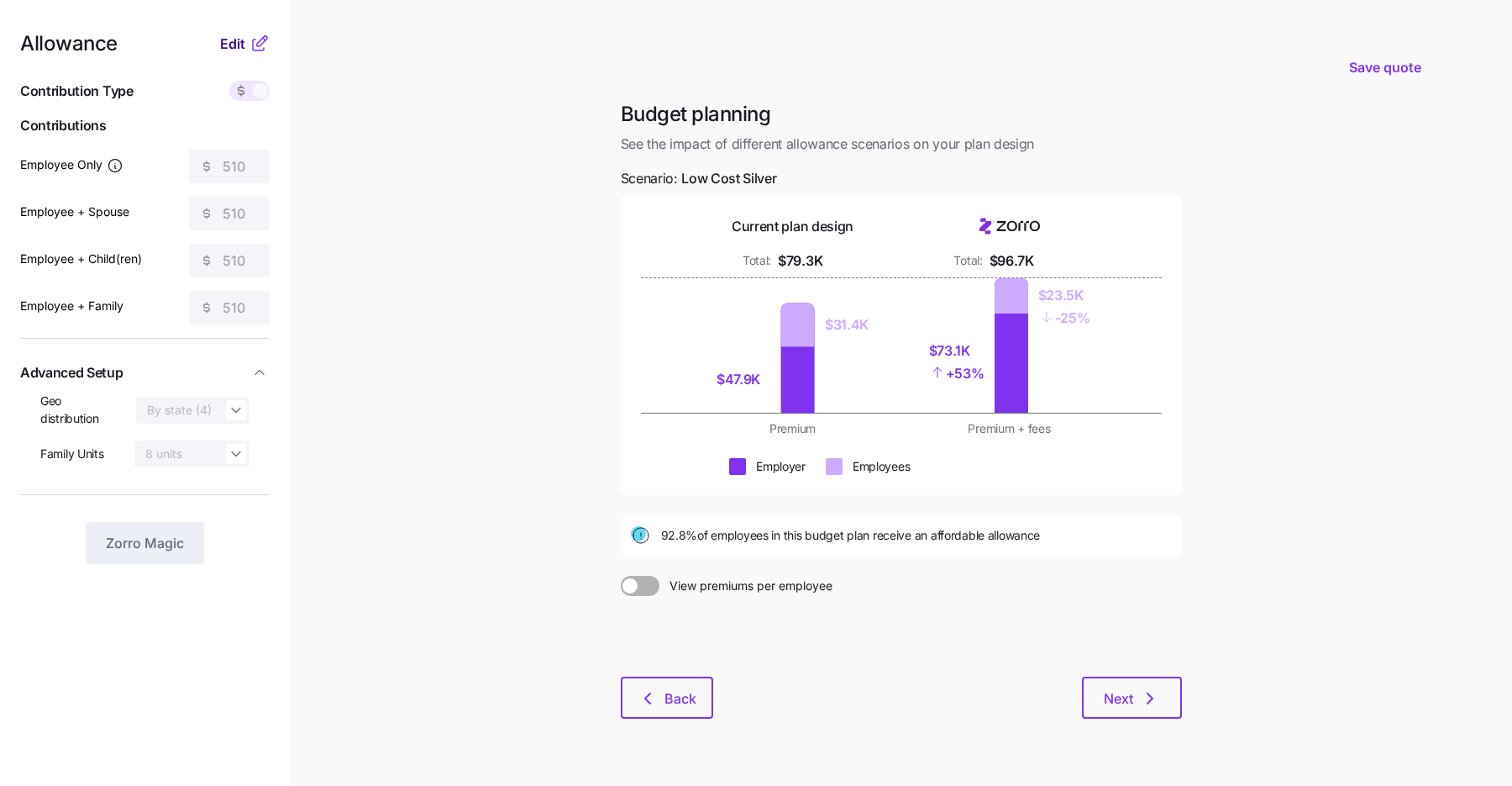
click at [243, 33] on span "Edit" at bounding box center [232, 43] width 25 height 20
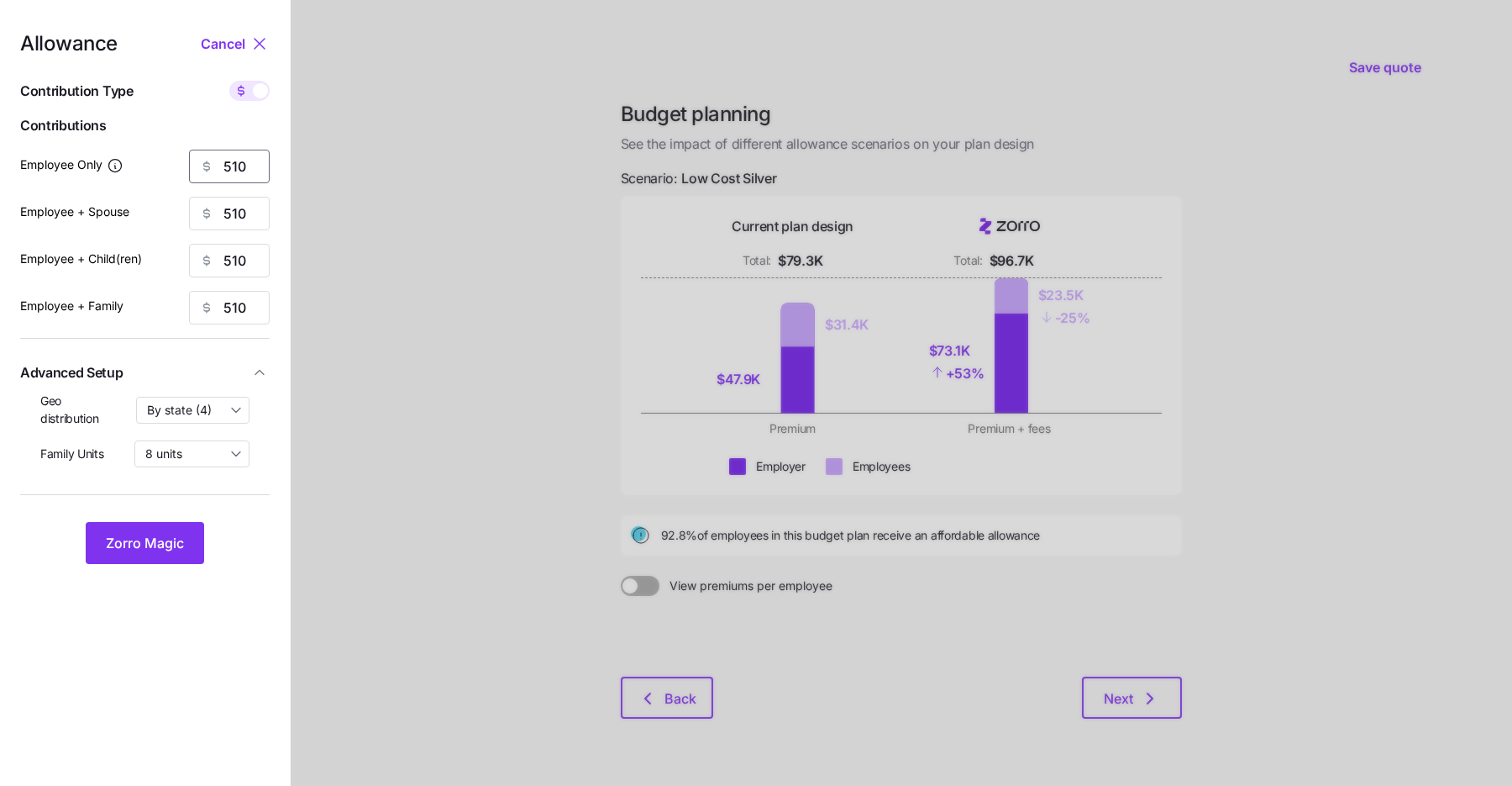
click at [237, 167] on input "510" at bounding box center [229, 166] width 80 height 33
type input "525"
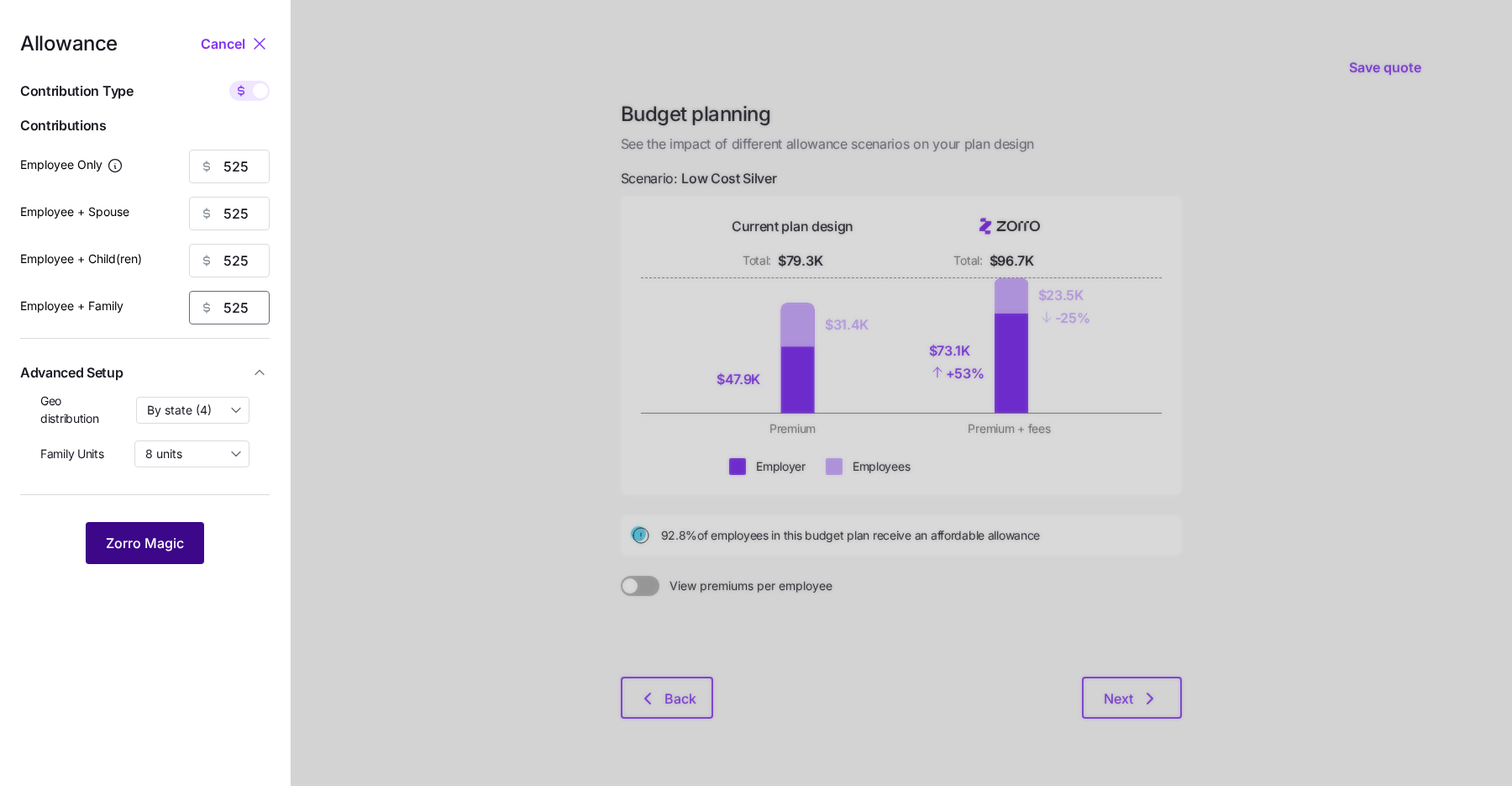
type input "525"
click at [156, 540] on span "Zorro Magic" at bounding box center [144, 542] width 78 height 20
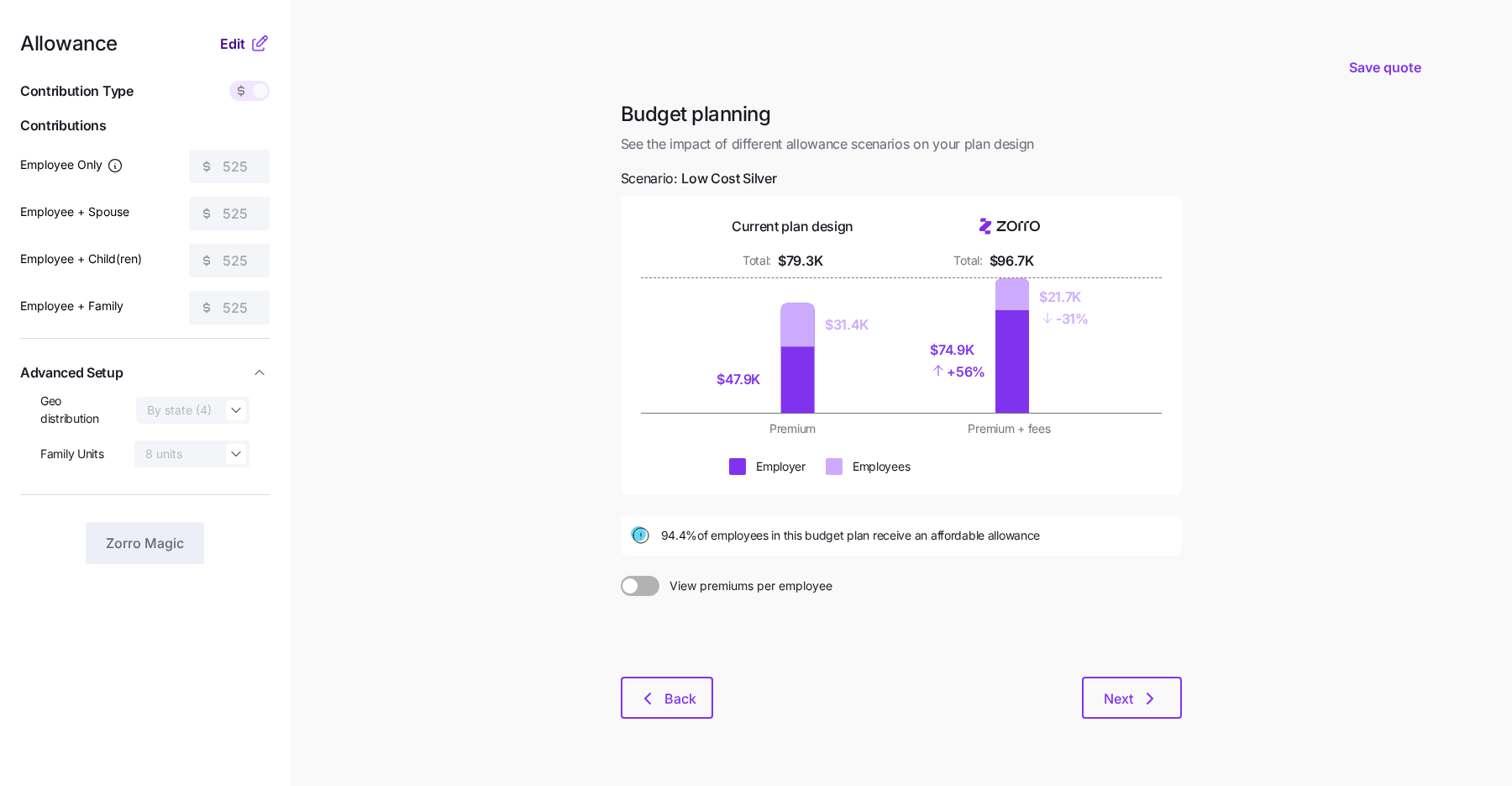
click at [227, 42] on span "Edit" at bounding box center [232, 43] width 25 height 20
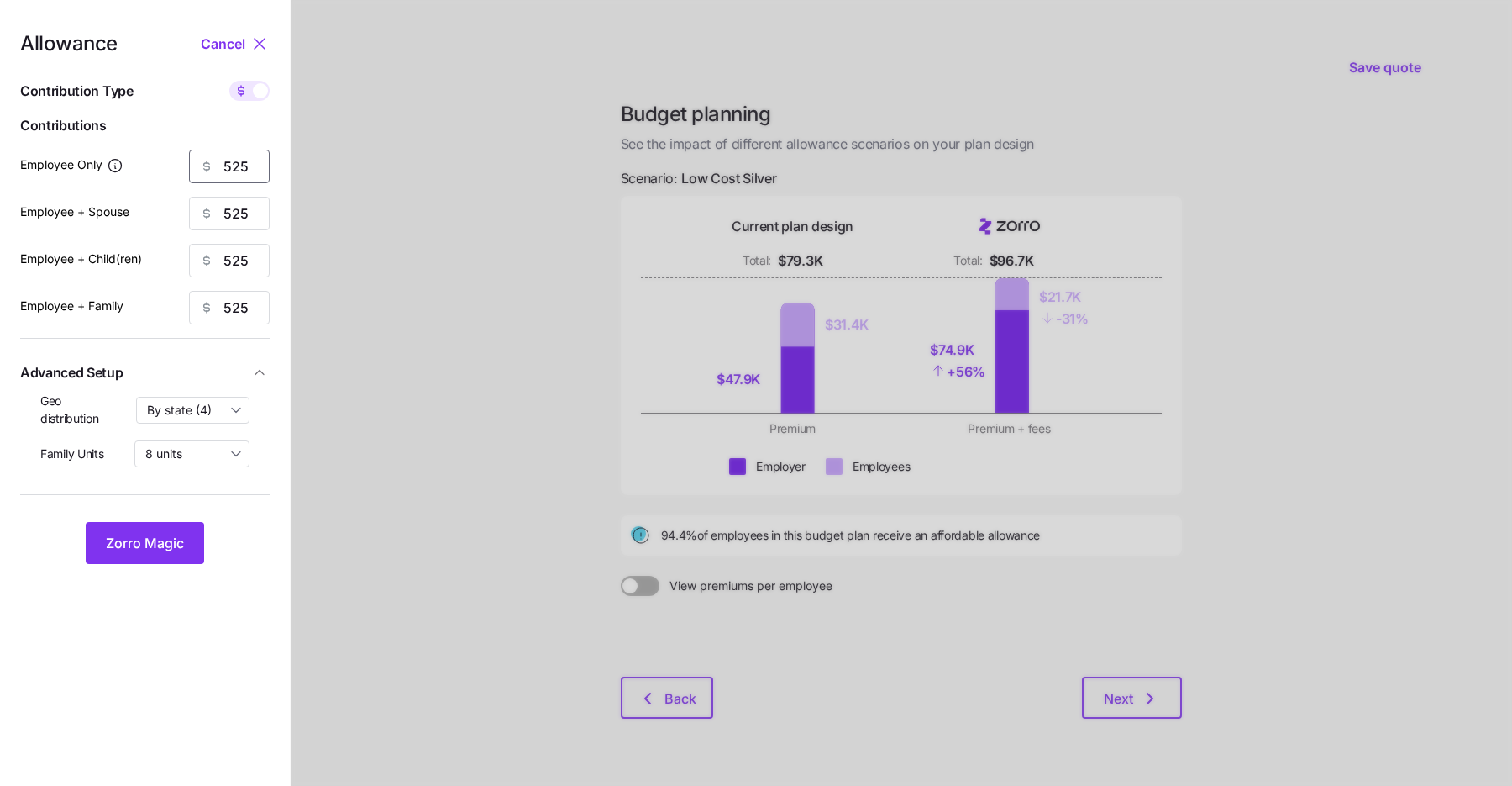
click at [235, 159] on input "525" at bounding box center [229, 166] width 80 height 33
type input "535"
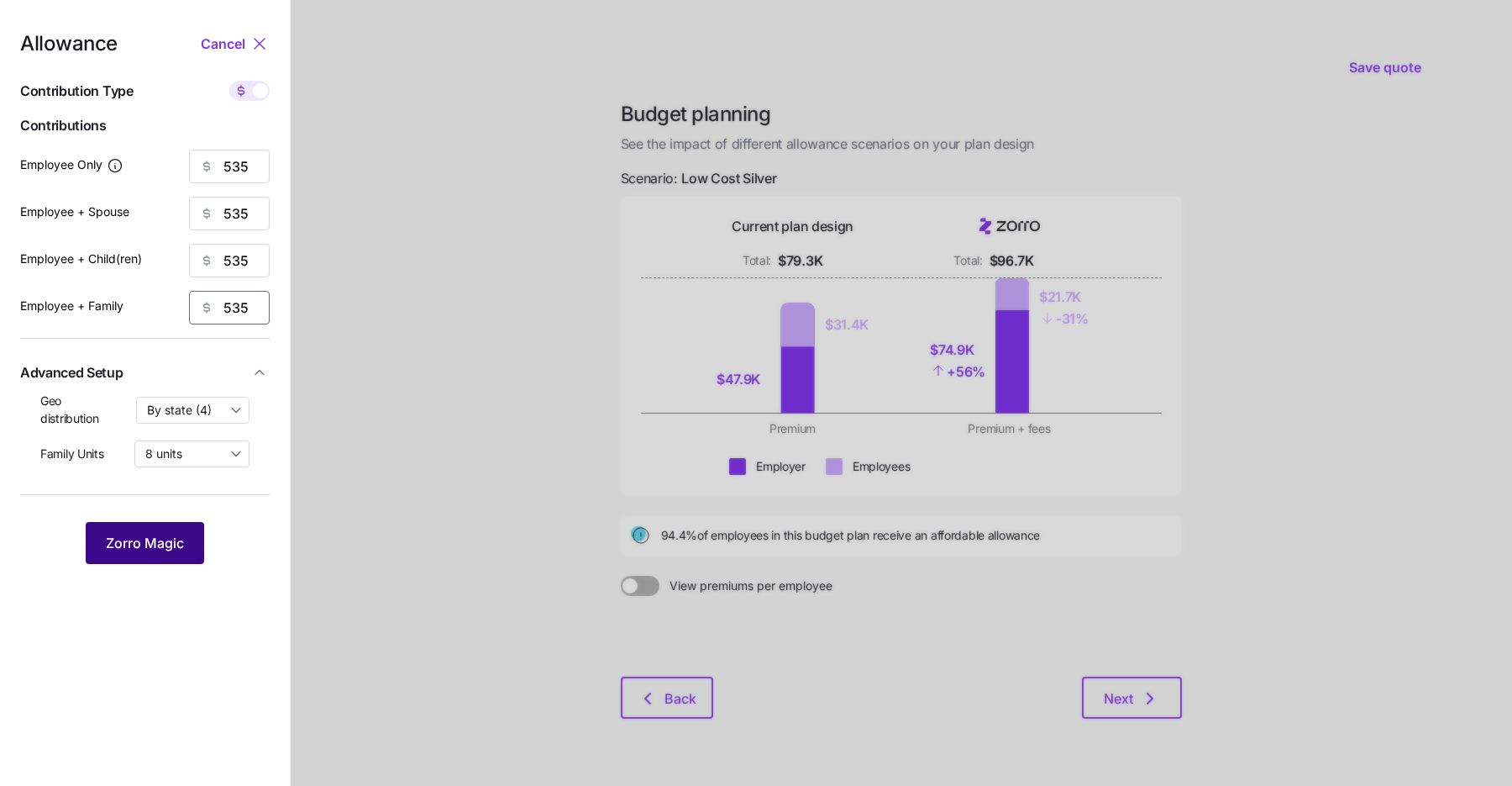
type input "535"
click at [152, 546] on span "Zorro Magic" at bounding box center [144, 542] width 78 height 20
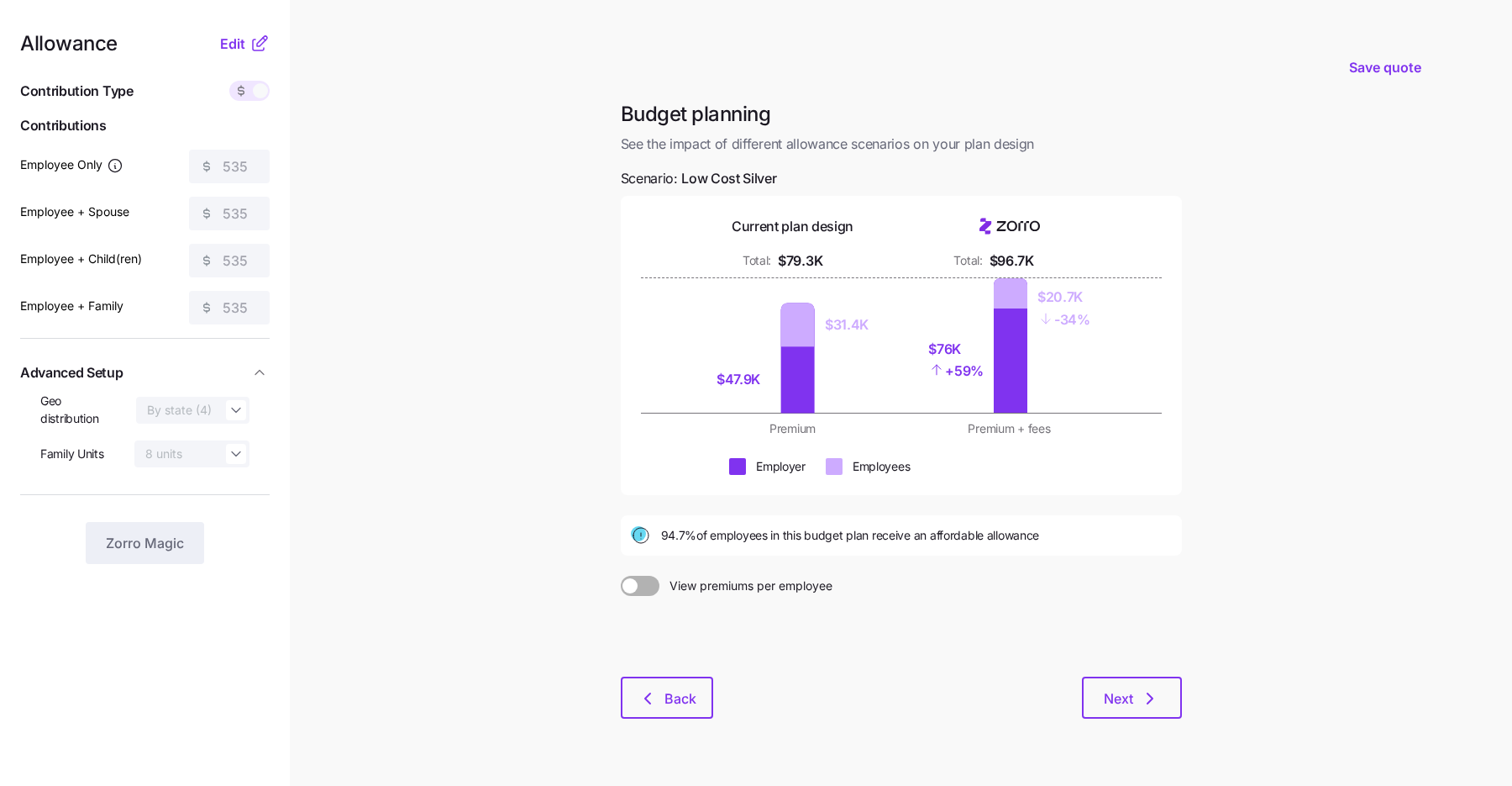
click at [249, 45] on icon at bounding box center [259, 43] width 20 height 20
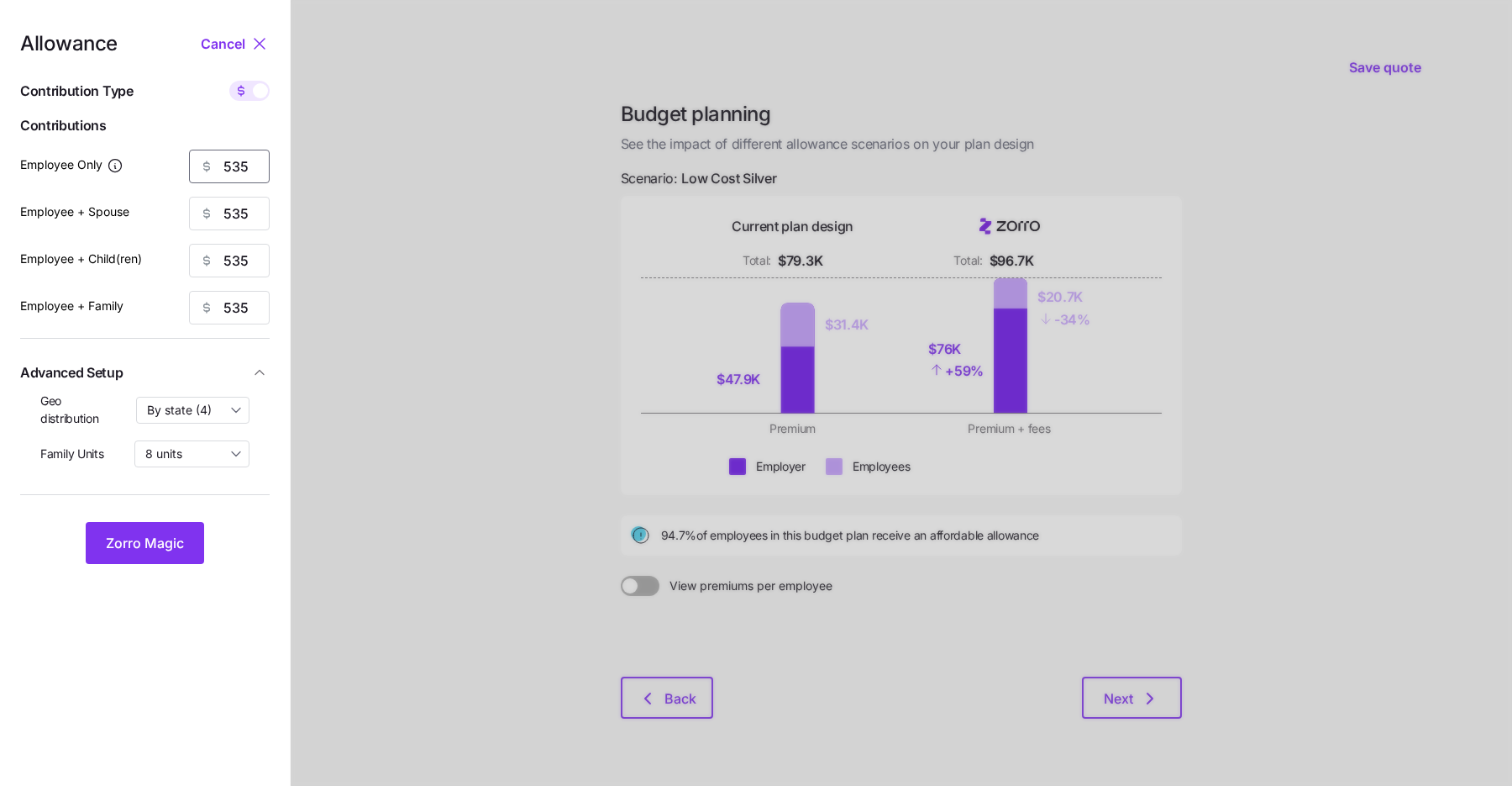
click at [243, 168] on input "535" at bounding box center [229, 166] width 80 height 33
type input "540"
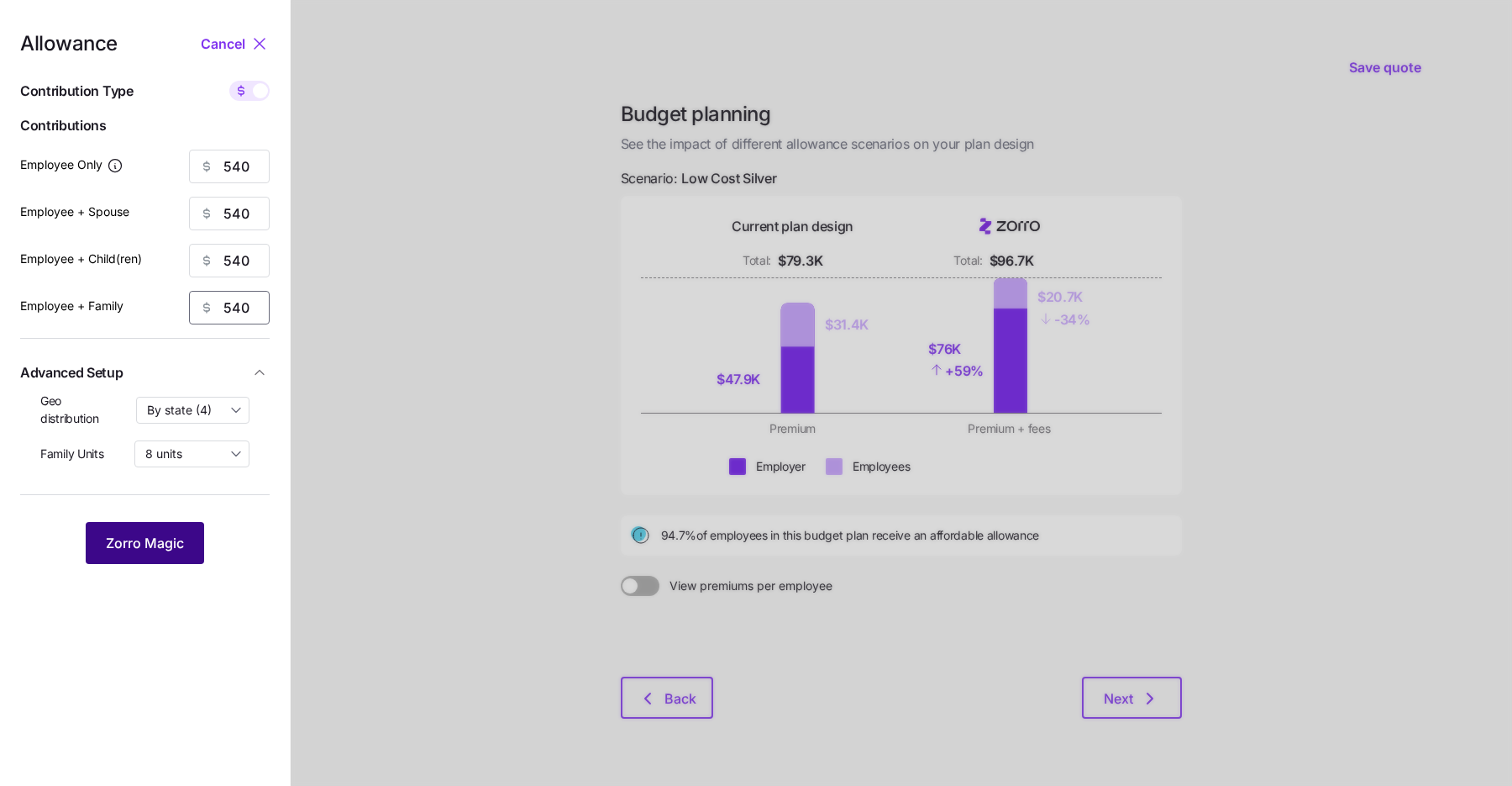
type input "540"
click at [156, 546] on span "Zorro Magic" at bounding box center [144, 542] width 78 height 20
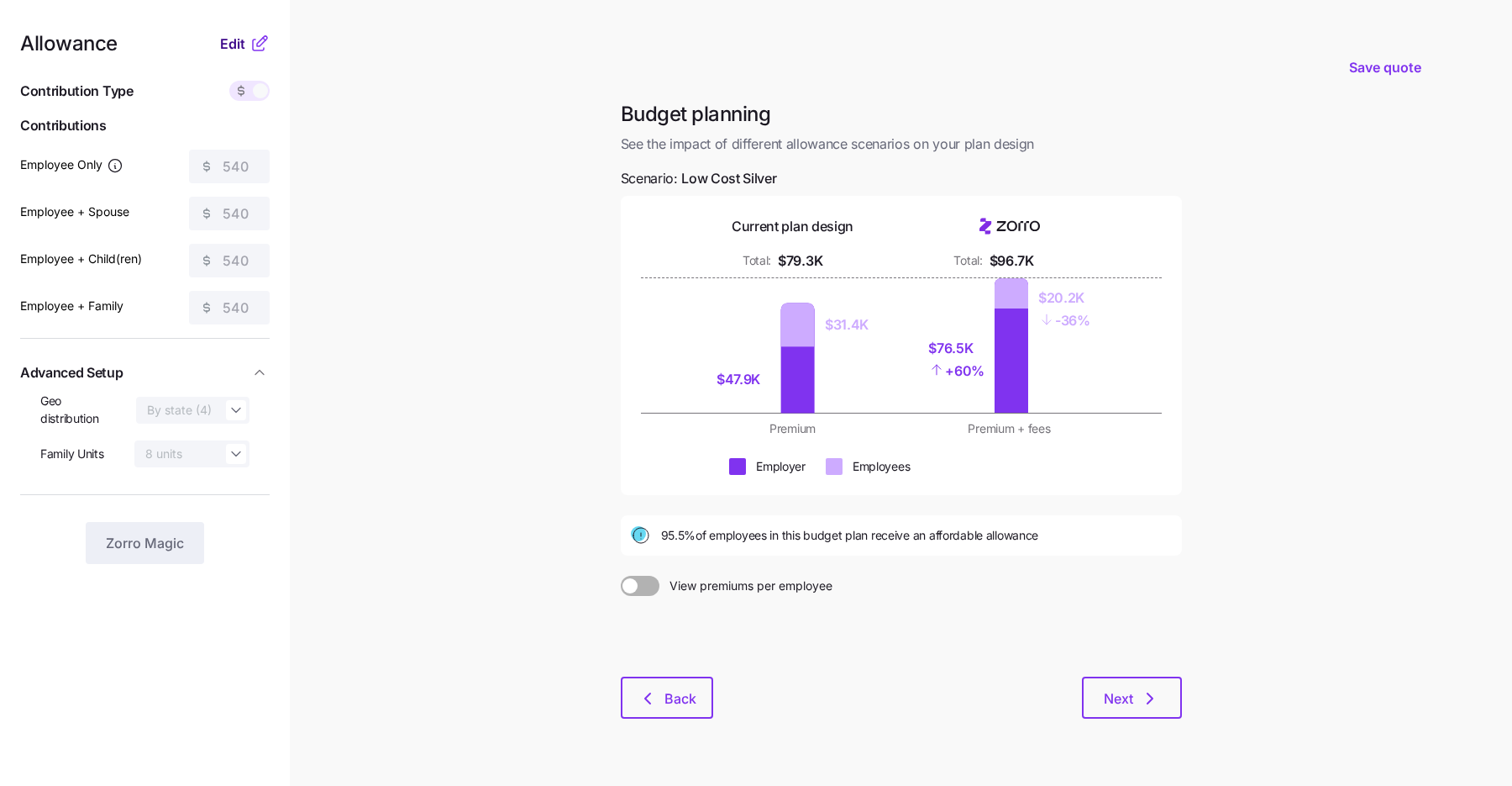
click at [236, 43] on span "Edit" at bounding box center [232, 43] width 25 height 20
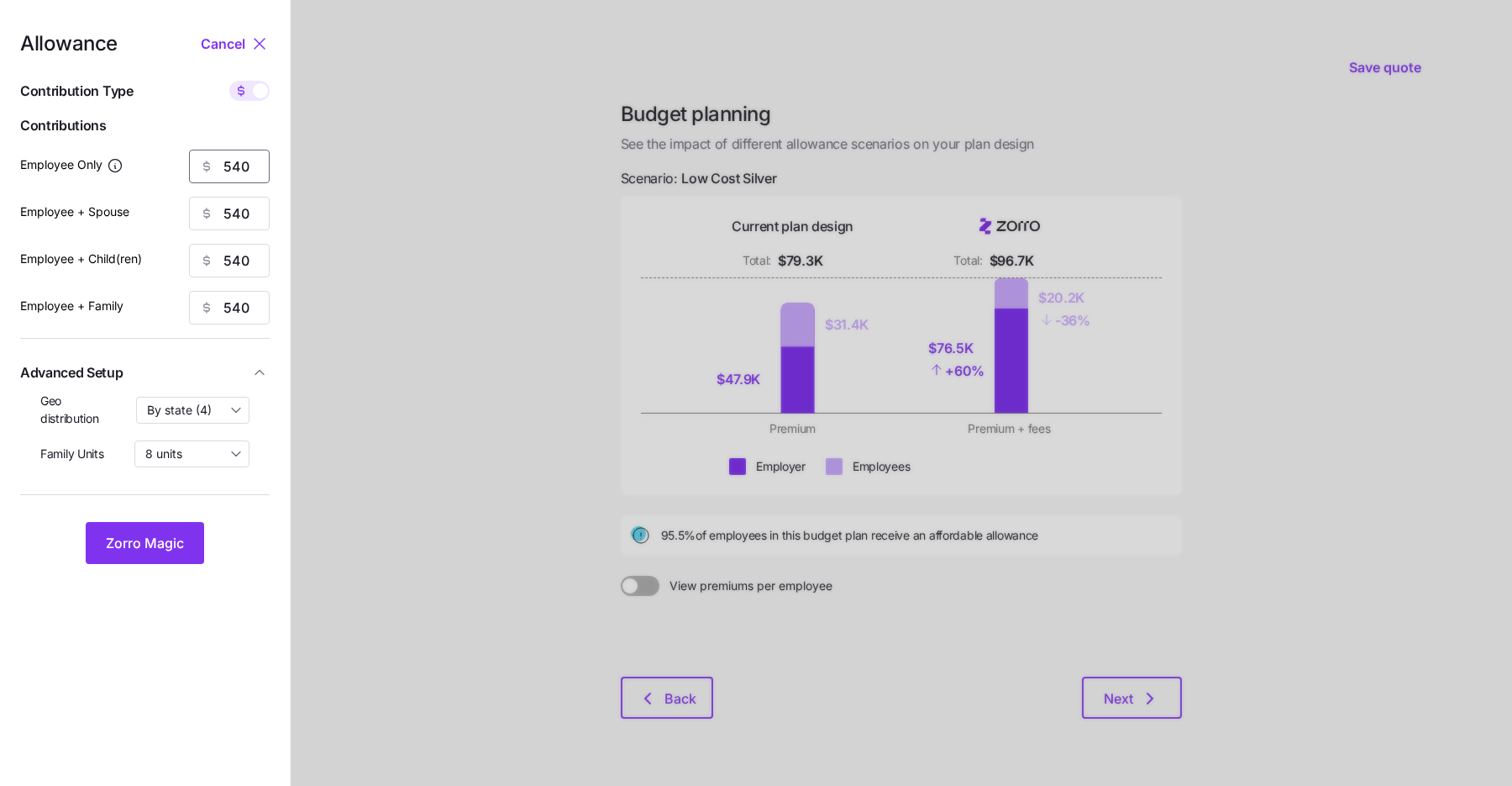
click at [235, 166] on input "540" at bounding box center [229, 166] width 80 height 33
type input "536"
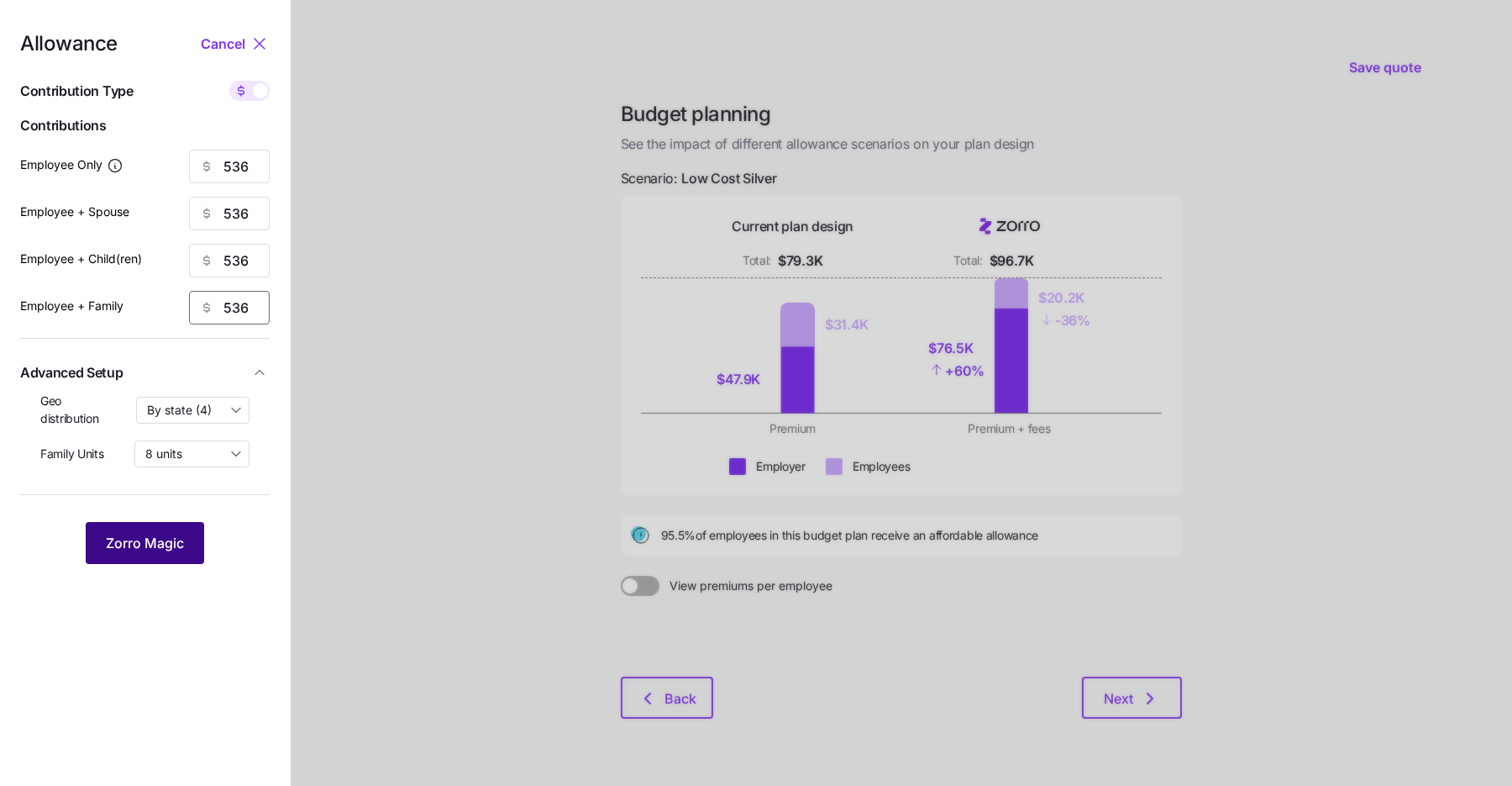
type input "536"
click at [162, 532] on button "Zorro Magic" at bounding box center [145, 543] width 119 height 42
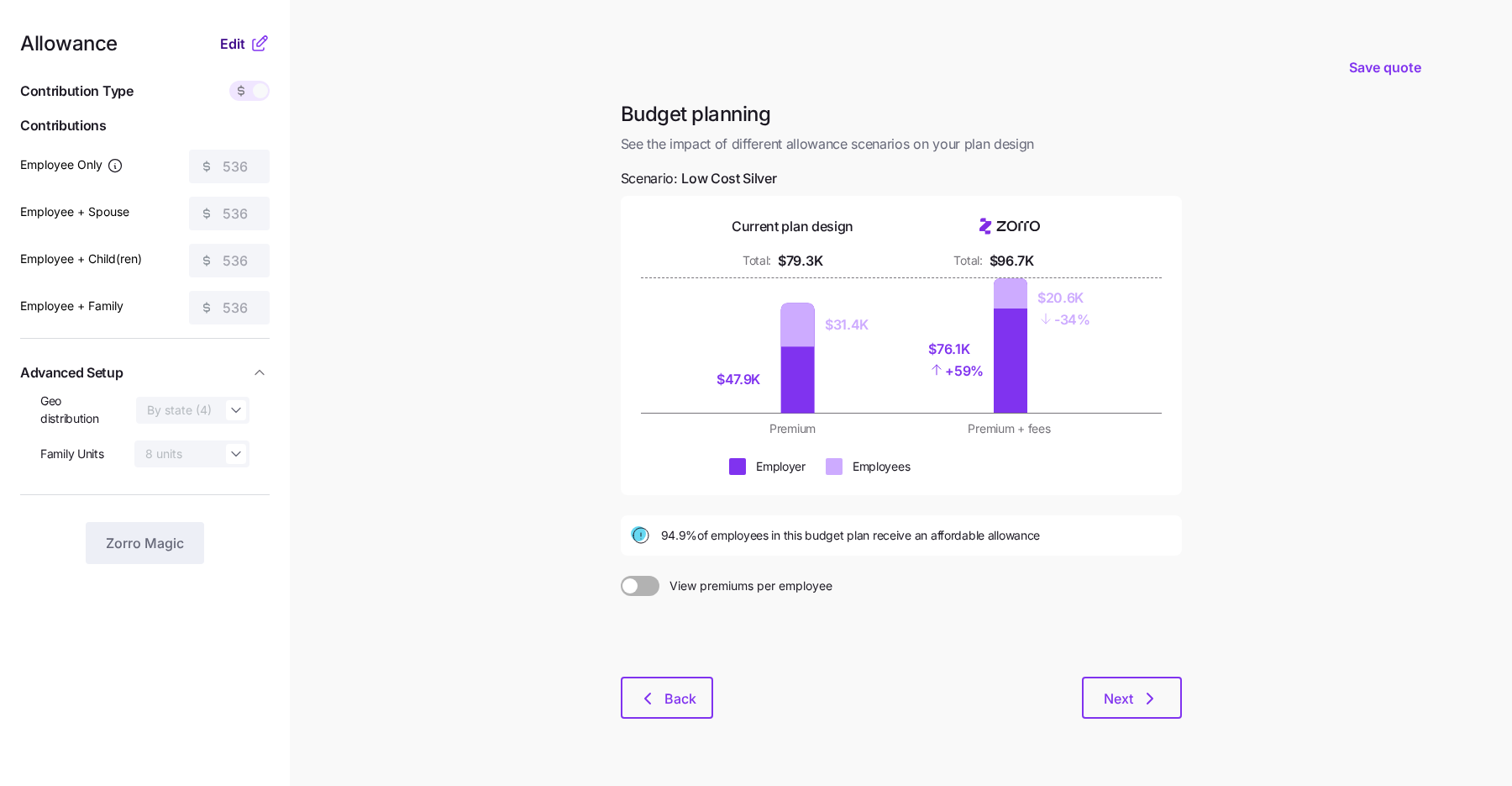
click at [229, 49] on span "Edit" at bounding box center [232, 43] width 25 height 20
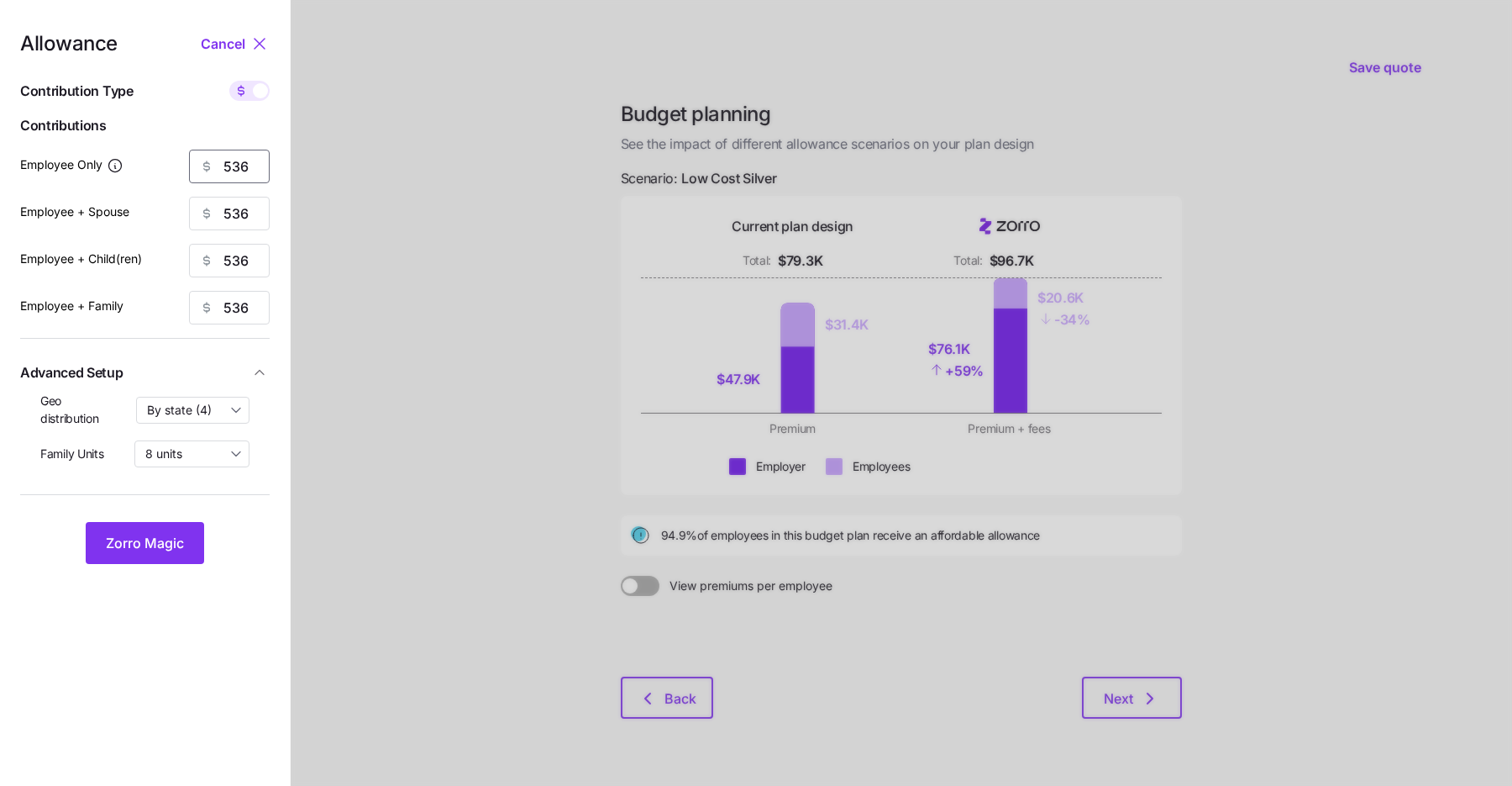
click at [229, 173] on input "536" at bounding box center [229, 166] width 80 height 33
type input "537"
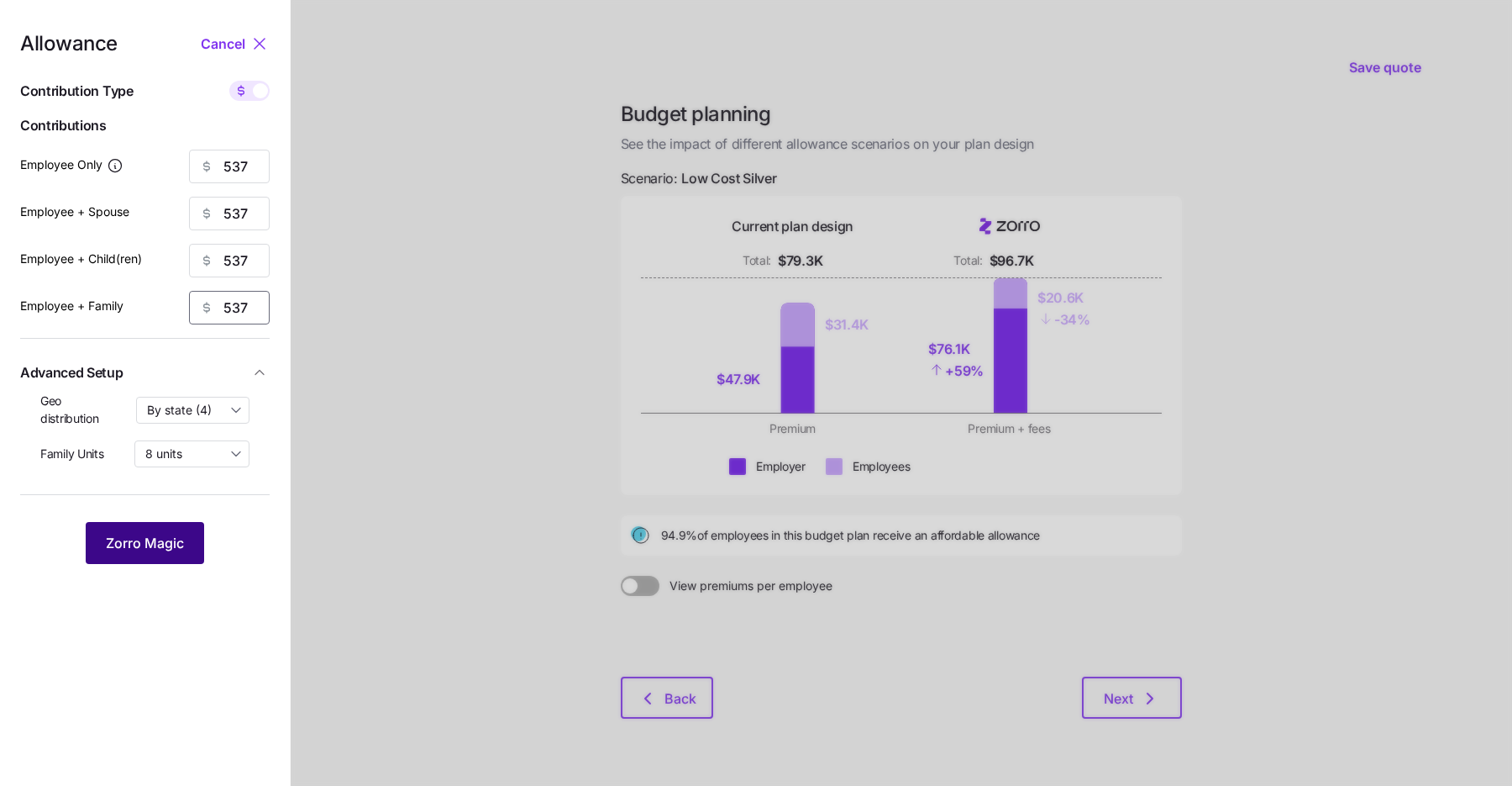
type input "537"
click at [163, 545] on span "Zorro Magic" at bounding box center [144, 542] width 78 height 20
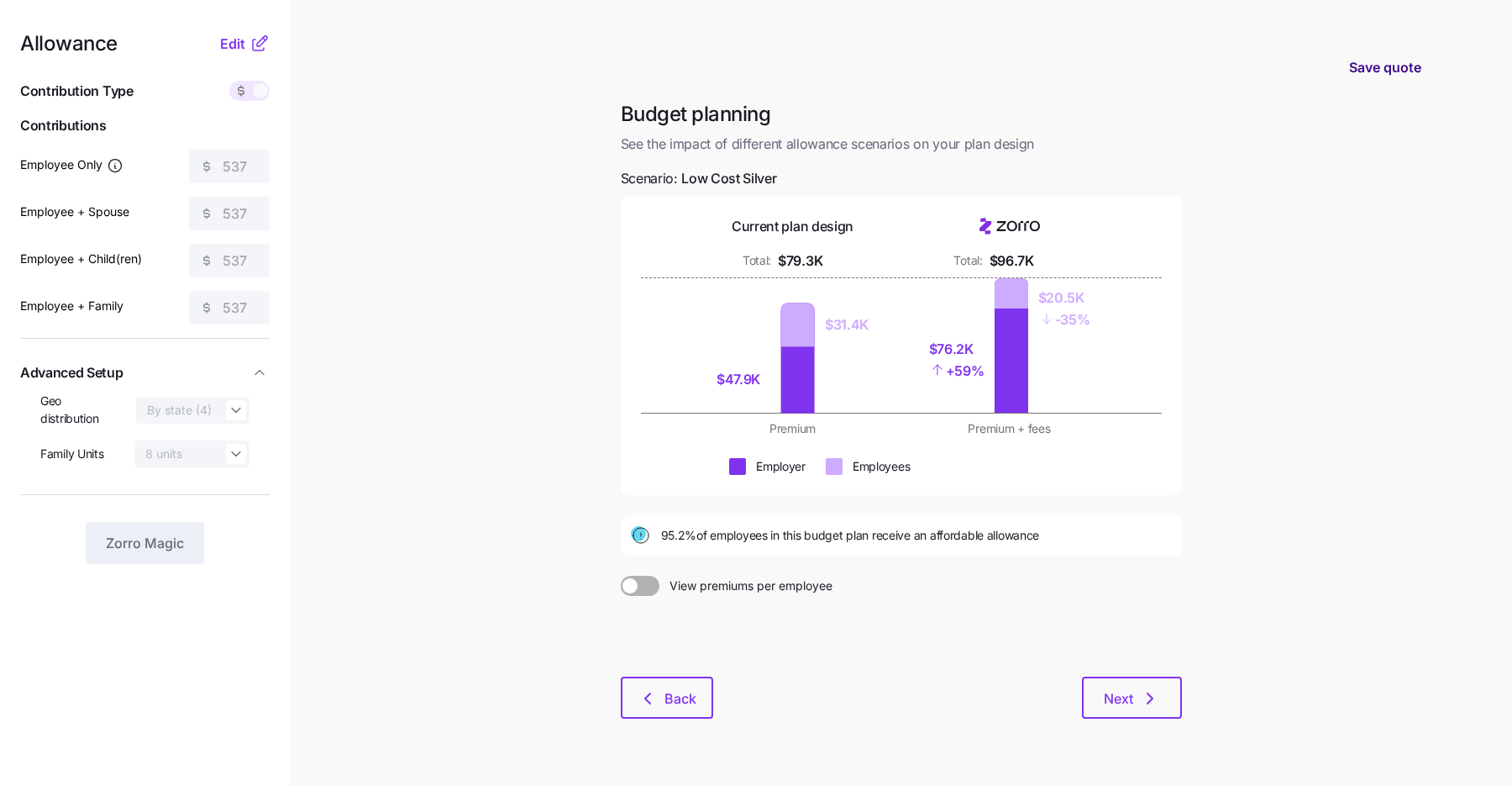
click at [1361, 70] on span "Save quote" at bounding box center [1385, 66] width 73 height 20
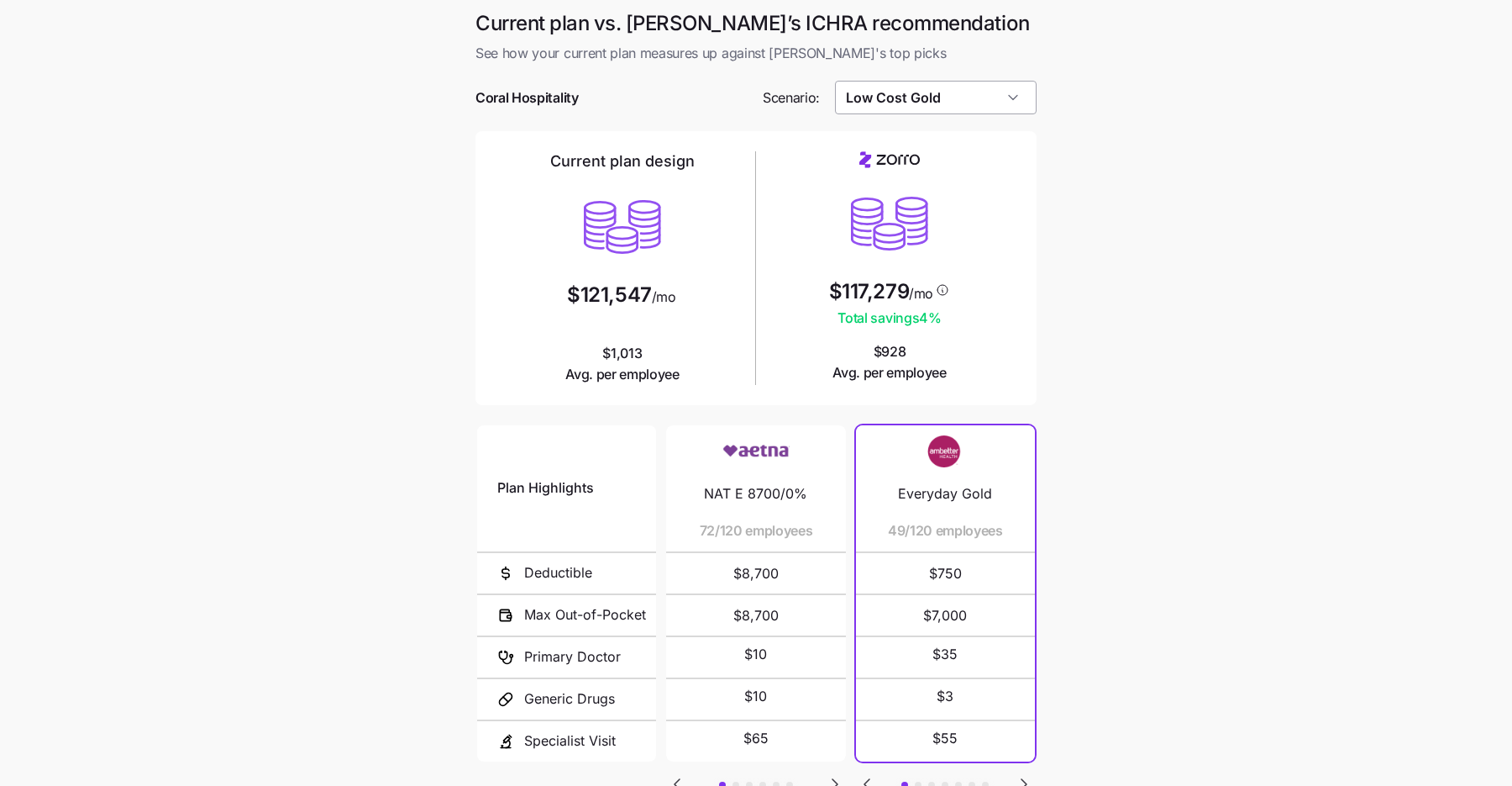
click at [971, 97] on input "Low Cost Gold" at bounding box center [936, 97] width 203 height 33
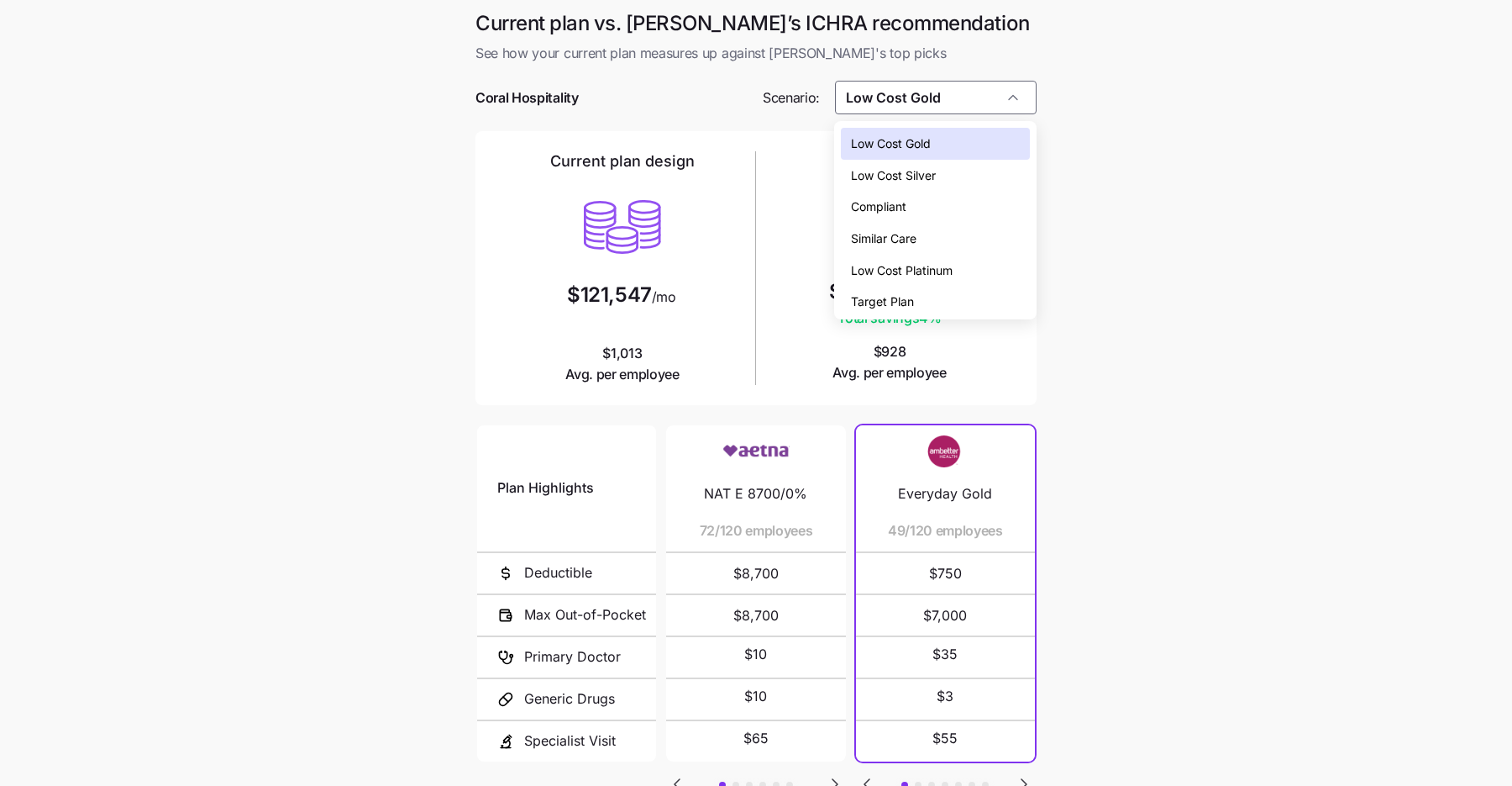
click at [943, 177] on div "Low Cost Silver" at bounding box center [934, 176] width 188 height 32
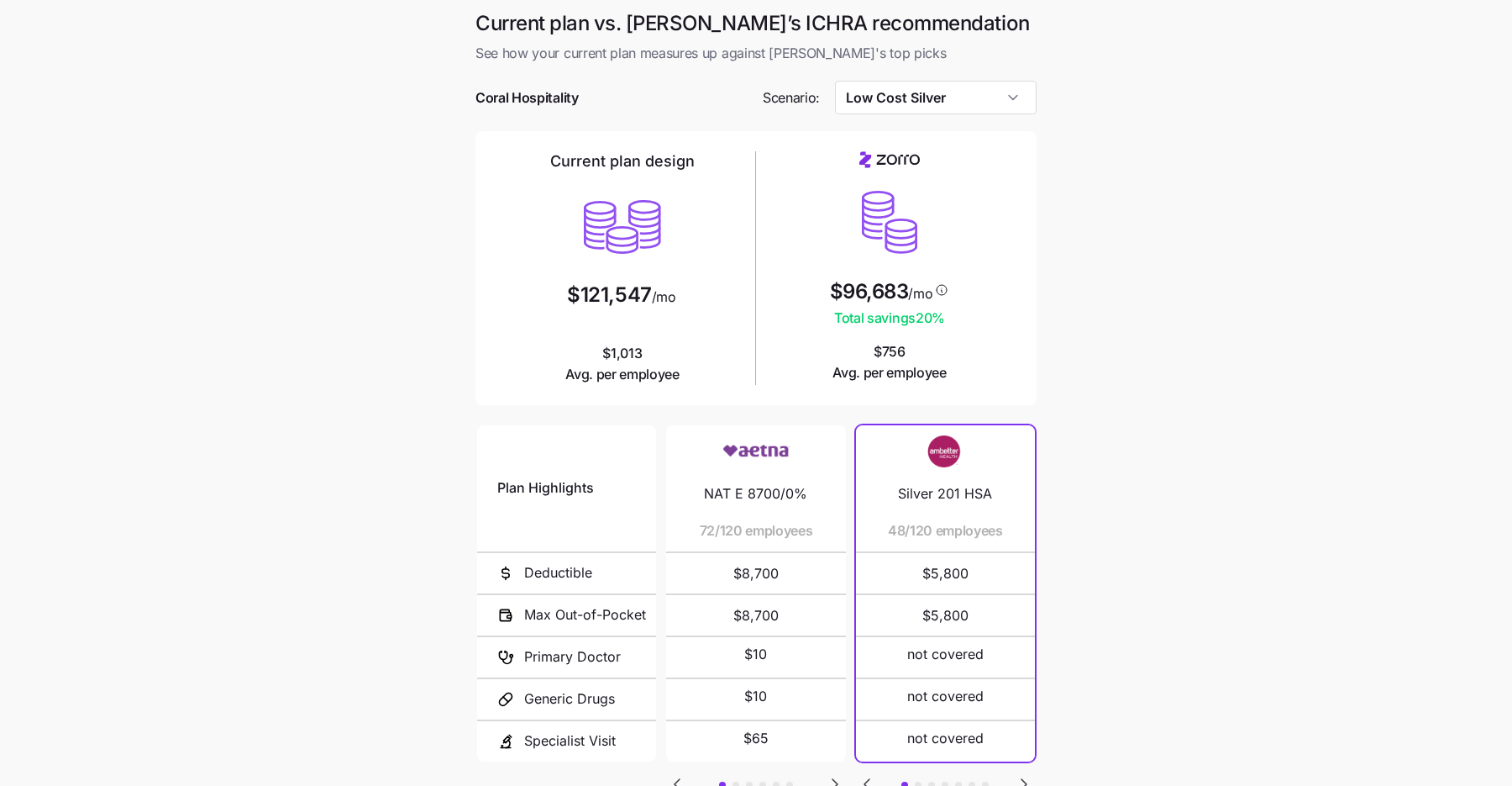
type input "Low Cost Silver"
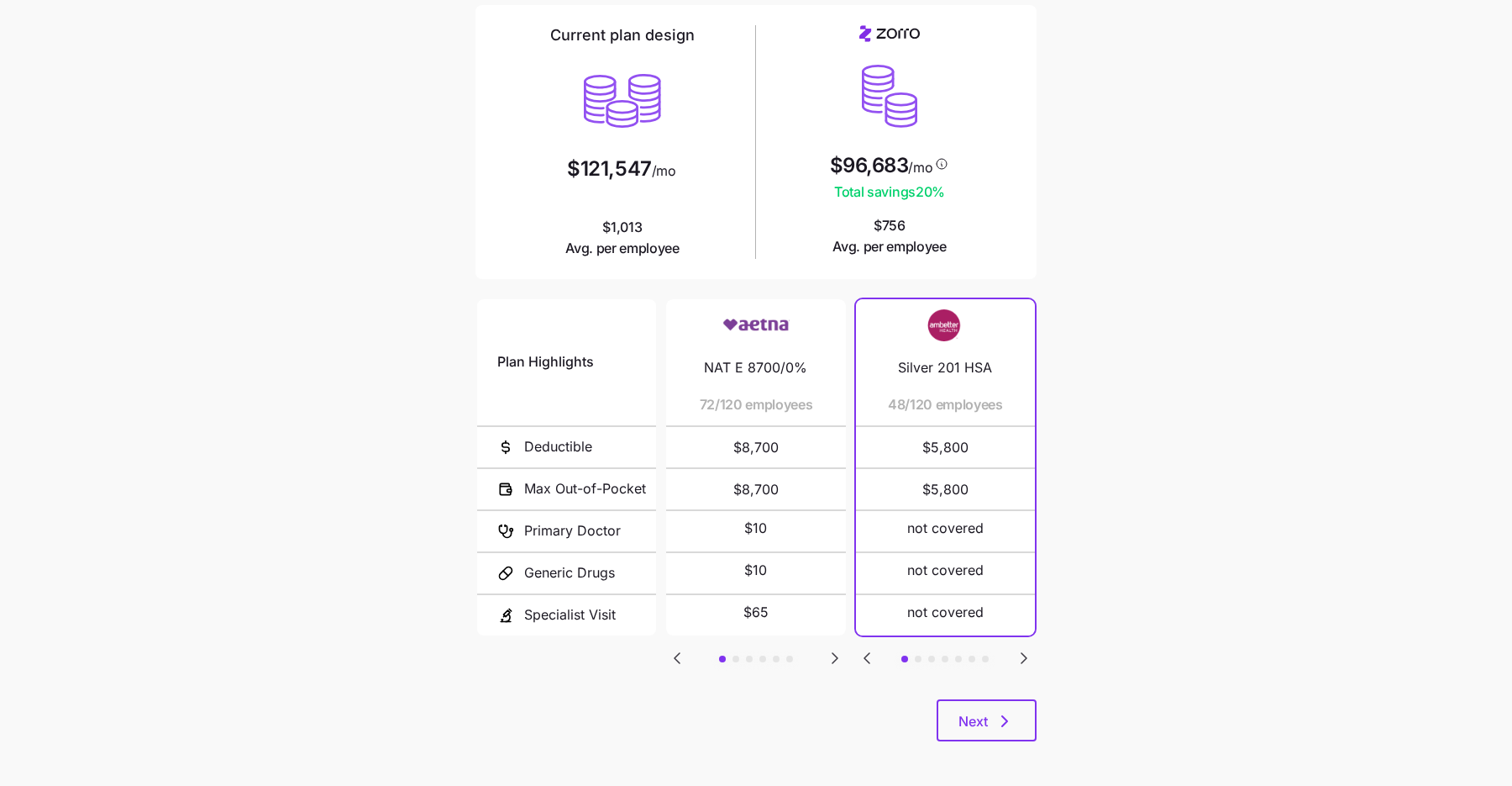
scroll to position [131, 0]
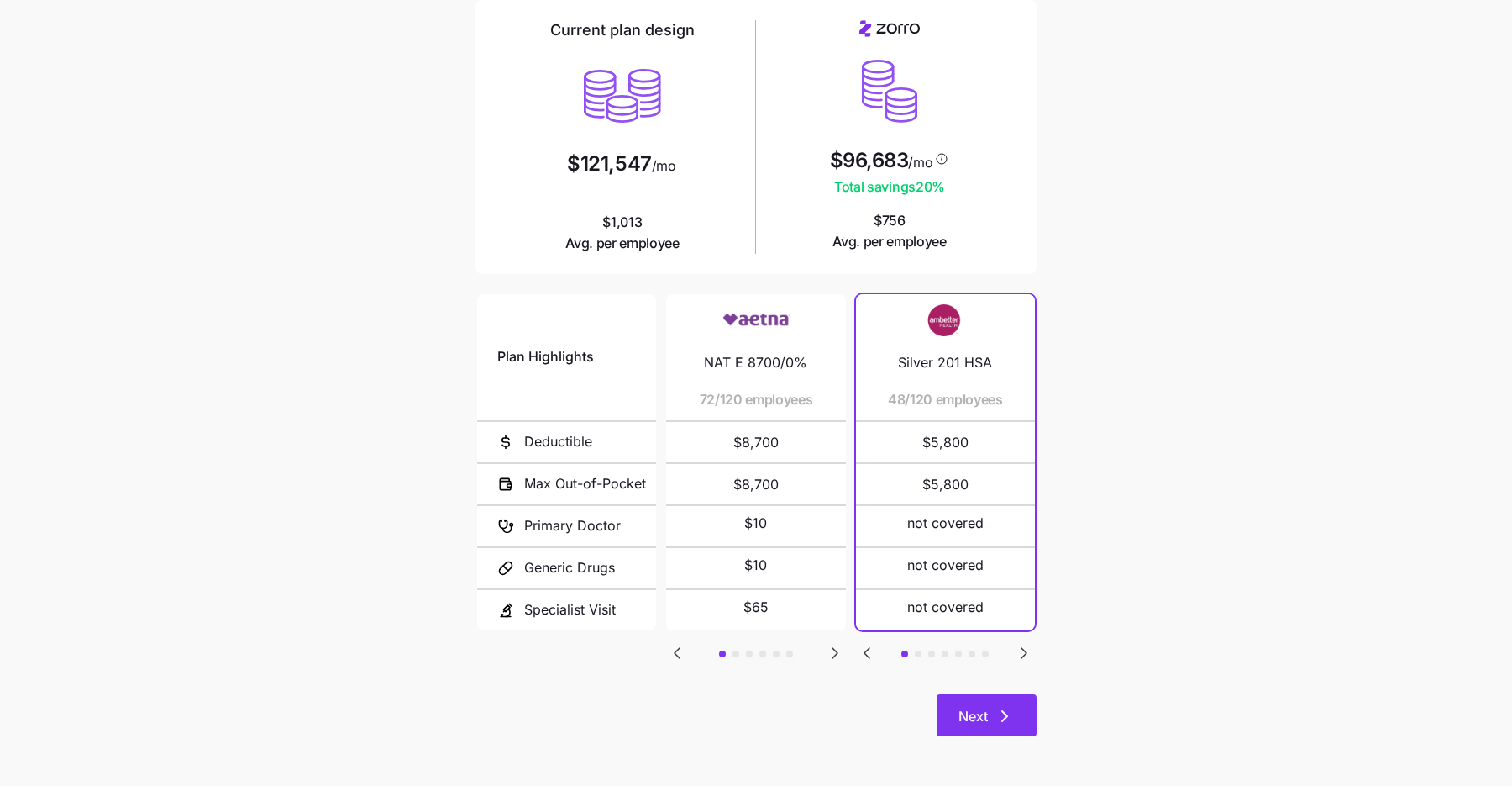
click at [991, 708] on span "Next" at bounding box center [987, 715] width 56 height 20
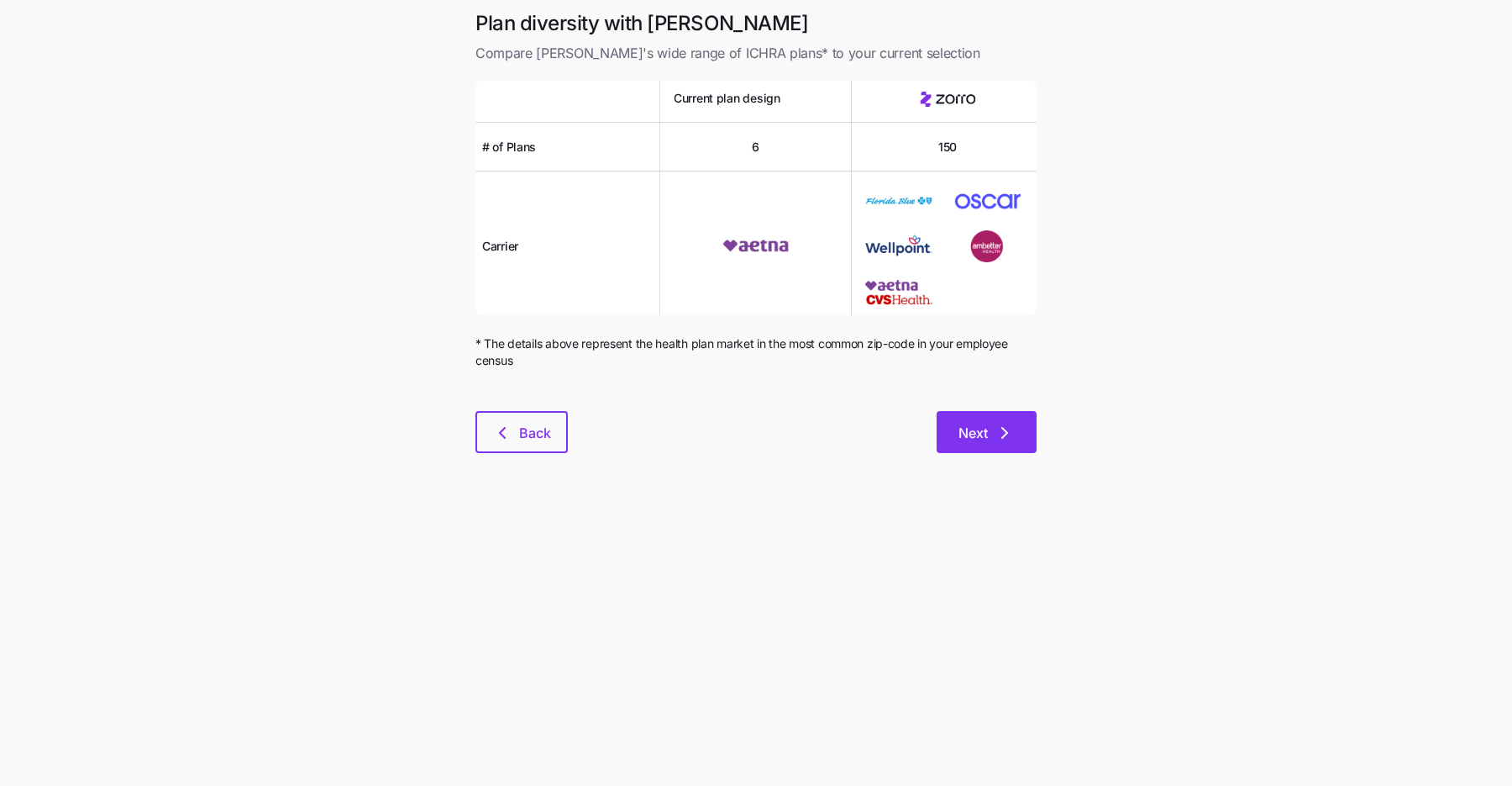
click at [1007, 438] on icon "button" at bounding box center [1004, 432] width 20 height 20
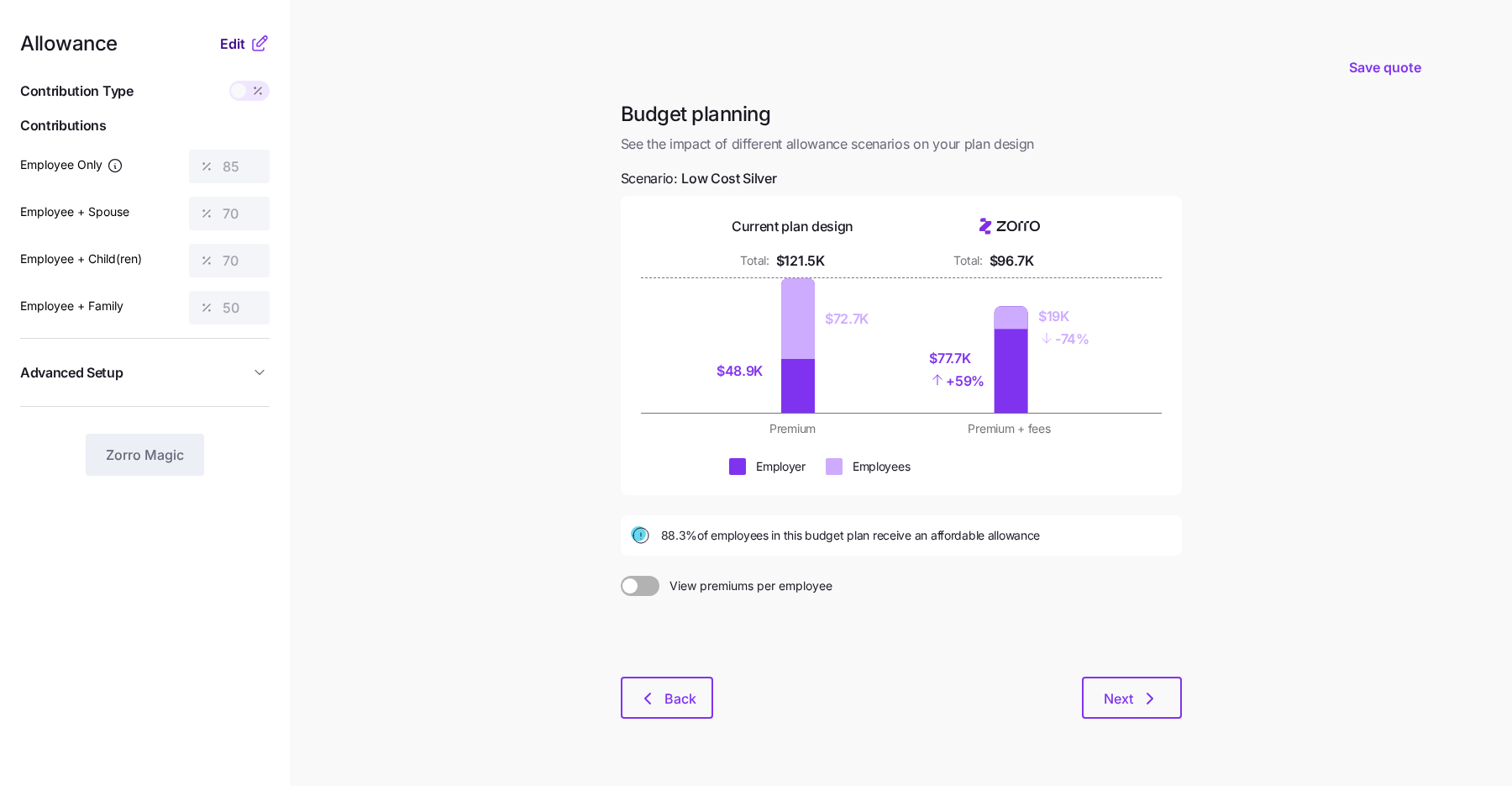
click at [235, 42] on span "Edit" at bounding box center [232, 43] width 25 height 20
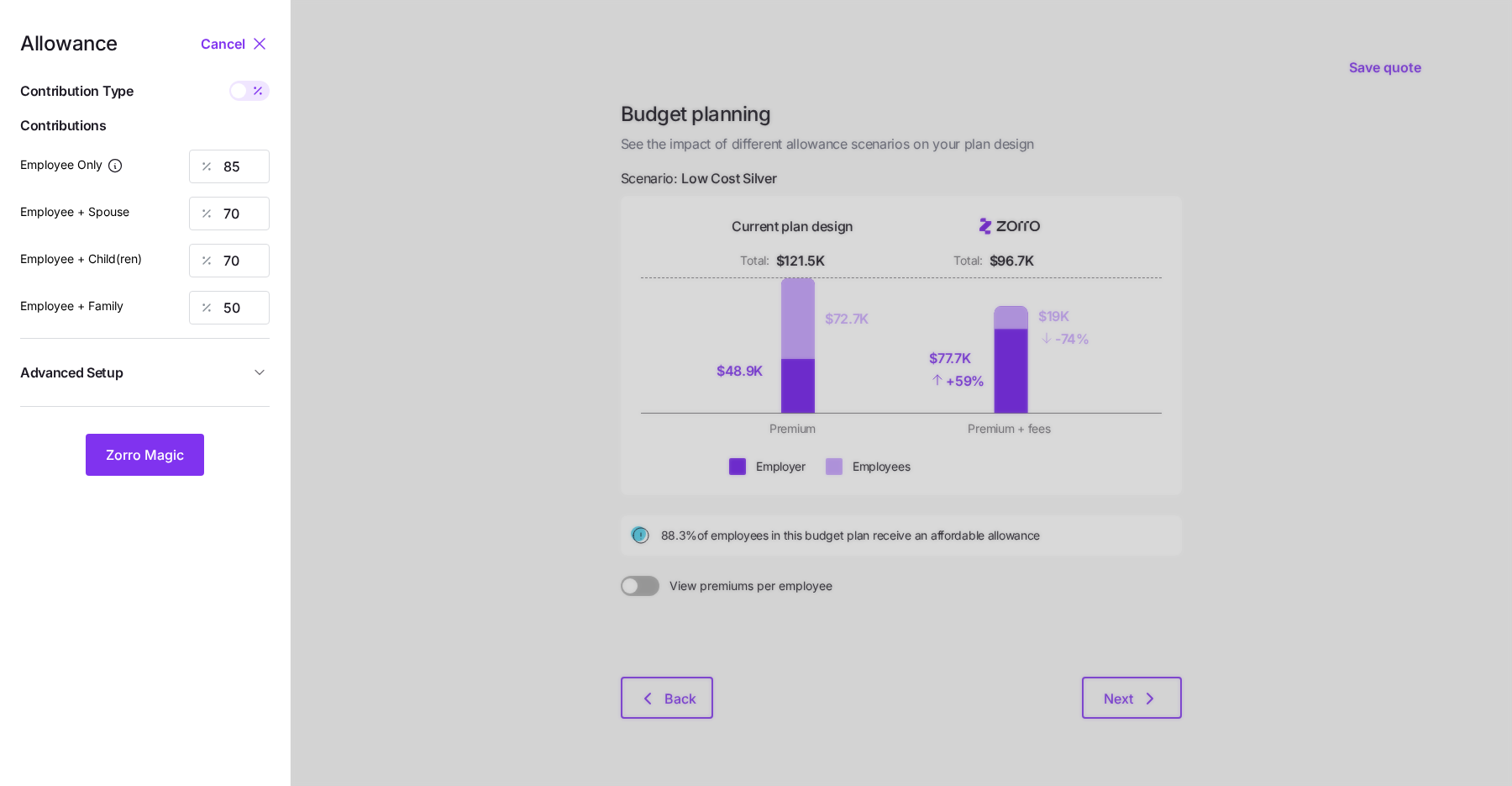
click at [242, 98] on div at bounding box center [249, 90] width 40 height 20
click at [229, 80] on input "checkbox" at bounding box center [229, 80] width 0 height 0
type input "470"
type input "775"
type input "653"
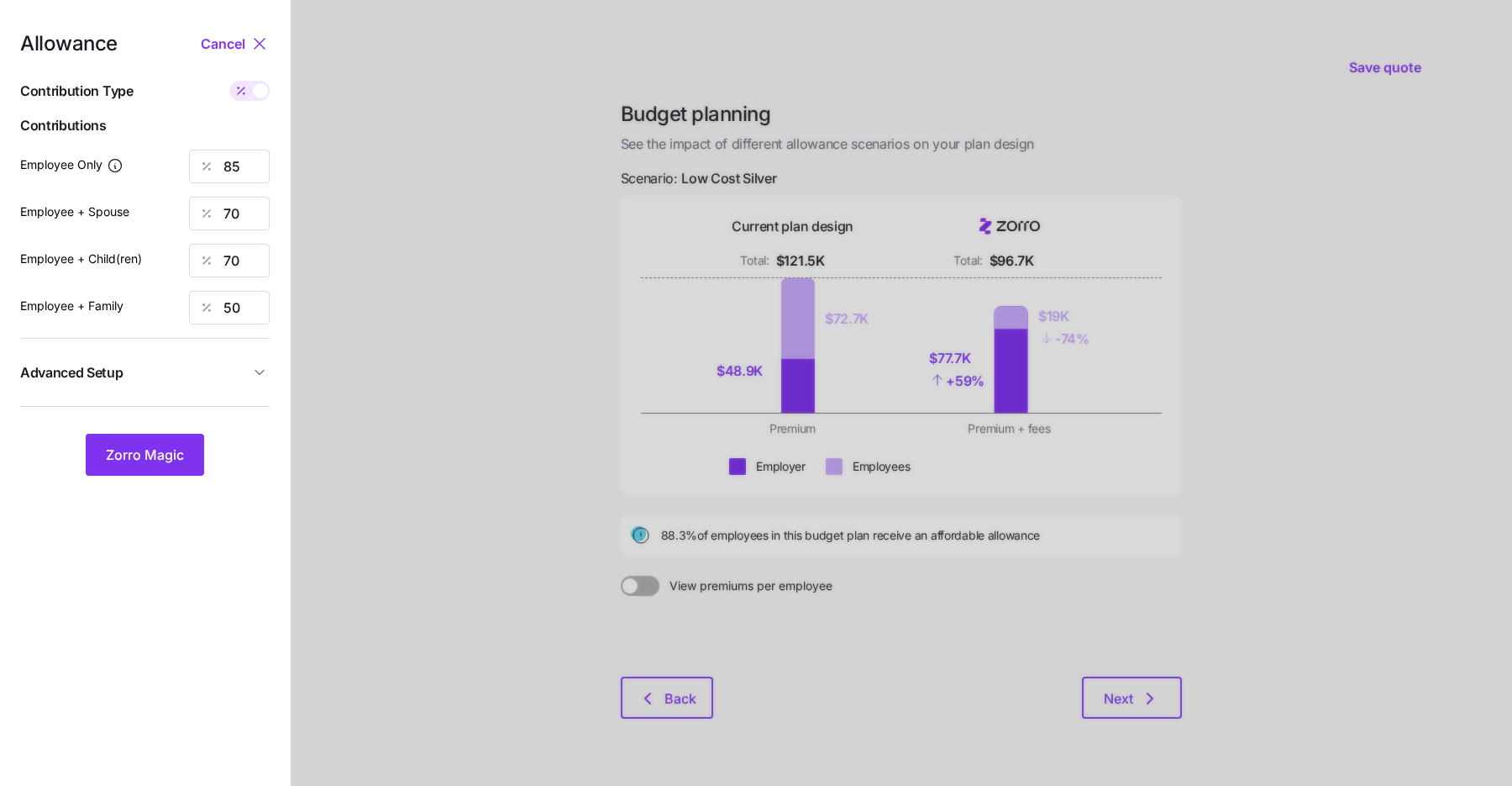
type input "743"
click at [238, 170] on input "470" at bounding box center [229, 166] width 80 height 33
type input "414"
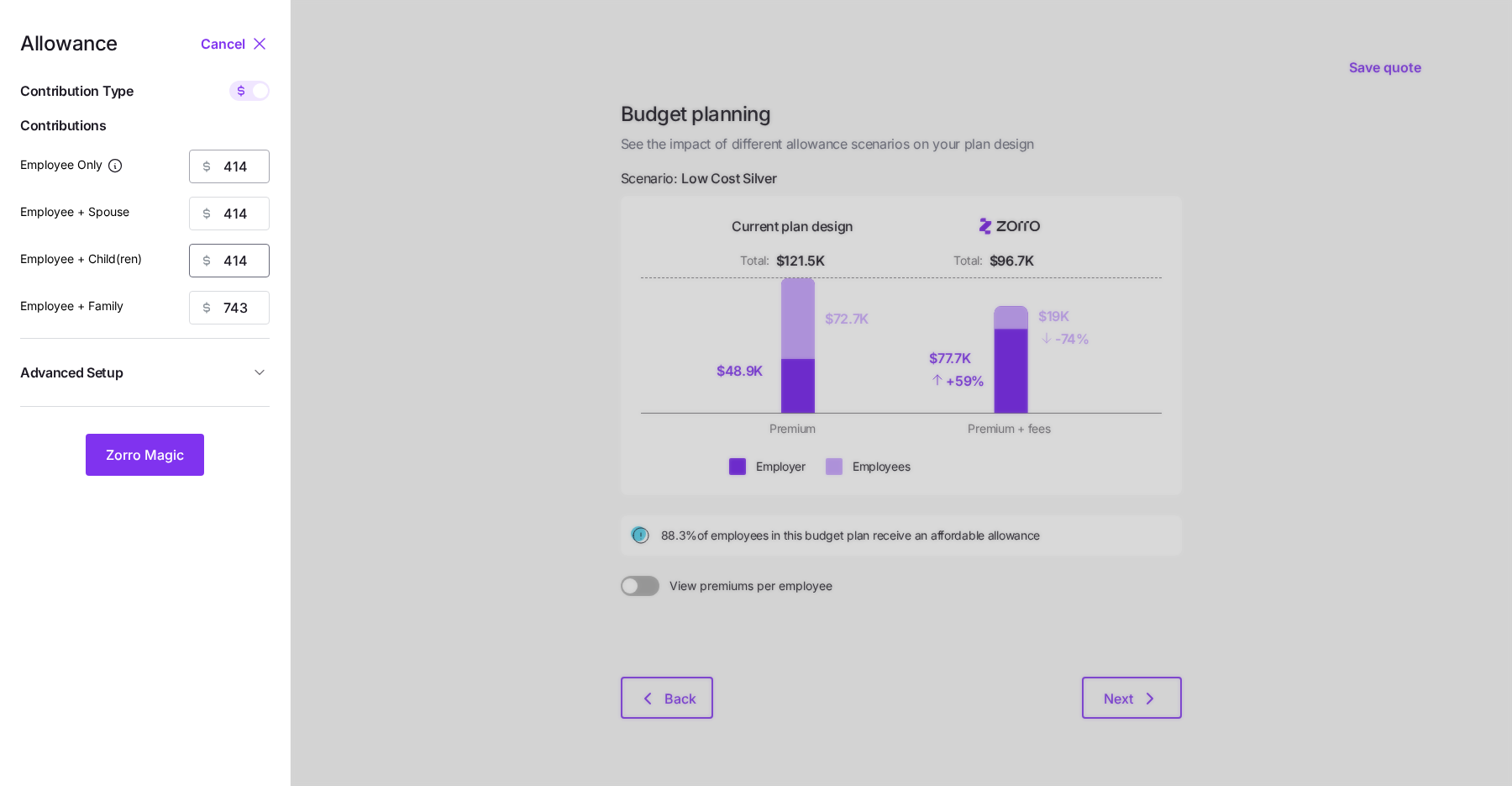
type input "414"
click at [186, 394] on div "Allowance Cancel Contribution Type Use classes Contributions Employee Only 414 …" at bounding box center [144, 254] width 249 height 442
click at [187, 391] on button "Advanced Setup" at bounding box center [144, 372] width 249 height 41
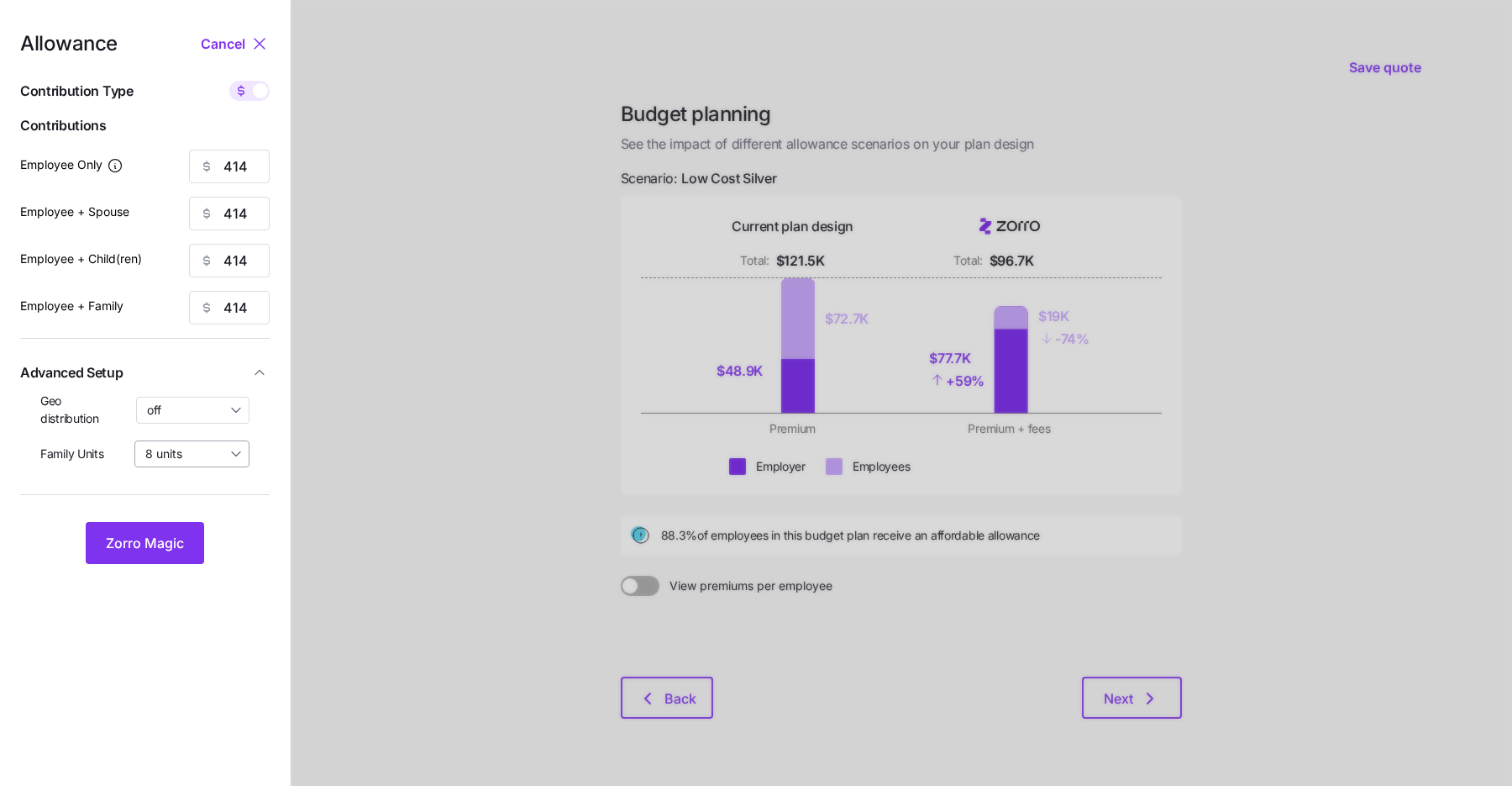
click at [178, 464] on input "8 units" at bounding box center [192, 454] width 115 height 27
click at [207, 407] on input "off" at bounding box center [193, 410] width 114 height 27
click at [197, 505] on span "By state (4)" at bounding box center [184, 507] width 65 height 18
type input "By state (4)"
click at [176, 536] on span "Zorro Magic" at bounding box center [144, 542] width 78 height 20
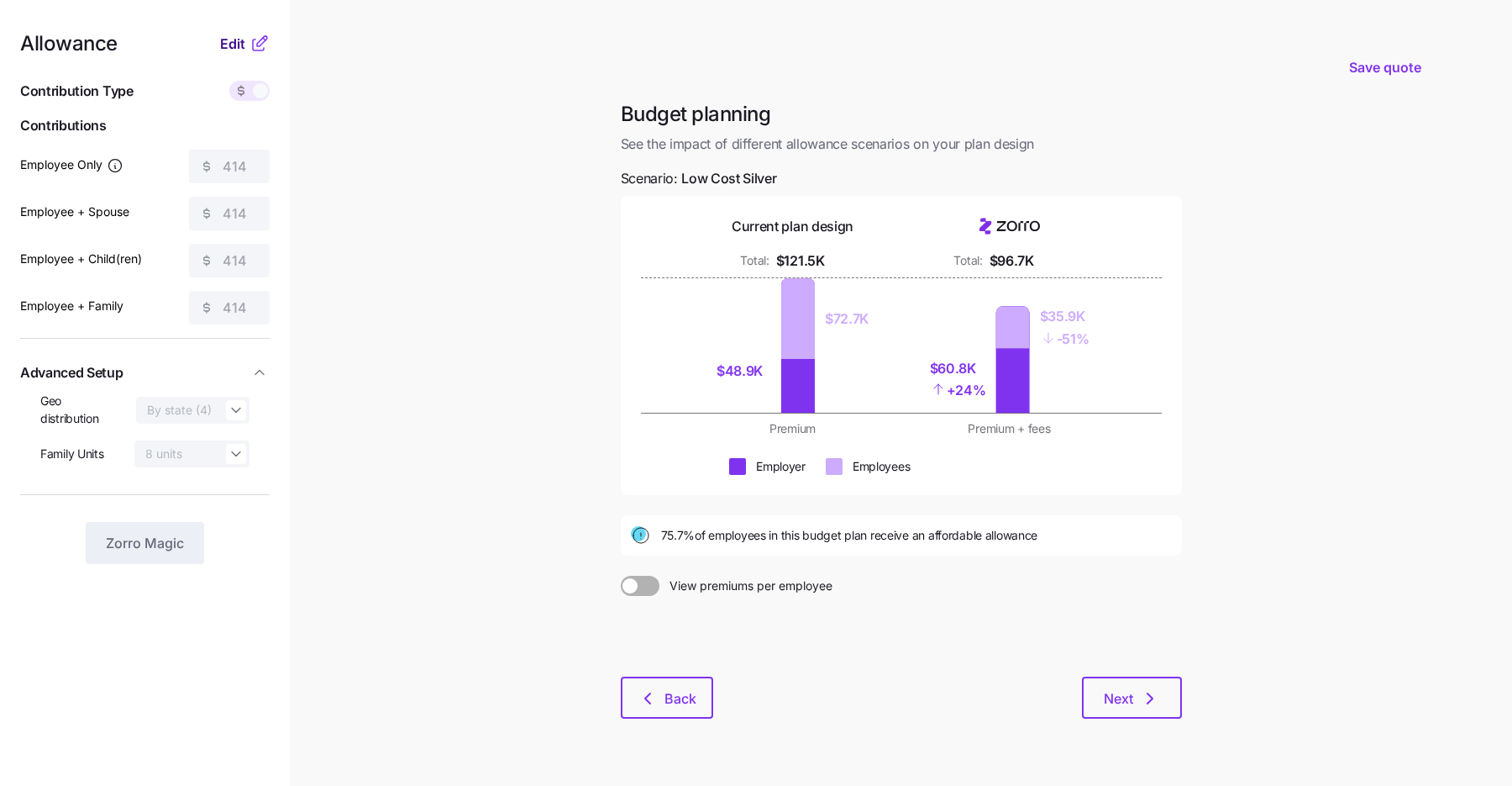
click at [237, 42] on span "Edit" at bounding box center [232, 43] width 25 height 20
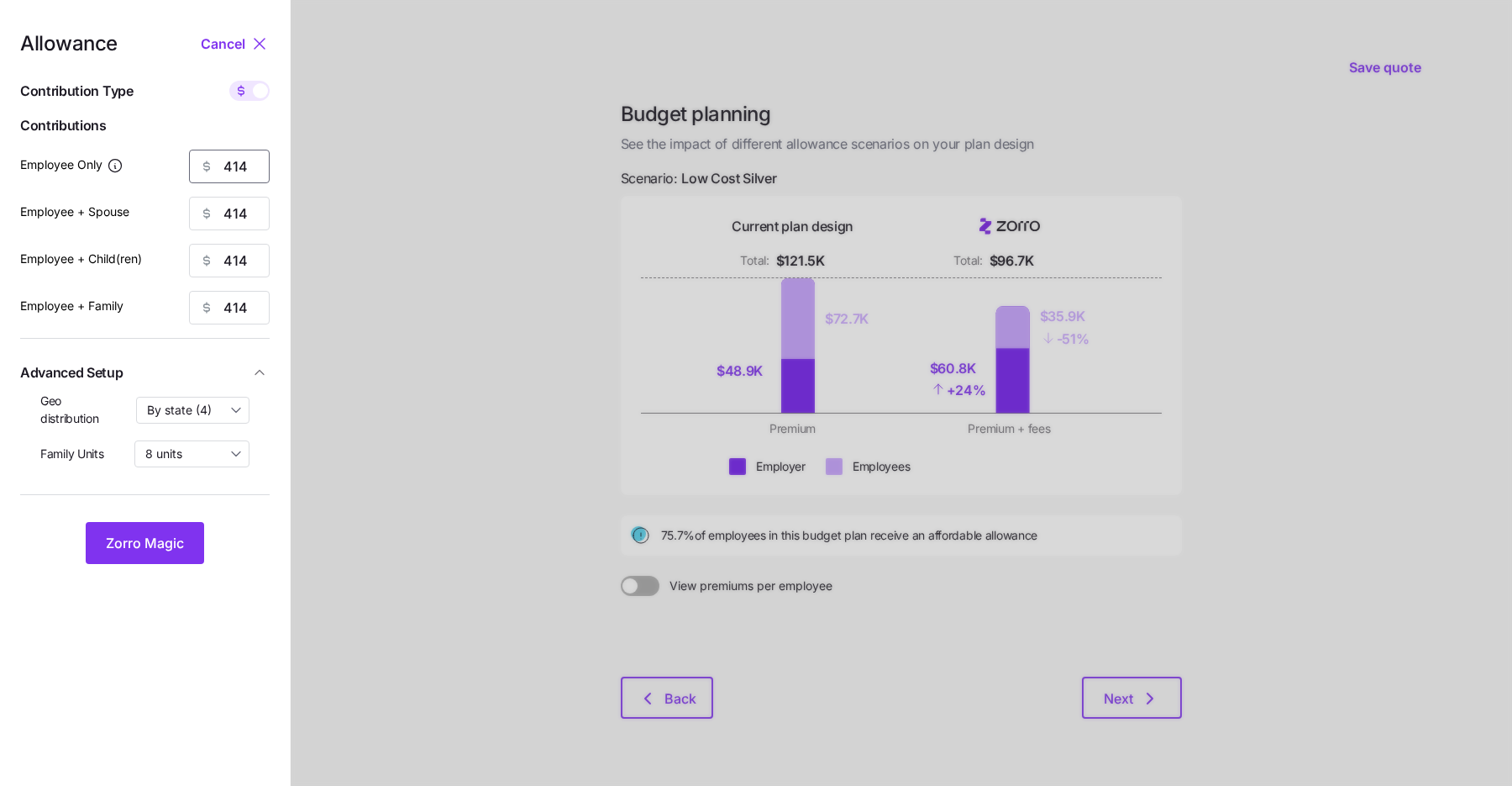
click at [227, 175] on input "414" at bounding box center [229, 166] width 80 height 33
type input "537"
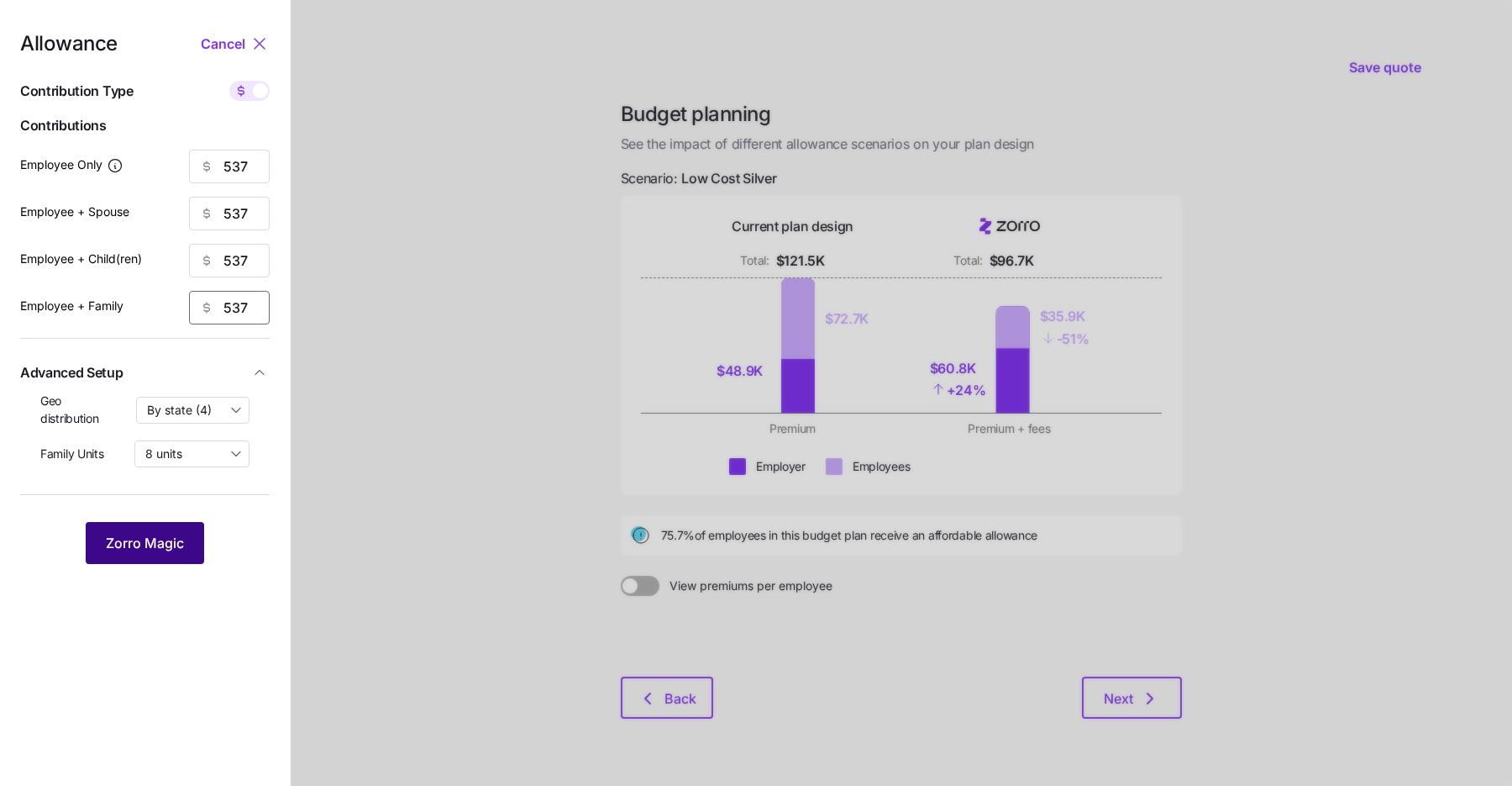
type input "537"
click at [136, 530] on button "Zorro Magic" at bounding box center [145, 543] width 119 height 42
